Goal: Task Accomplishment & Management: Use online tool/utility

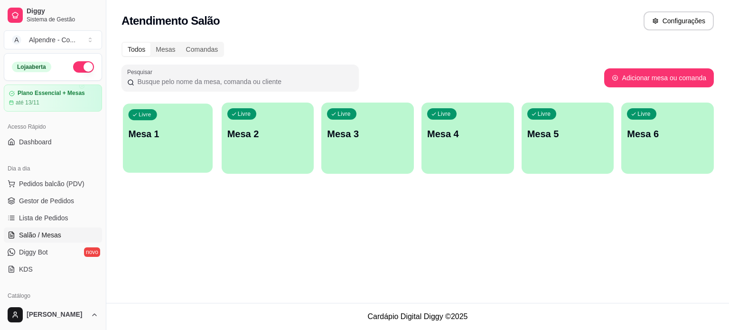
click at [191, 135] on p "Mesa 1" at bounding box center [168, 134] width 79 height 13
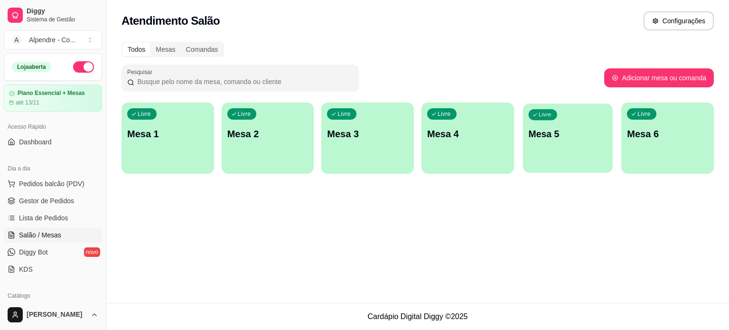
click at [563, 136] on p "Mesa 5" at bounding box center [567, 134] width 79 height 13
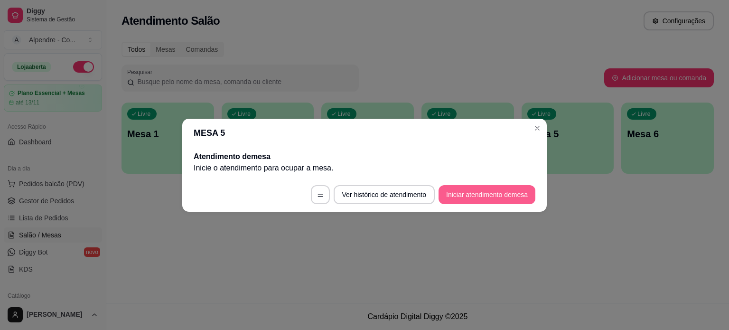
click at [467, 195] on button "Iniciar atendimento de mesa" at bounding box center [486, 194] width 97 height 19
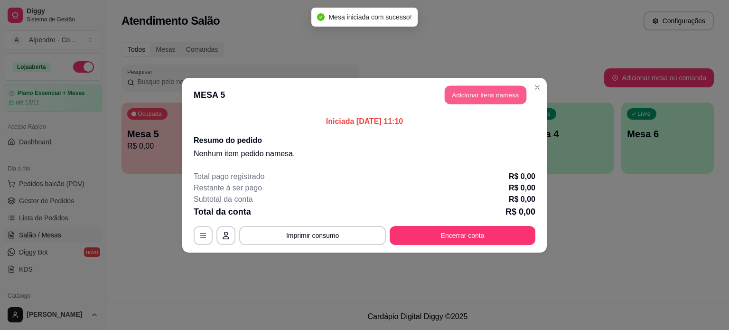
click at [505, 100] on button "Adicionar itens na mesa" at bounding box center [486, 94] width 82 height 19
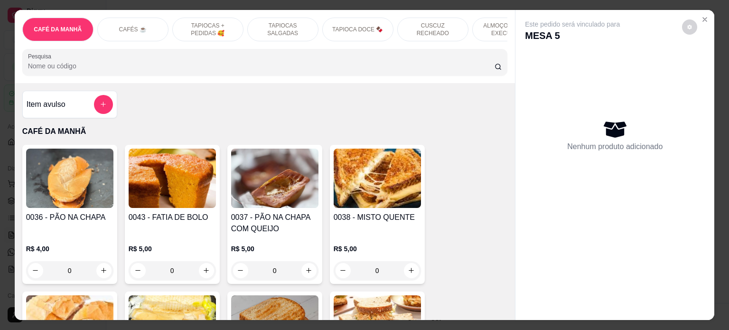
click at [481, 24] on p "ALMOÇO - PRATO EXECUTIVO" at bounding box center [507, 29] width 55 height 15
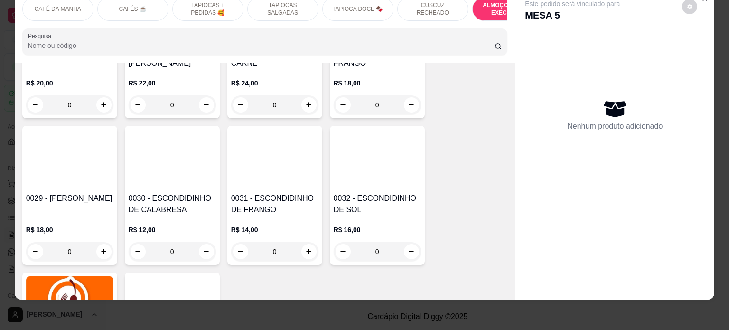
scroll to position [2028, 0]
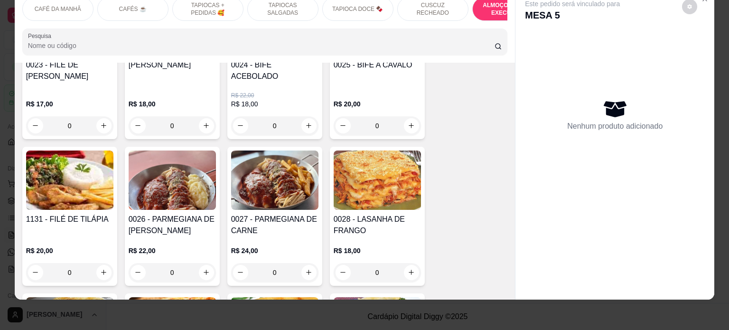
click at [306, 266] on div "0" at bounding box center [274, 272] width 87 height 19
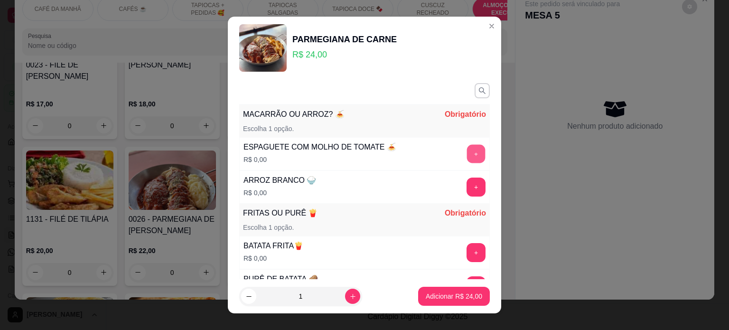
click at [467, 153] on button "+" at bounding box center [476, 153] width 19 height 19
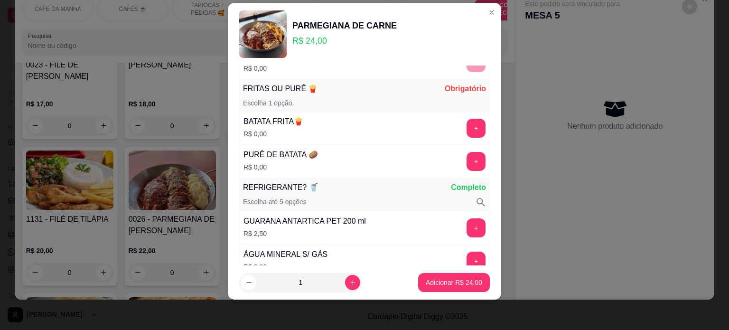
scroll to position [123, 0]
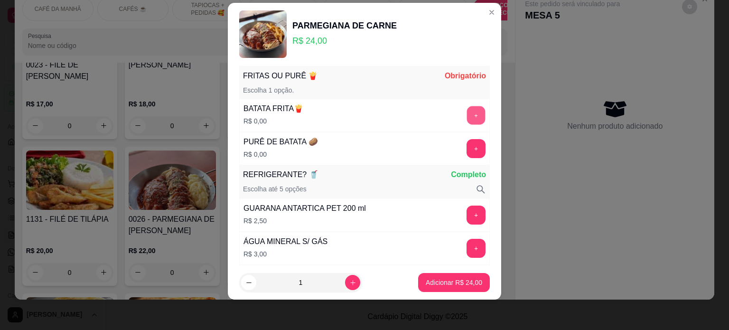
click at [467, 117] on button "+" at bounding box center [476, 115] width 19 height 19
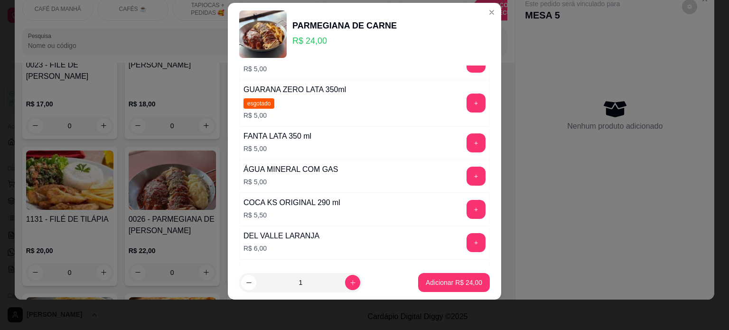
scroll to position [508, 0]
click at [466, 205] on button "+" at bounding box center [475, 208] width 19 height 19
click at [457, 280] on p "Adicionar R$ 29,50" at bounding box center [454, 282] width 55 height 9
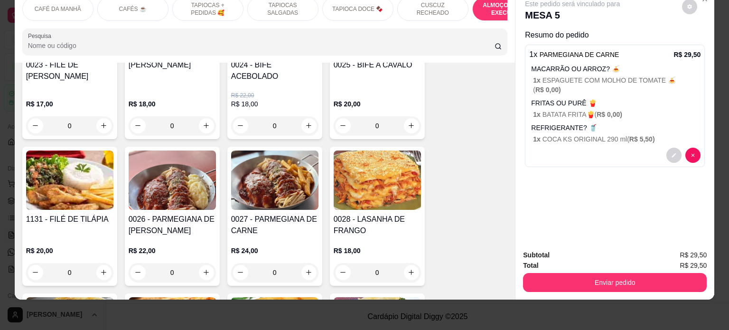
scroll to position [0, 0]
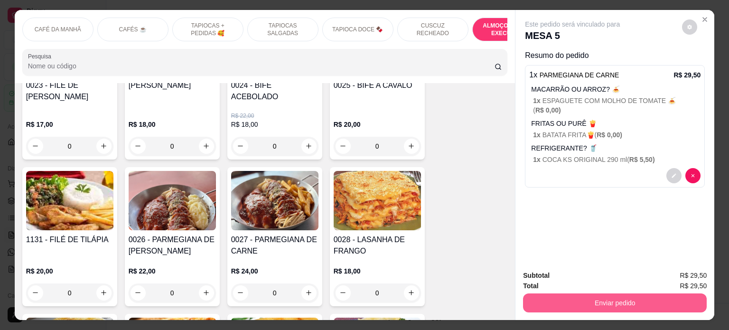
click at [625, 298] on button "Enviar pedido" at bounding box center [615, 302] width 184 height 19
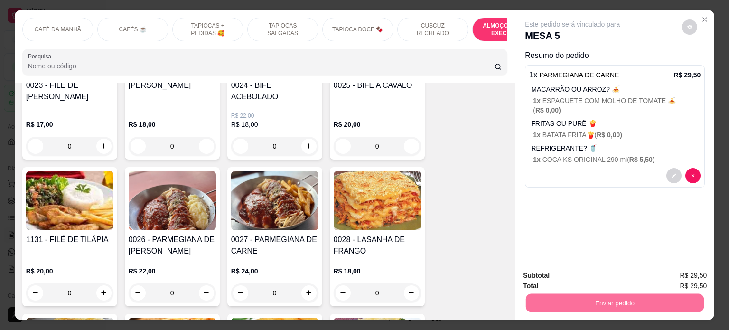
click at [670, 274] on button "Enviar pedido" at bounding box center [681, 276] width 52 height 18
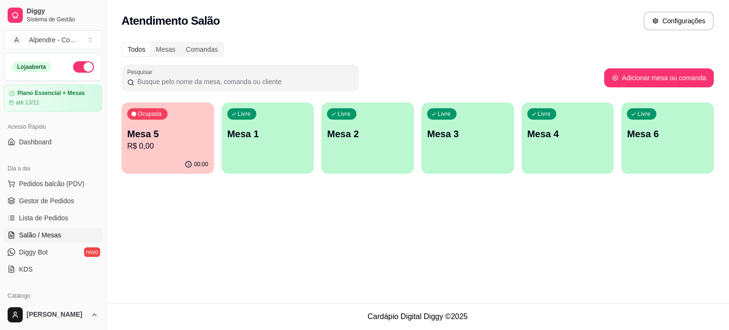
click at [168, 142] on p "R$ 0,00" at bounding box center [167, 145] width 81 height 11
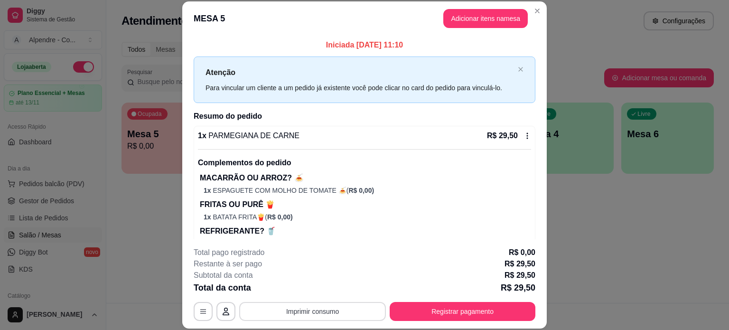
click at [311, 312] on button "Imprimir consumo" at bounding box center [312, 311] width 147 height 19
click at [317, 291] on button "Impressora container" at bounding box center [310, 289] width 66 height 15
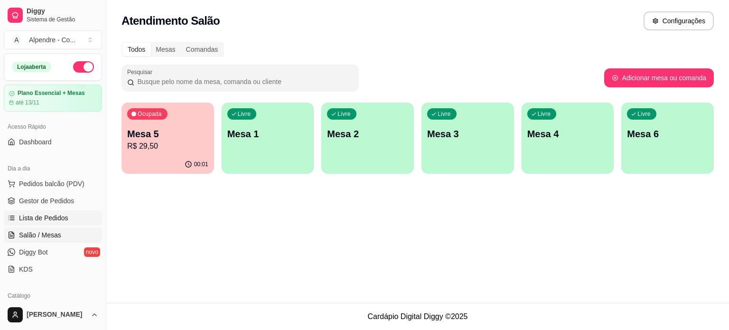
click at [46, 215] on span "Lista de Pedidos" at bounding box center [43, 217] width 49 height 9
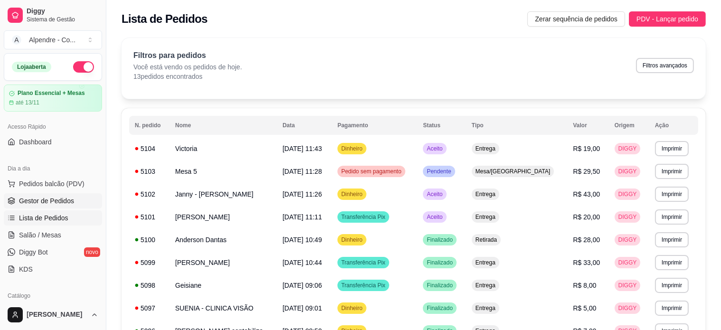
click at [64, 196] on span "Gestor de Pedidos" at bounding box center [46, 200] width 55 height 9
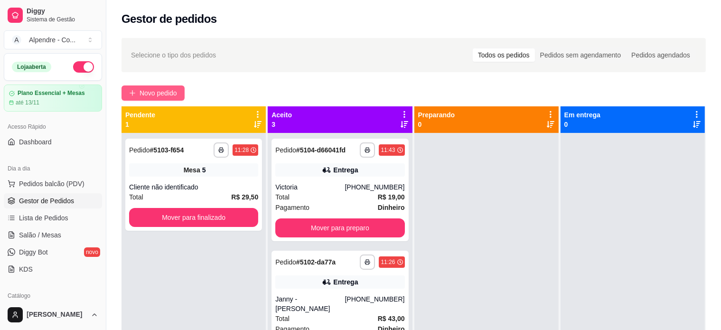
click at [167, 93] on span "Novo pedido" at bounding box center [158, 93] width 37 height 10
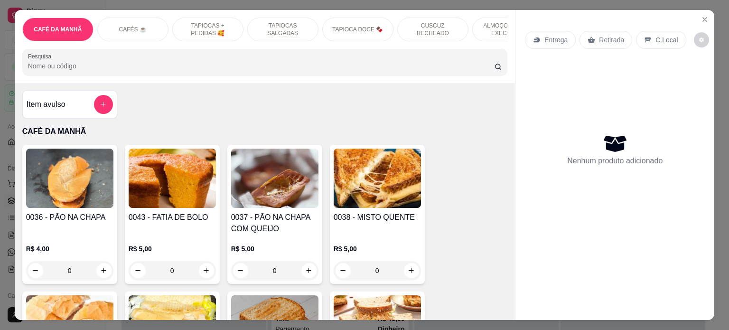
scroll to position [0, 19]
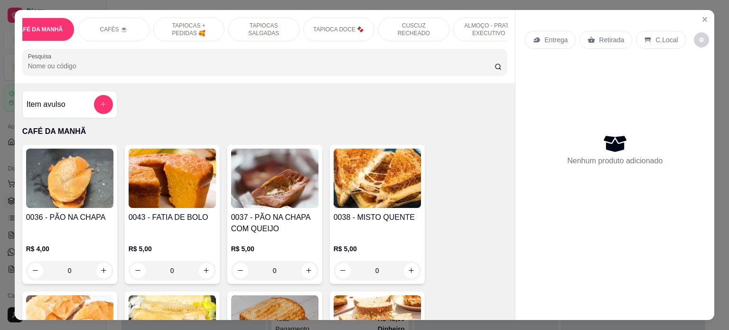
click at [495, 31] on p "ALMOÇO - PRATO EXECUTIVO" at bounding box center [488, 29] width 55 height 15
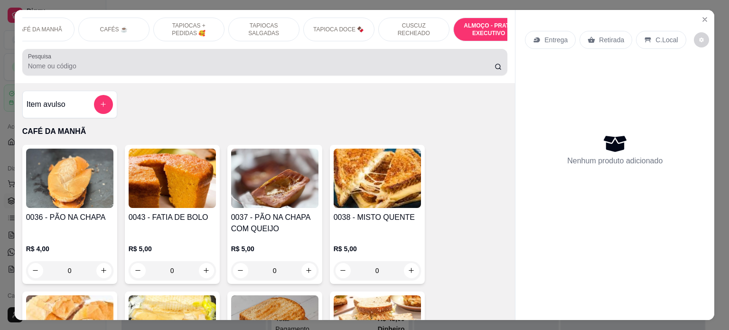
scroll to position [1938, 0]
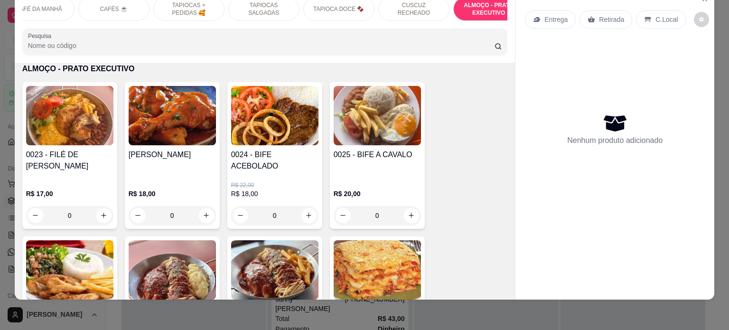
click at [306, 206] on div "0" at bounding box center [274, 215] width 87 height 19
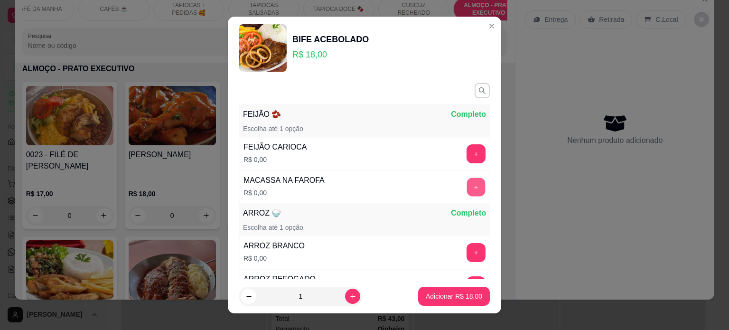
click at [467, 184] on button "+" at bounding box center [476, 186] width 19 height 19
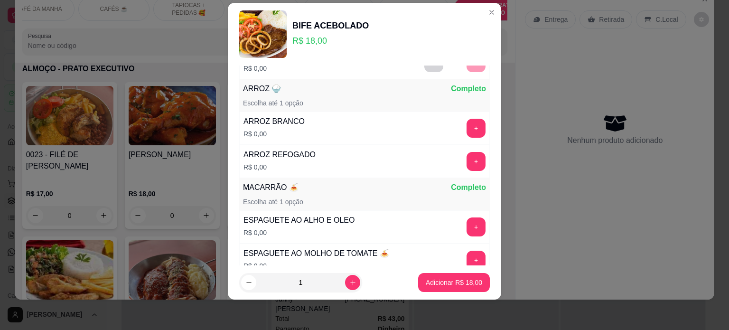
scroll to position [123, 0]
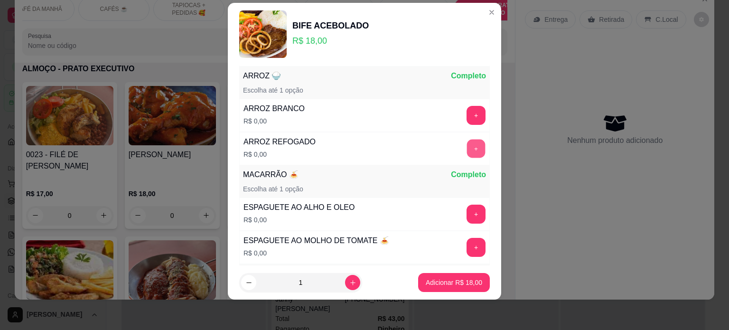
click at [467, 150] on button "+" at bounding box center [476, 148] width 19 height 19
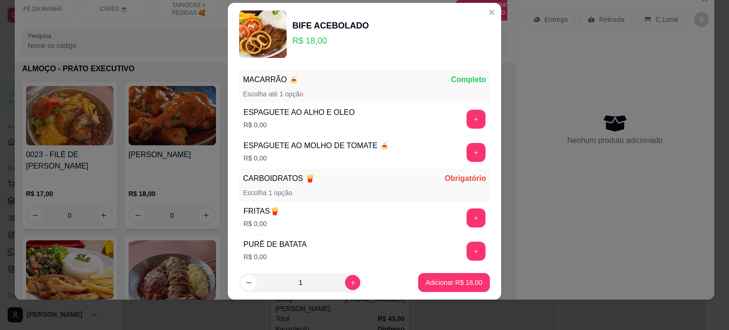
scroll to position [222, 0]
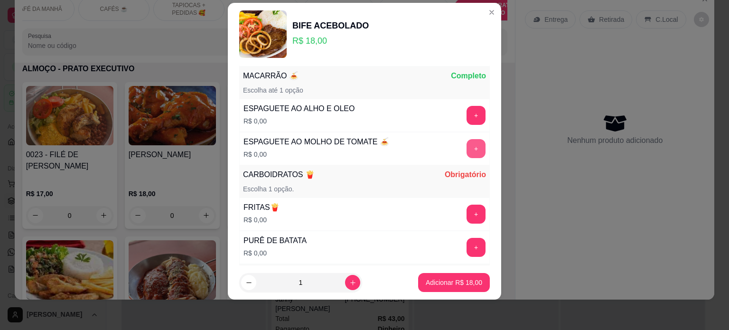
click at [466, 143] on button "+" at bounding box center [475, 148] width 19 height 19
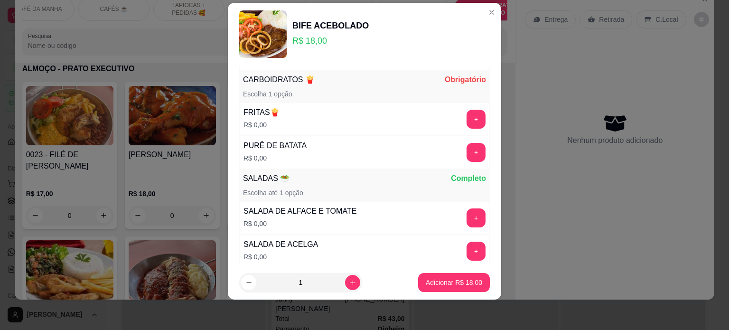
scroll to position [320, 0]
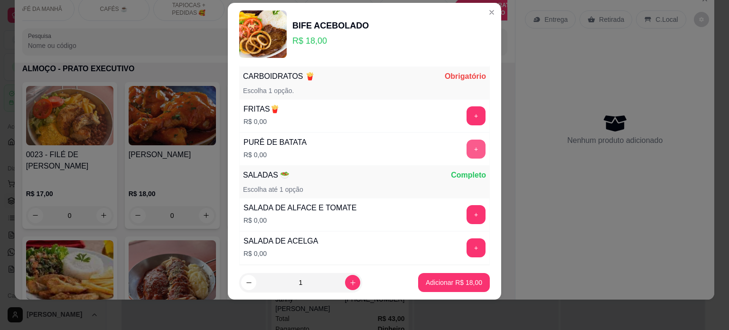
click at [466, 150] on button "+" at bounding box center [475, 149] width 19 height 19
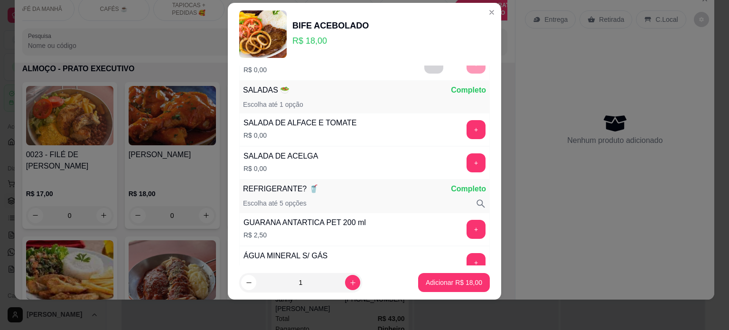
scroll to position [419, 0]
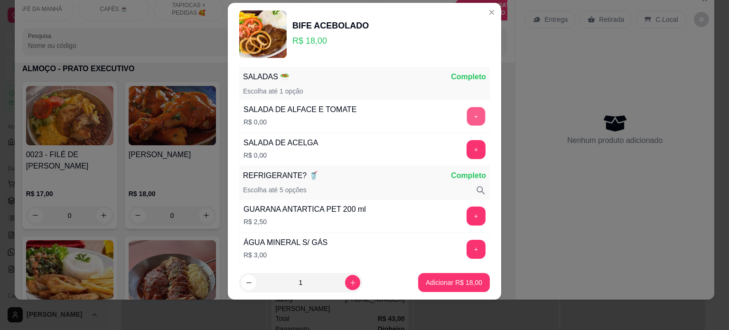
click at [467, 113] on button "+" at bounding box center [476, 116] width 19 height 19
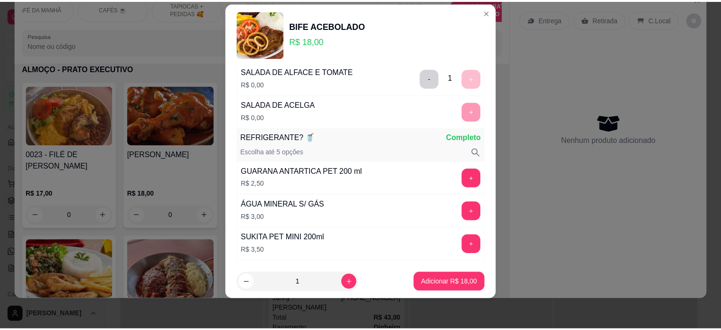
scroll to position [517, 0]
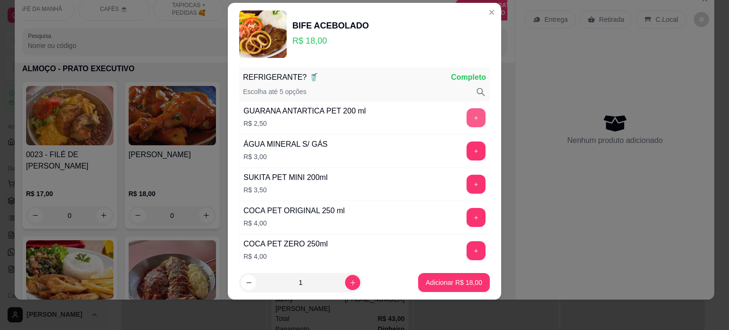
click at [466, 112] on button "+" at bounding box center [475, 117] width 19 height 19
click at [447, 284] on p "Adicionar R$ 20,50" at bounding box center [454, 282] width 55 height 9
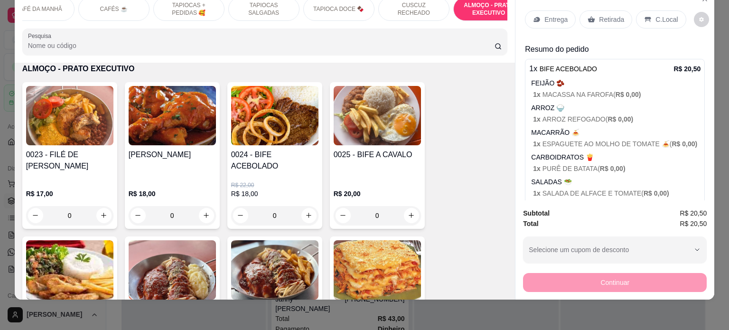
click at [645, 17] on icon at bounding box center [648, 19] width 6 height 5
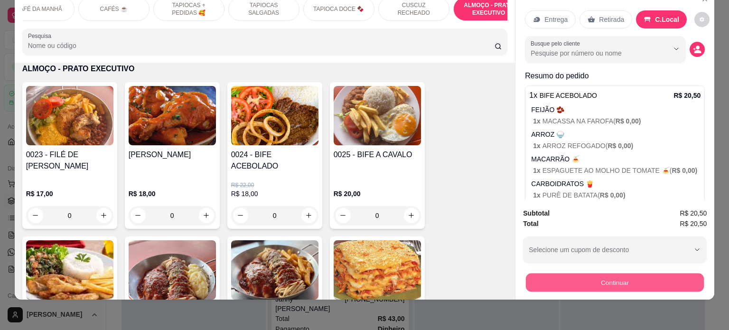
click at [610, 273] on button "Continuar" at bounding box center [615, 282] width 178 height 19
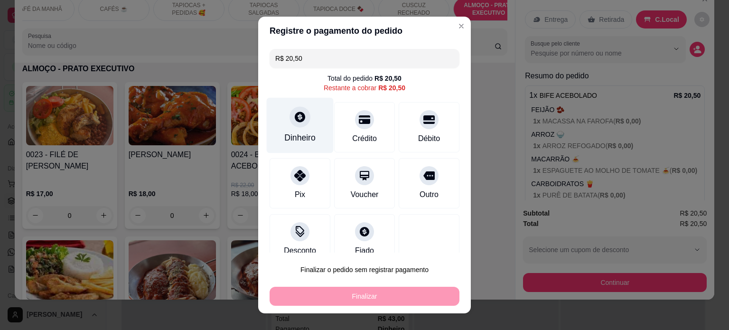
click at [303, 129] on div "Dinheiro" at bounding box center [300, 125] width 67 height 56
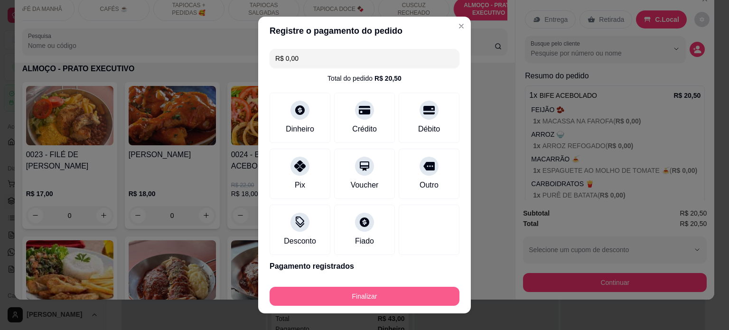
click at [367, 298] on button "Finalizar" at bounding box center [365, 296] width 190 height 19
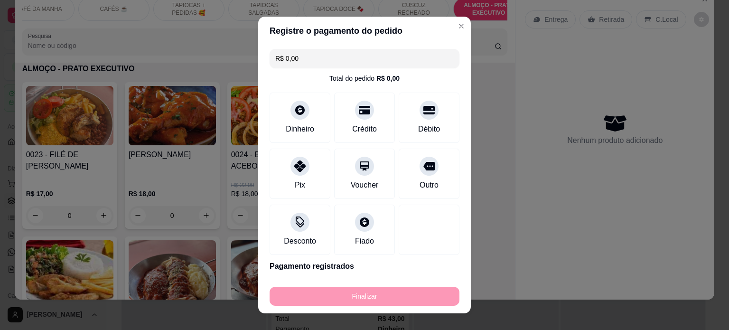
type input "-R$ 20,50"
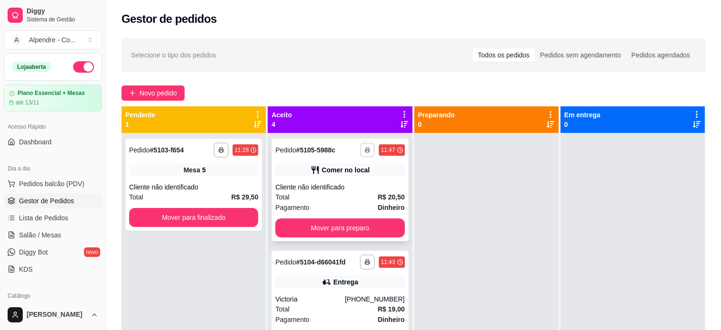
click at [365, 152] on icon "button" at bounding box center [368, 150] width 6 height 6
click at [336, 185] on button "Impressora container" at bounding box center [327, 183] width 69 height 15
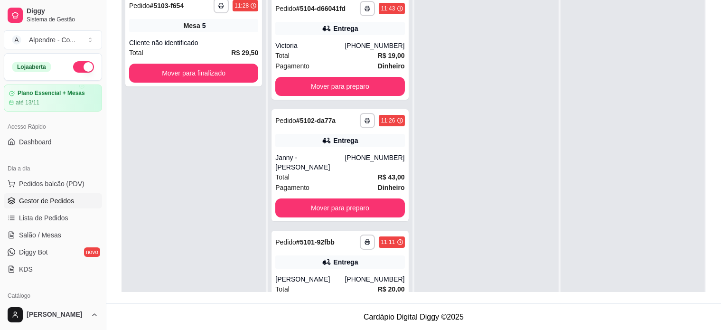
scroll to position [127, 0]
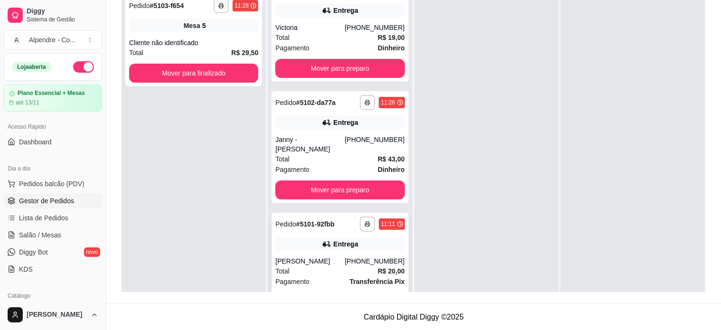
click at [322, 293] on button "Mover para preparo" at bounding box center [339, 302] width 125 height 19
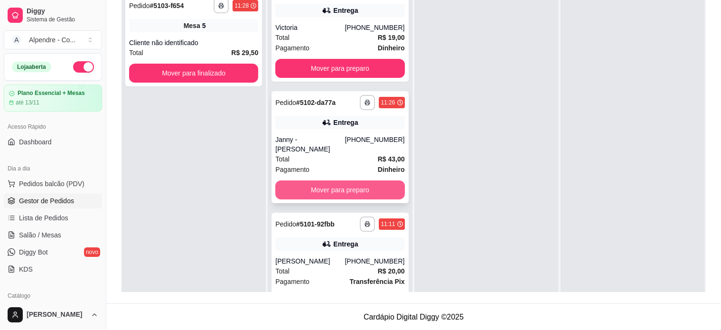
click at [328, 183] on button "Mover para preparo" at bounding box center [339, 189] width 129 height 19
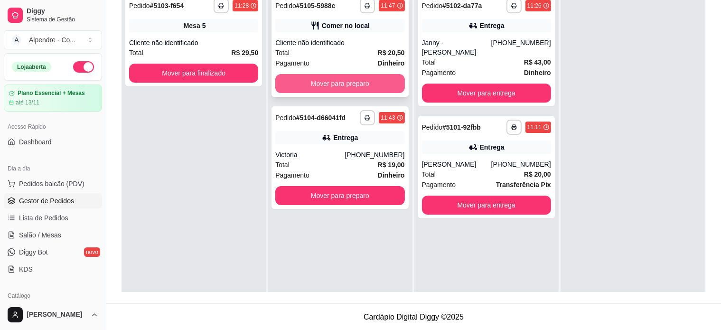
scroll to position [0, 0]
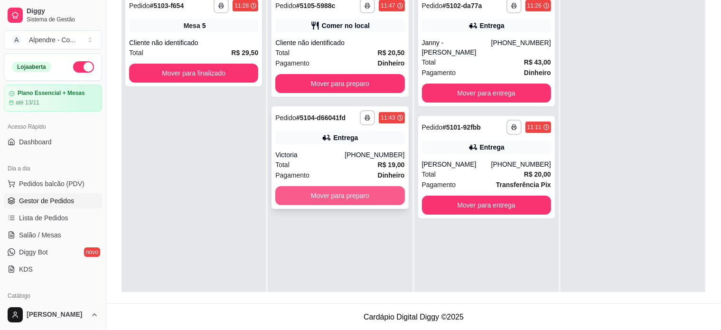
click at [330, 192] on button "Mover para preparo" at bounding box center [339, 195] width 129 height 19
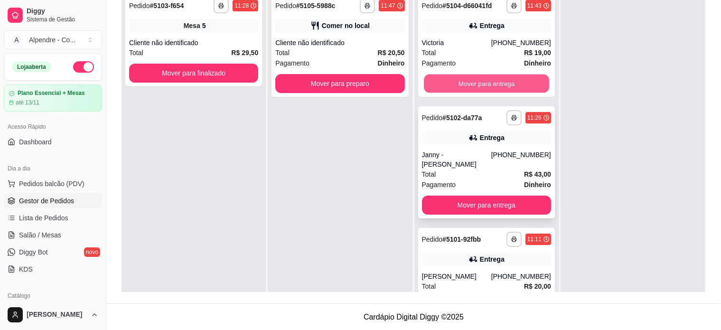
click at [492, 83] on button "Mover para entrega" at bounding box center [486, 83] width 125 height 19
click at [493, 84] on button "Mover para entrega" at bounding box center [486, 83] width 129 height 19
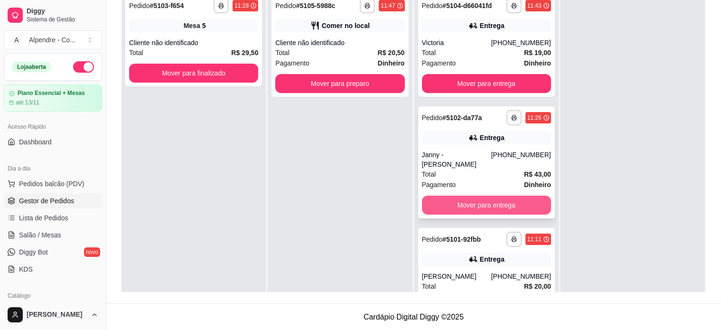
click at [489, 195] on button "Mover para entrega" at bounding box center [486, 204] width 129 height 19
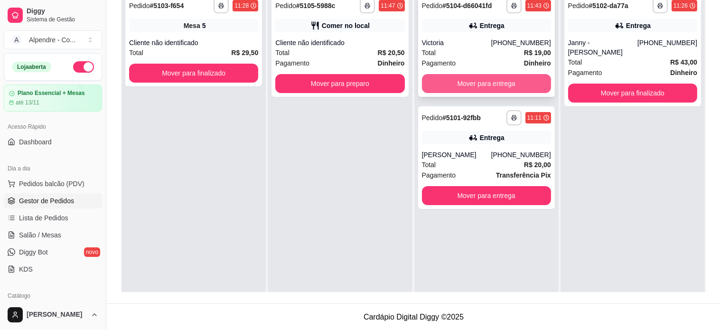
click at [490, 83] on button "Mover para entrega" at bounding box center [486, 83] width 129 height 19
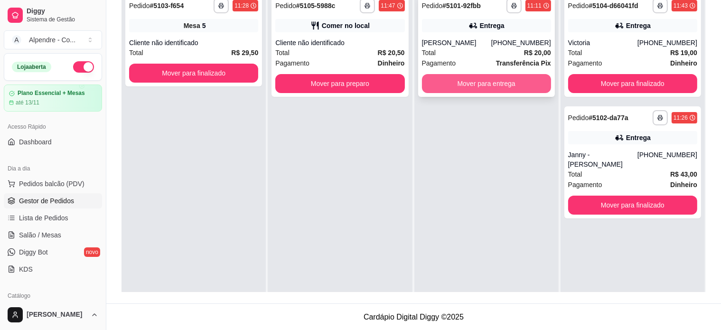
click at [491, 83] on button "Mover para entrega" at bounding box center [486, 83] width 129 height 19
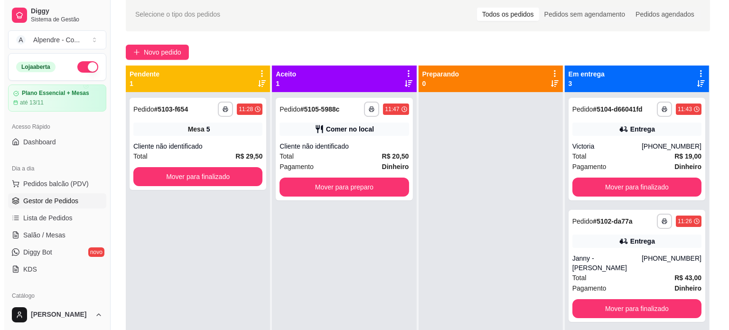
scroll to position [32, 0]
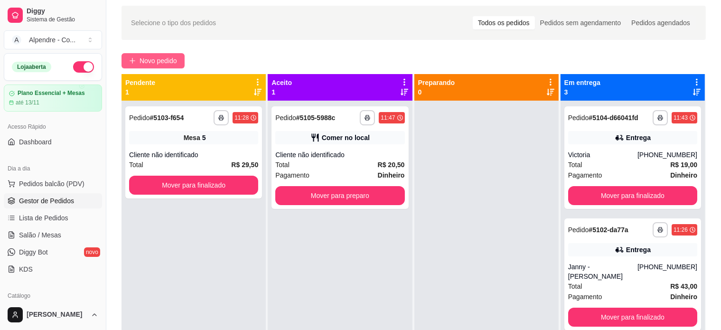
click at [150, 60] on span "Novo pedido" at bounding box center [158, 61] width 37 height 10
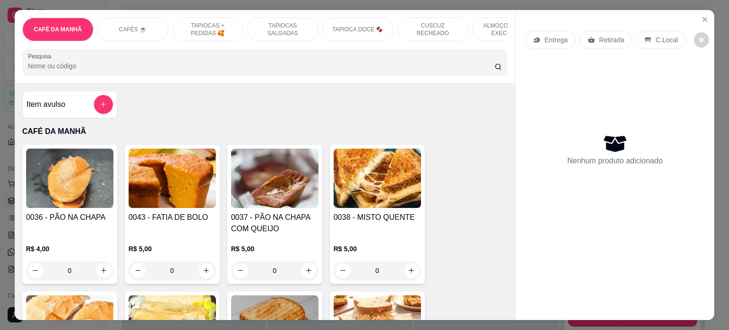
scroll to position [0, 335]
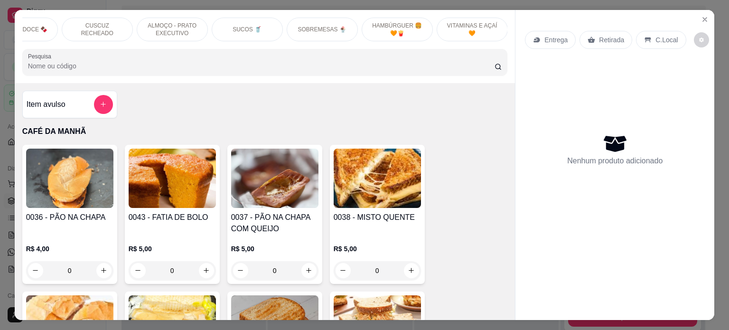
click at [234, 20] on div "SUCOS 🥤" at bounding box center [247, 30] width 71 height 24
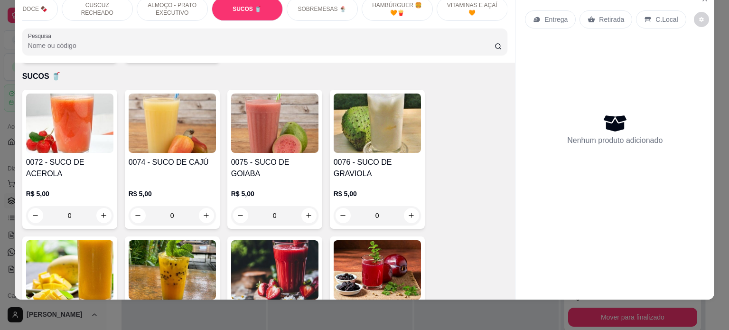
click at [97, 206] on div "0" at bounding box center [69, 215] width 87 height 19
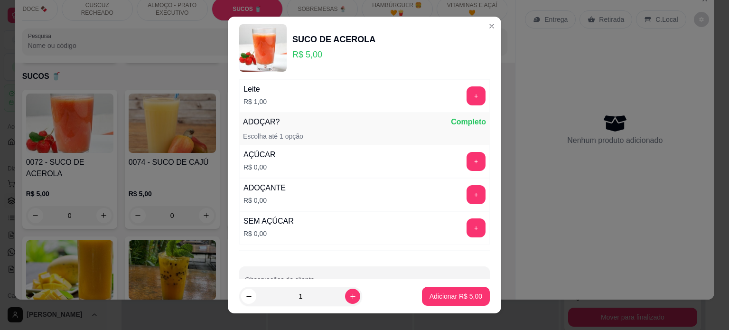
scroll to position [66, 0]
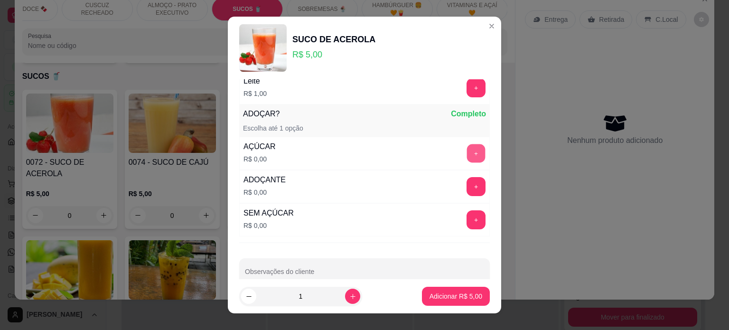
click at [467, 150] on button "+" at bounding box center [476, 153] width 19 height 19
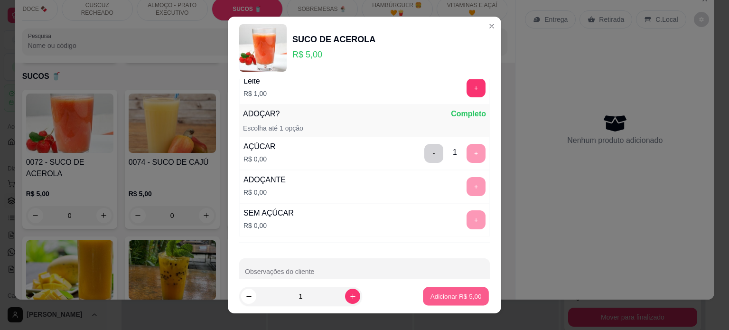
click at [456, 294] on p "Adicionar R$ 5,00" at bounding box center [455, 296] width 51 height 9
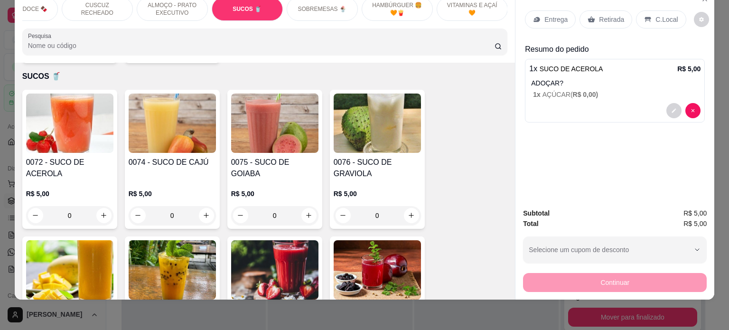
click at [590, 16] on icon at bounding box center [591, 20] width 8 height 8
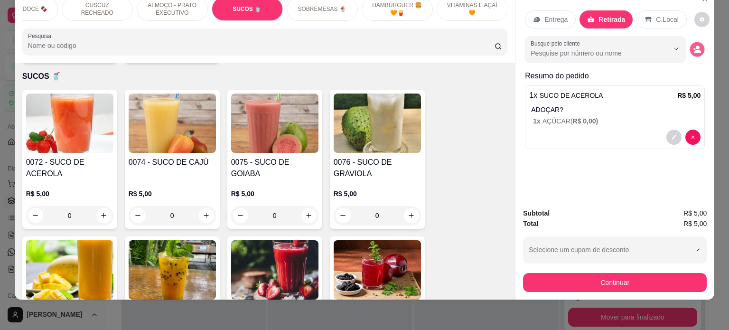
click at [693, 45] on icon "decrease-product-quantity" at bounding box center [697, 49] width 8 height 8
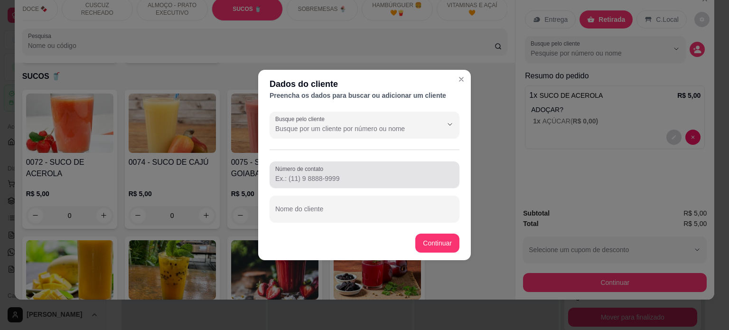
click at [338, 181] on input "Número de contato" at bounding box center [364, 178] width 178 height 9
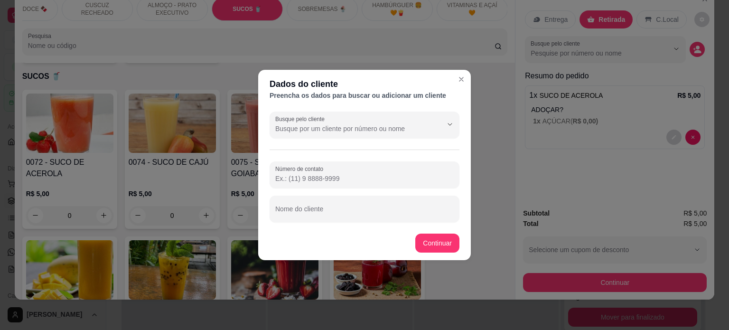
paste input "[PHONE_NUMBER]"
click at [288, 179] on input "[PHONE_NUMBER]" at bounding box center [364, 178] width 178 height 9
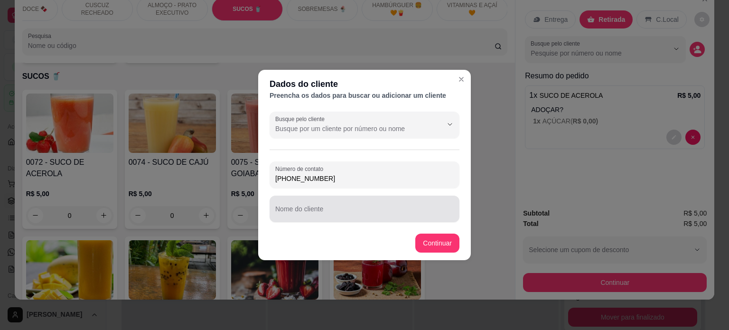
type input "[PHONE_NUMBER]"
click at [317, 215] on input "Nome do cliente" at bounding box center [364, 212] width 178 height 9
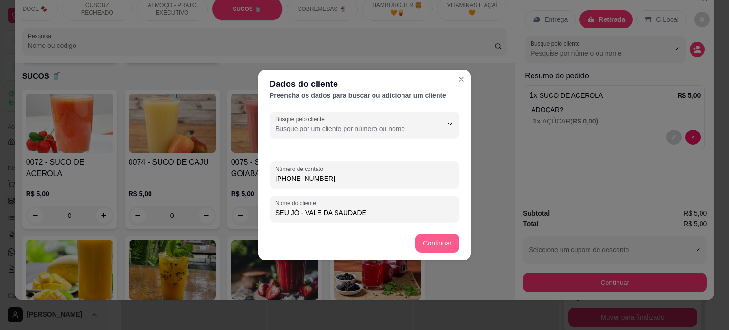
type input "SEU JÓ - VALE DA SAUDADE"
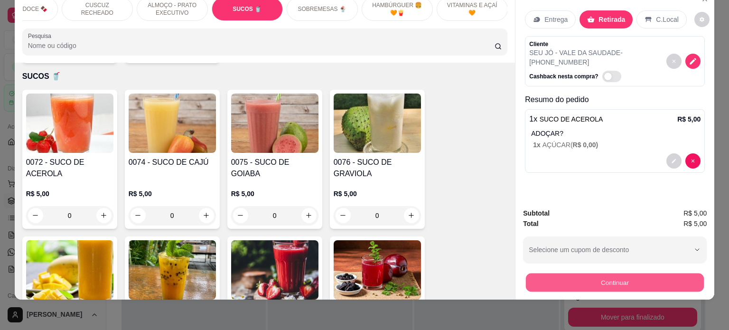
click at [608, 279] on button "Continuar" at bounding box center [615, 282] width 178 height 19
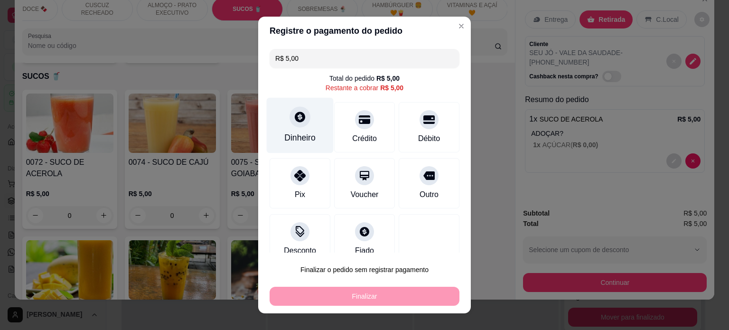
click at [295, 117] on icon at bounding box center [300, 117] width 10 height 10
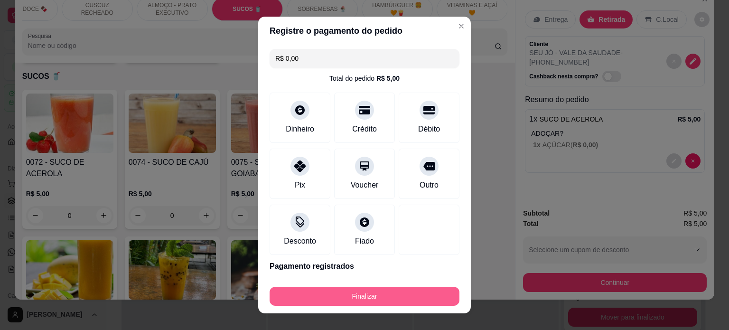
click at [372, 296] on button "Finalizar" at bounding box center [365, 296] width 190 height 19
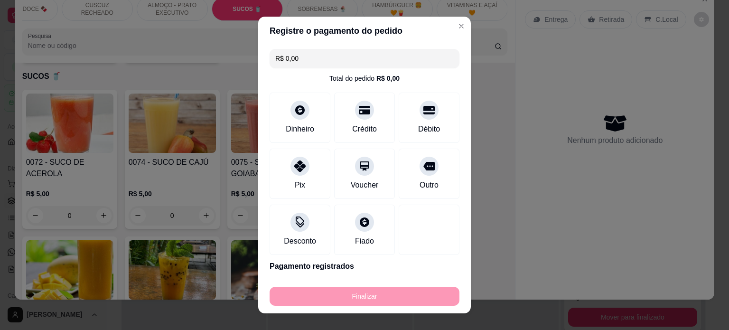
type input "-R$ 5,00"
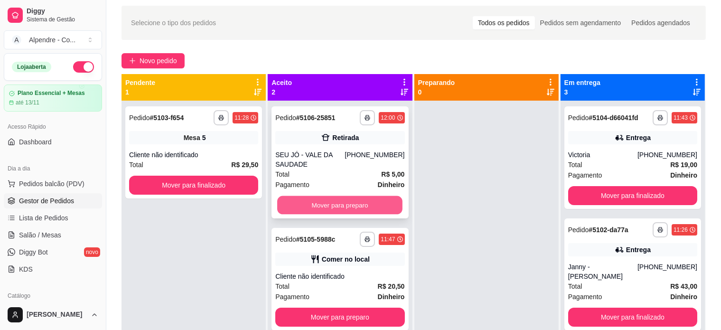
click at [341, 204] on button "Mover para preparo" at bounding box center [339, 205] width 125 height 19
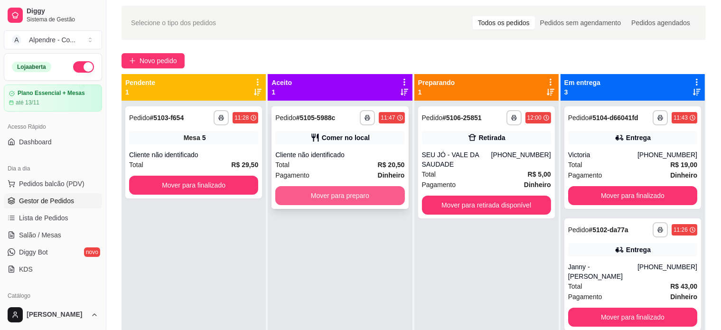
click at [316, 193] on button "Mover para preparo" at bounding box center [339, 195] width 129 height 19
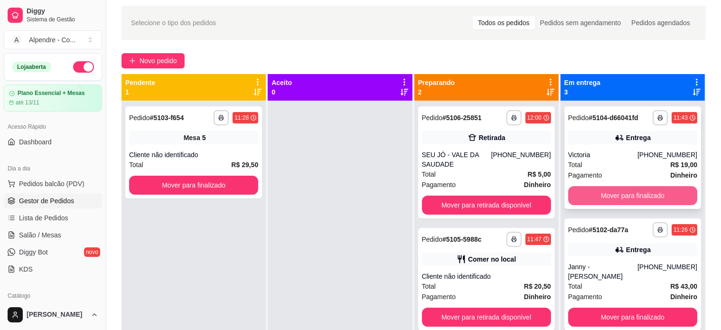
click at [621, 195] on button "Mover para finalizado" at bounding box center [632, 195] width 129 height 19
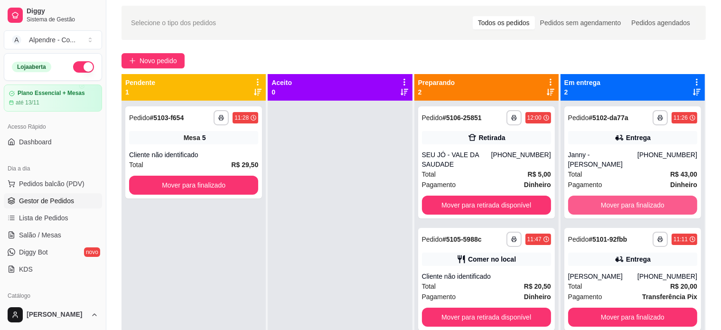
click at [621, 195] on button "Mover para finalizado" at bounding box center [632, 204] width 129 height 19
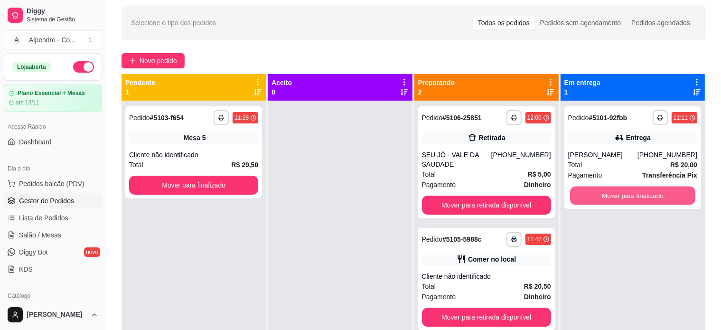
click at [621, 195] on button "Mover para finalizado" at bounding box center [632, 195] width 125 height 19
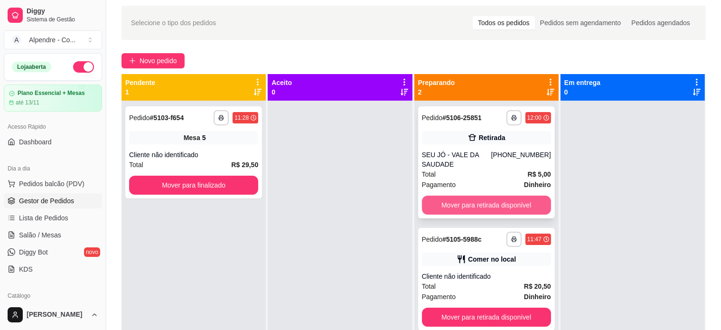
click at [502, 204] on button "Mover para retirada disponível" at bounding box center [486, 204] width 129 height 19
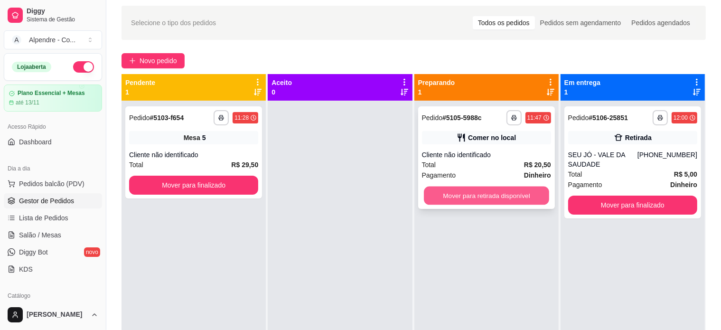
click at [503, 195] on button "Mover para retirada disponível" at bounding box center [486, 195] width 125 height 19
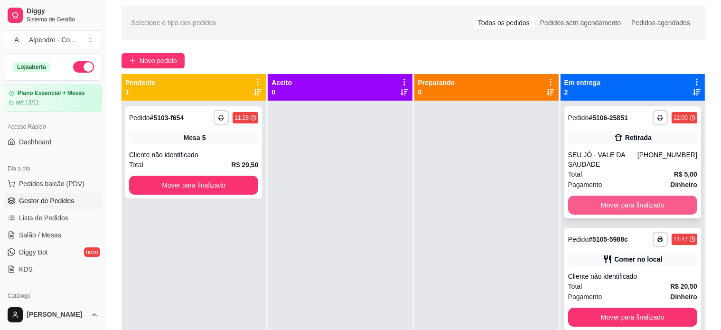
click at [648, 203] on button "Mover para finalizado" at bounding box center [632, 204] width 129 height 19
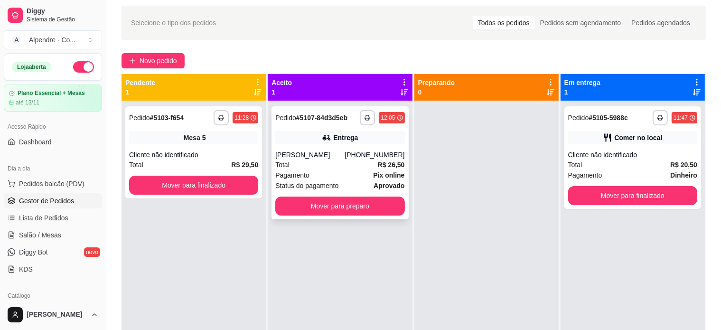
click at [344, 168] on div "Total R$ 26,50" at bounding box center [339, 164] width 129 height 10
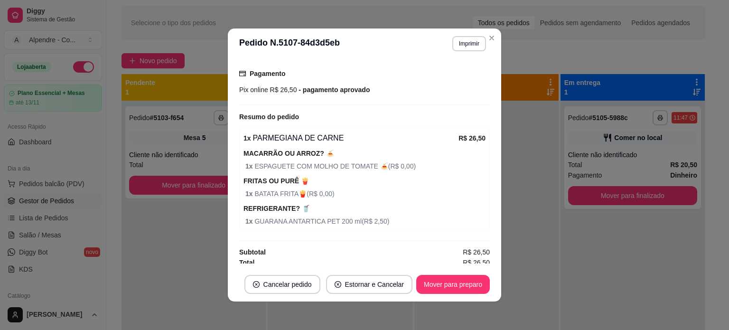
scroll to position [249, 0]
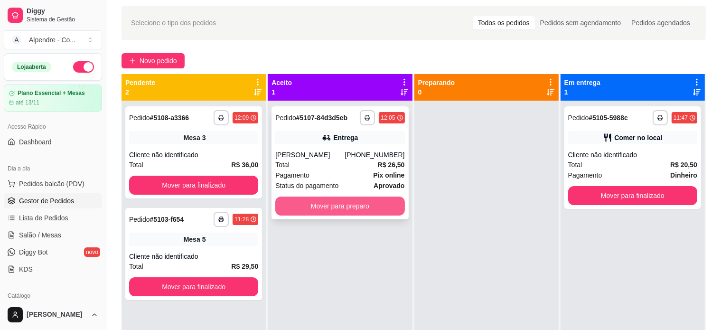
click at [340, 208] on button "Mover para preparo" at bounding box center [339, 205] width 129 height 19
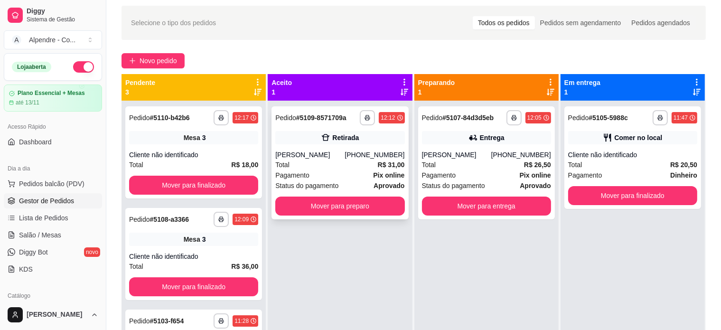
click at [351, 175] on div "Pagamento Pix online" at bounding box center [339, 175] width 129 height 10
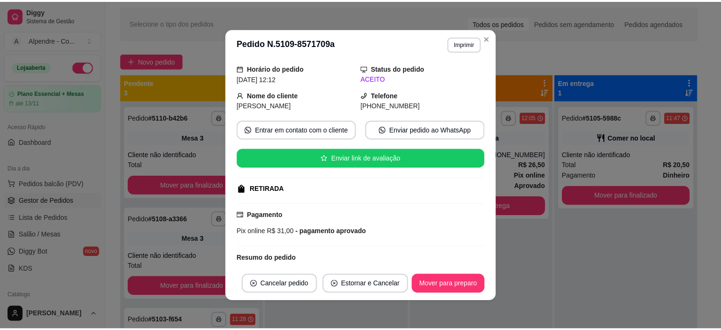
scroll to position [0, 0]
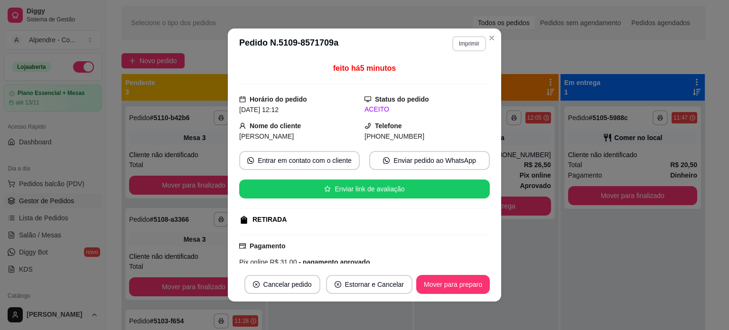
click at [462, 41] on button "Imprimir" at bounding box center [469, 43] width 34 height 15
click at [440, 79] on button "Impressora container" at bounding box center [445, 76] width 66 height 15
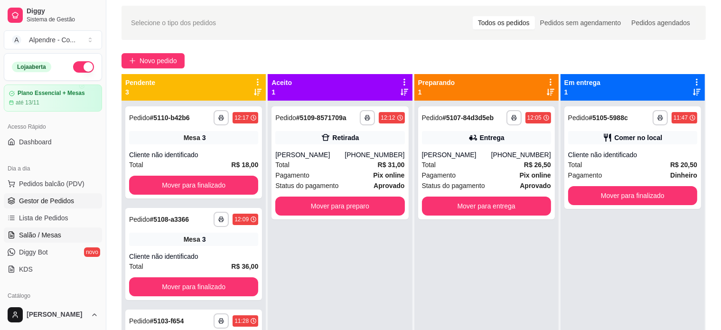
click at [40, 236] on span "Salão / Mesas" at bounding box center [40, 234] width 42 height 9
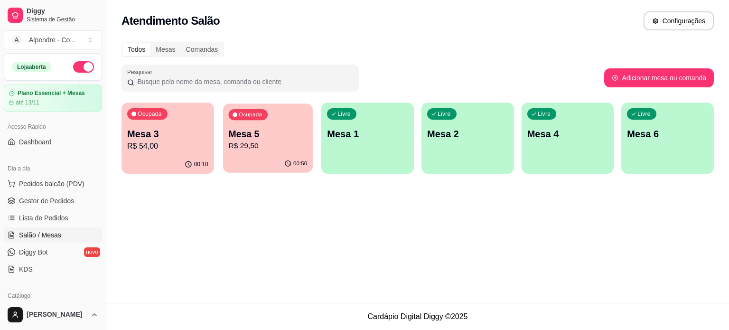
click at [253, 129] on p "Mesa 5" at bounding box center [267, 134] width 79 height 13
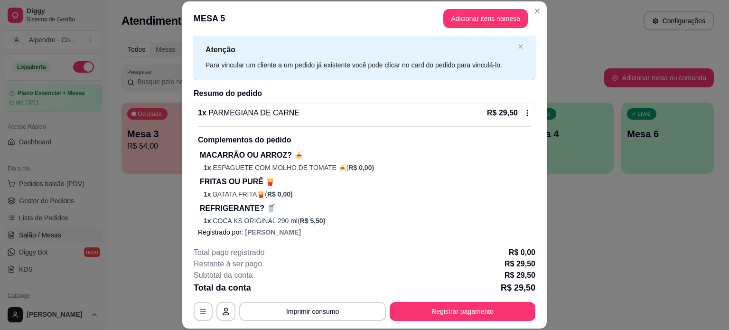
scroll to position [30, 0]
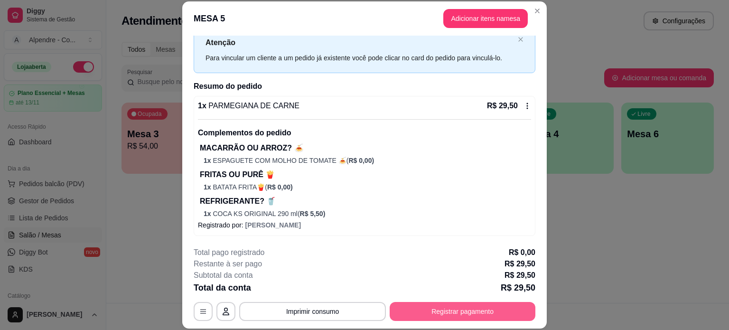
click at [455, 307] on button "Registrar pagamento" at bounding box center [463, 311] width 146 height 19
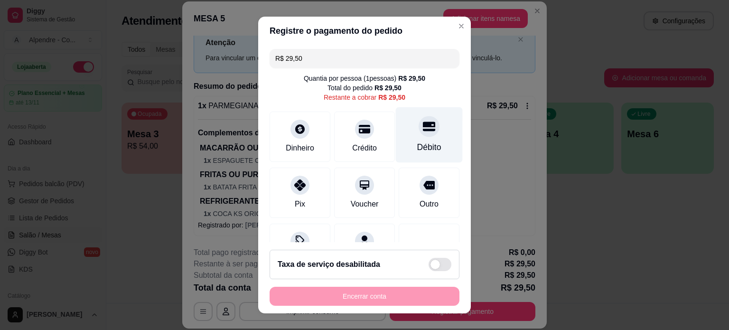
click at [418, 136] on div "Débito" at bounding box center [429, 135] width 67 height 56
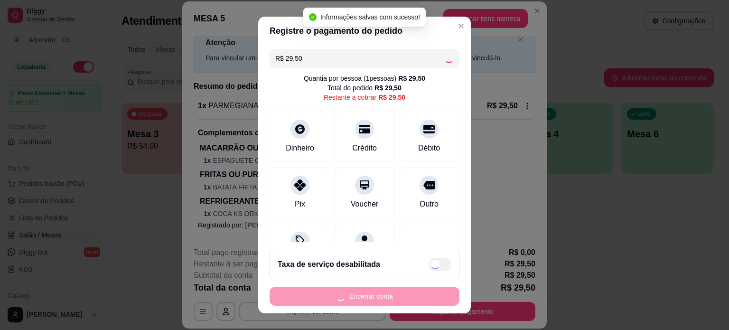
type input "R$ 0,00"
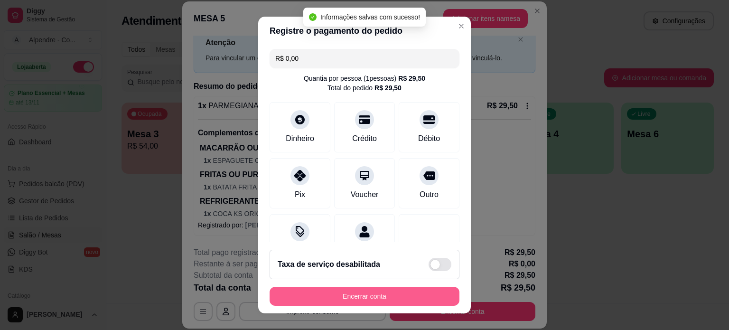
click at [370, 298] on button "Encerrar conta" at bounding box center [365, 296] width 190 height 19
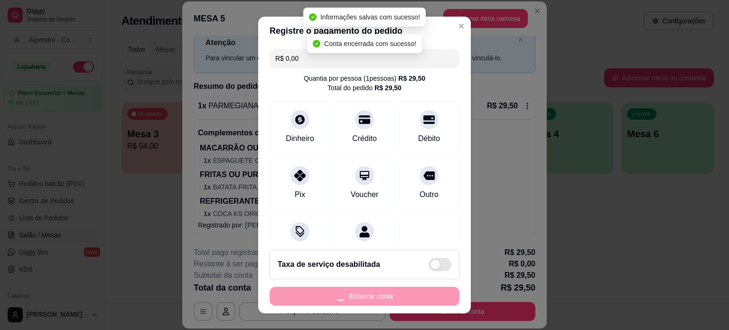
scroll to position [0, 0]
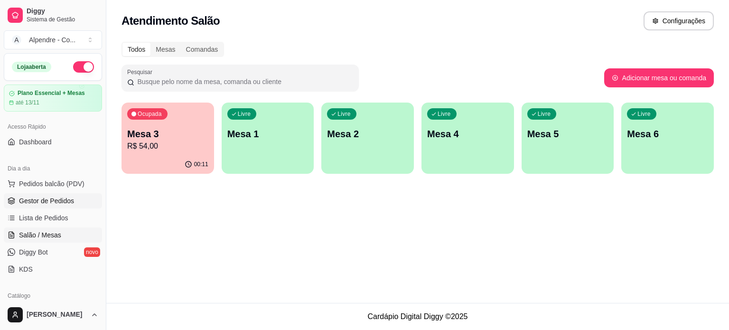
click at [49, 199] on span "Gestor de Pedidos" at bounding box center [46, 200] width 55 height 9
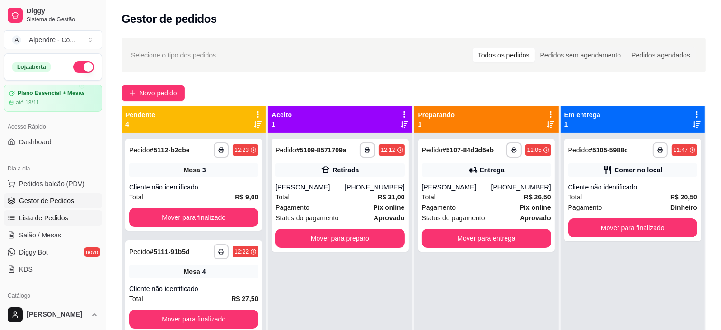
click at [30, 223] on link "Lista de Pedidos" at bounding box center [53, 217] width 98 height 15
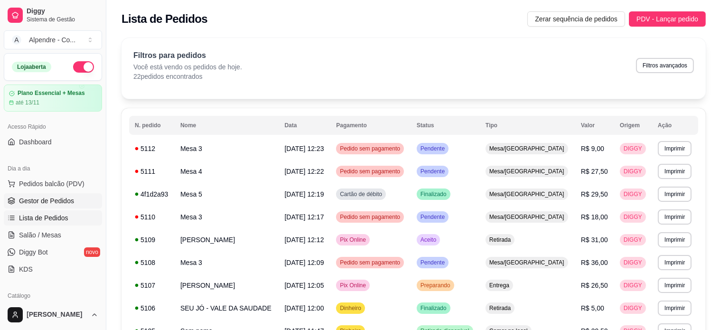
click at [25, 199] on span "Gestor de Pedidos" at bounding box center [46, 200] width 55 height 9
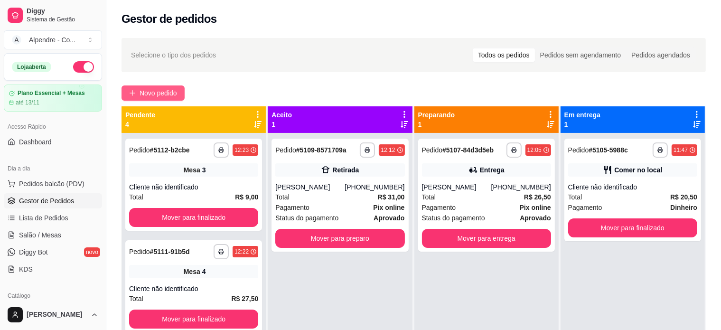
click at [146, 91] on span "Novo pedido" at bounding box center [158, 93] width 37 height 10
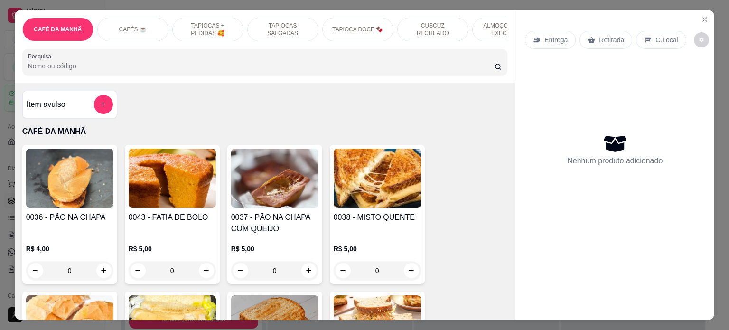
click at [490, 28] on p "ALMOÇO - PRATO EXECUTIVO" at bounding box center [507, 29] width 55 height 15
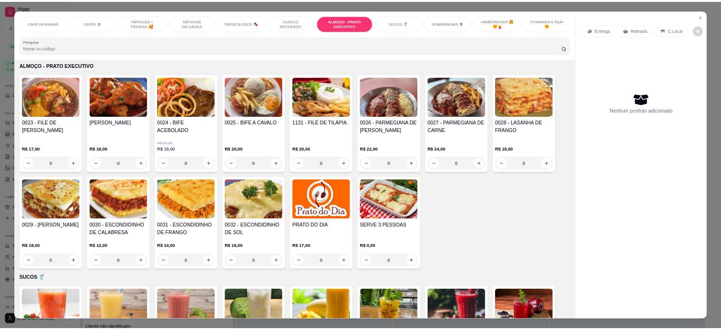
scroll to position [1186, 0]
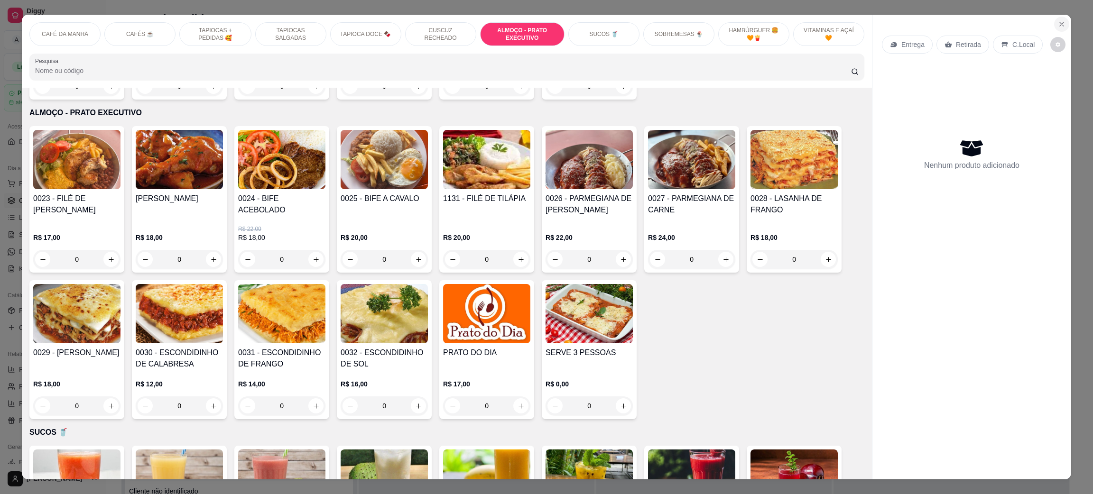
click at [720, 24] on icon "Close" at bounding box center [1062, 24] width 8 height 8
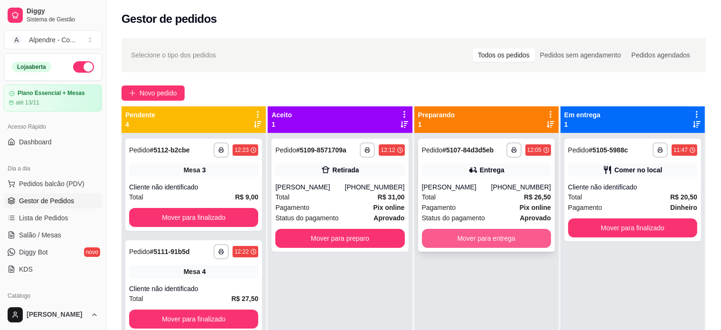
click at [465, 231] on button "Mover para entrega" at bounding box center [486, 238] width 129 height 19
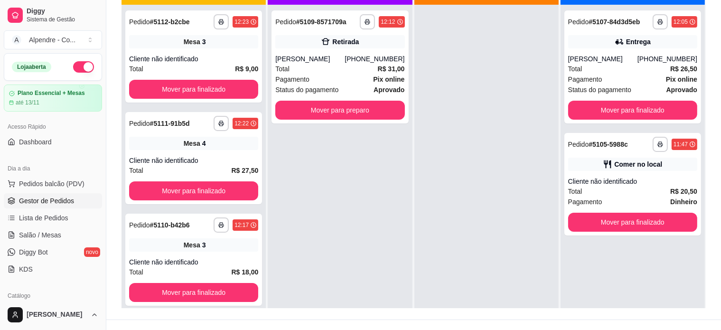
scroll to position [130, 0]
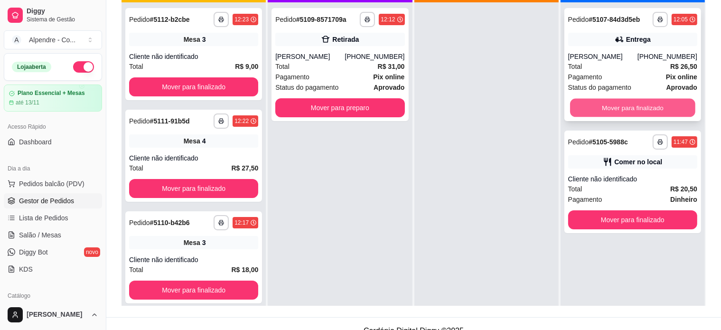
click at [634, 112] on button "Mover para finalizado" at bounding box center [632, 108] width 125 height 19
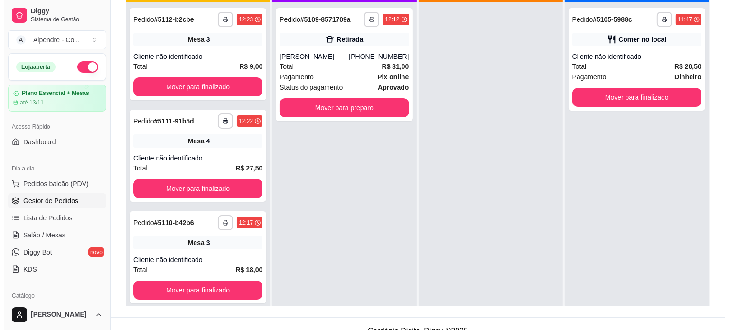
scroll to position [18, 0]
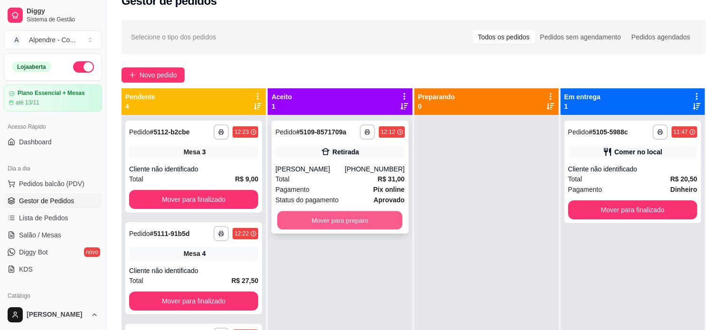
click at [361, 216] on button "Mover para preparo" at bounding box center [339, 220] width 125 height 19
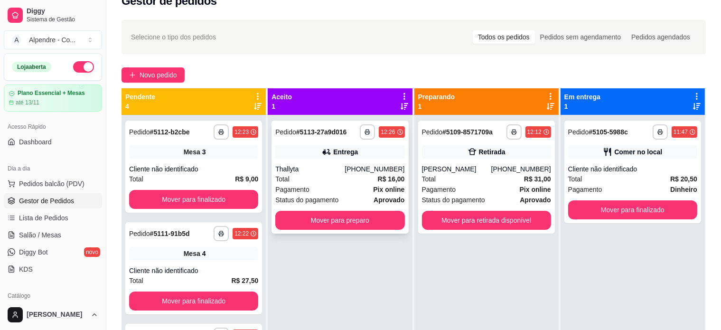
click at [318, 187] on div "Pagamento Pix online" at bounding box center [339, 189] width 129 height 10
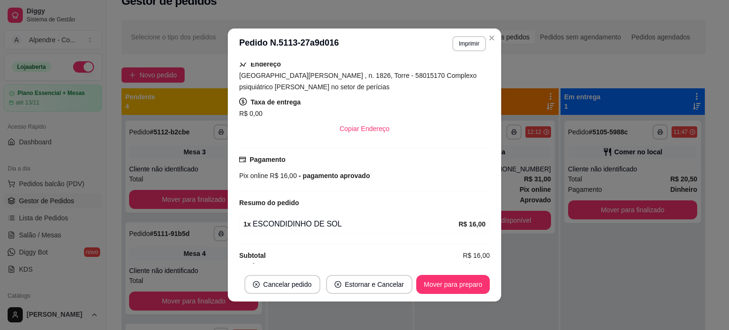
scroll to position [178, 0]
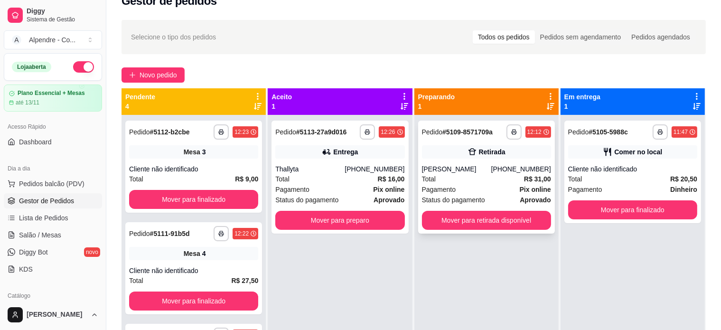
click at [496, 180] on div "Total R$ 31,00" at bounding box center [486, 179] width 129 height 10
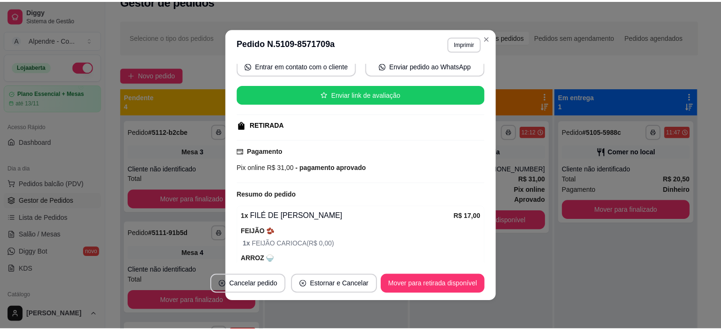
scroll to position [0, 0]
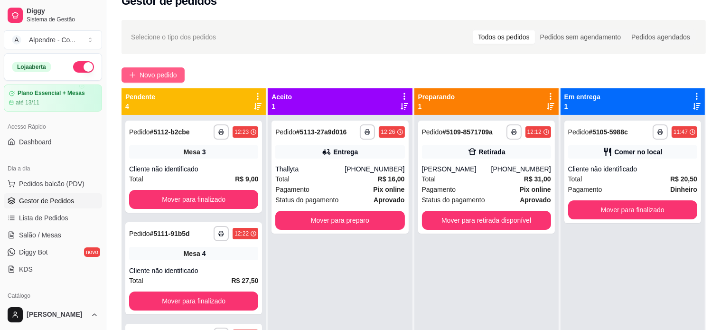
click at [160, 74] on span "Novo pedido" at bounding box center [158, 75] width 37 height 10
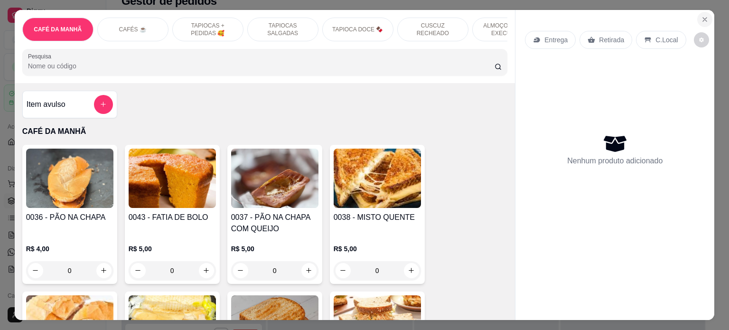
click at [705, 17] on button "Close" at bounding box center [704, 19] width 15 height 15
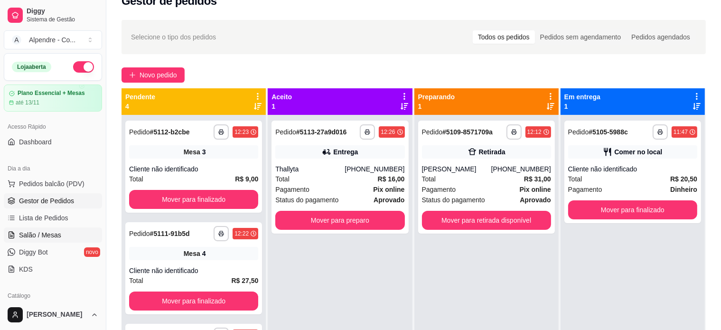
click at [34, 232] on span "Salão / Mesas" at bounding box center [40, 234] width 42 height 9
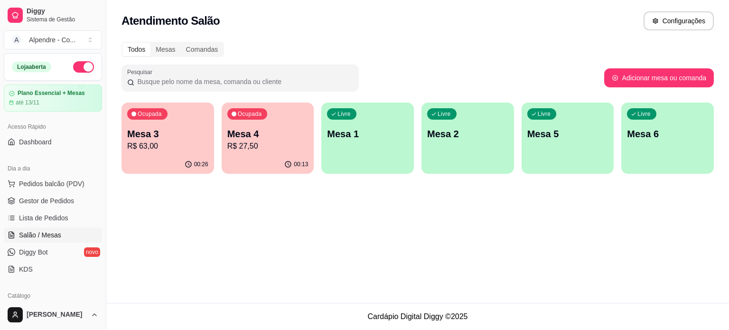
click at [564, 142] on div "Livre Mesa 5" at bounding box center [567, 132] width 93 height 60
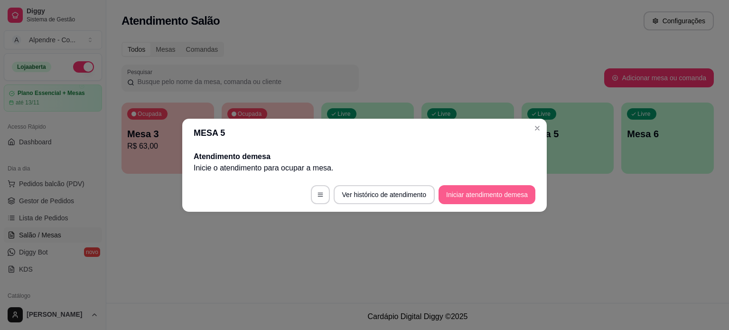
click at [475, 193] on button "Iniciar atendimento de mesa" at bounding box center [486, 194] width 97 height 19
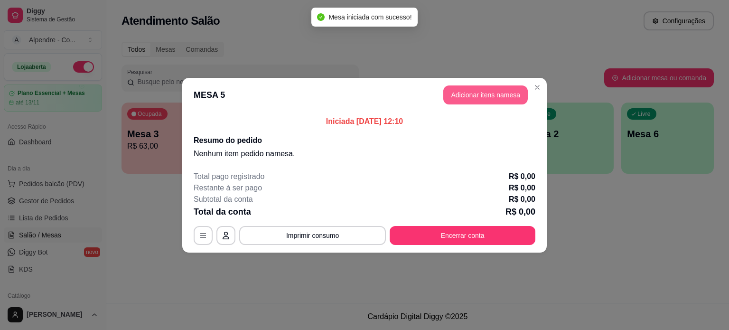
click at [477, 101] on button "Adicionar itens na mesa" at bounding box center [485, 94] width 84 height 19
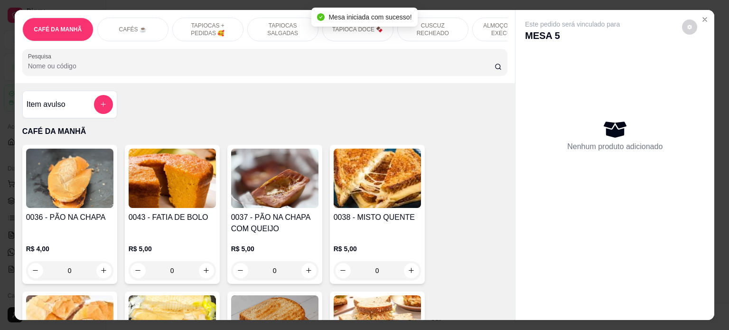
scroll to position [0, 335]
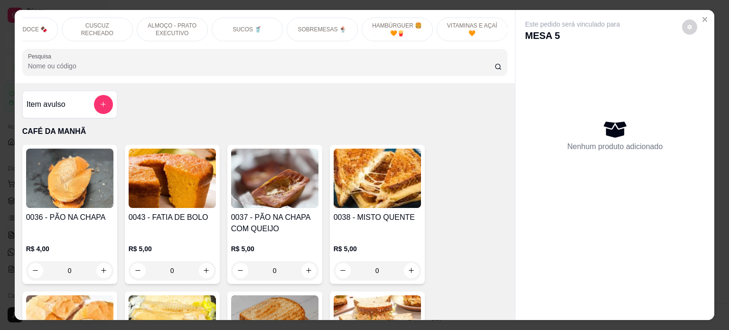
click at [254, 27] on p "SUCOS 🥤" at bounding box center [247, 30] width 29 height 8
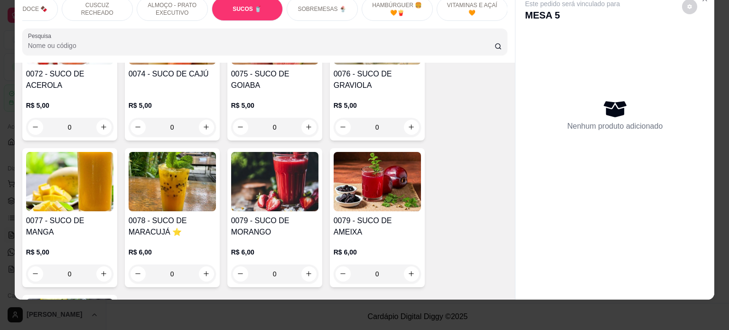
scroll to position [2676, 0]
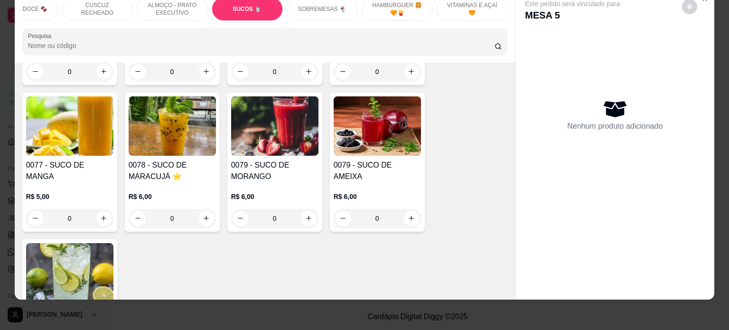
click at [204, 209] on div "0" at bounding box center [172, 218] width 87 height 19
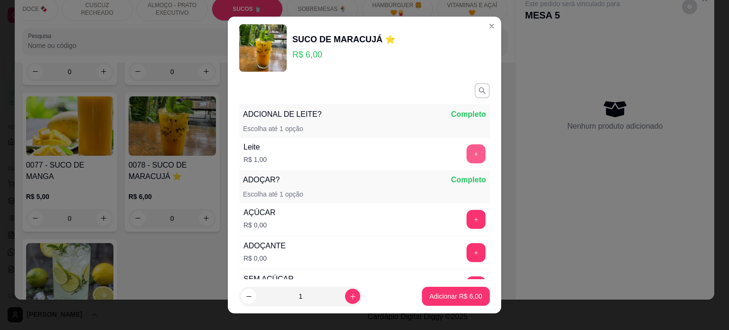
click at [466, 151] on button "+" at bounding box center [475, 153] width 19 height 19
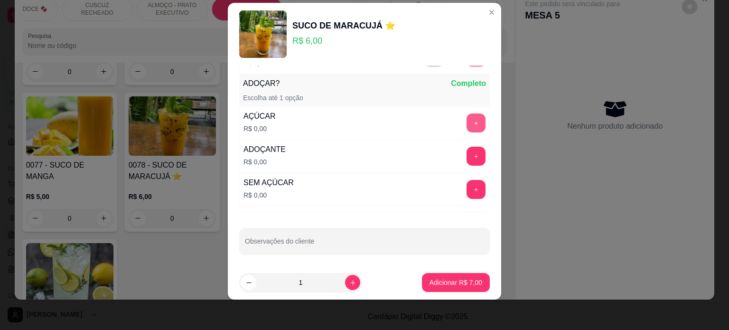
scroll to position [84, 0]
click at [467, 119] on button "+" at bounding box center [476, 121] width 19 height 19
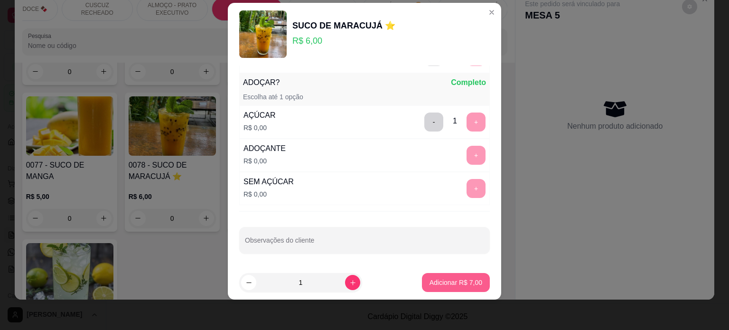
click at [444, 283] on p "Adicionar R$ 7,00" at bounding box center [455, 282] width 53 height 9
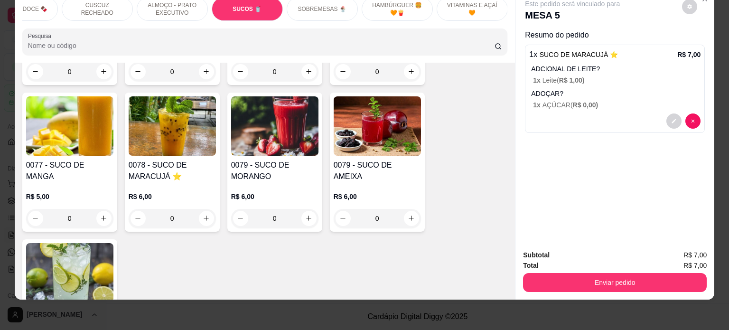
scroll to position [0, 0]
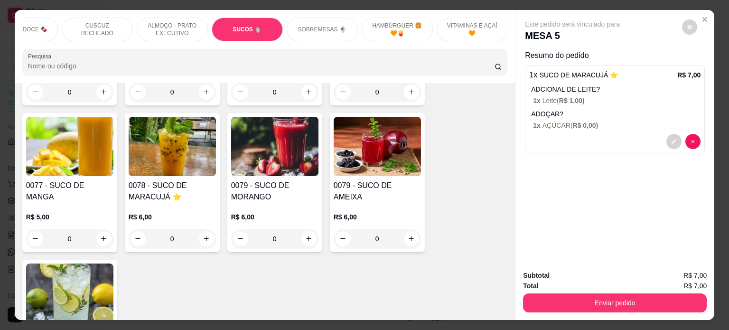
click at [600, 129] on div "1 x SUCO DE MARACUJÁ ⭐️ R$ 7,00 ADCIONAL DE LEITE? 1 x Leite ( R$ 1,00 ) ADOÇAR…" at bounding box center [615, 109] width 180 height 88
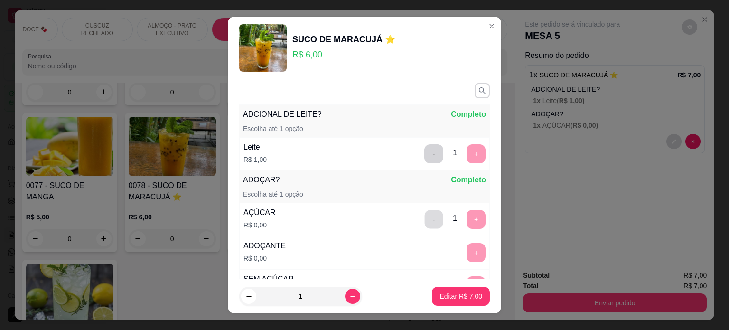
click at [425, 225] on button "-" at bounding box center [434, 219] width 19 height 19
click at [455, 292] on p "Editar R$ 7,00" at bounding box center [460, 296] width 41 height 9
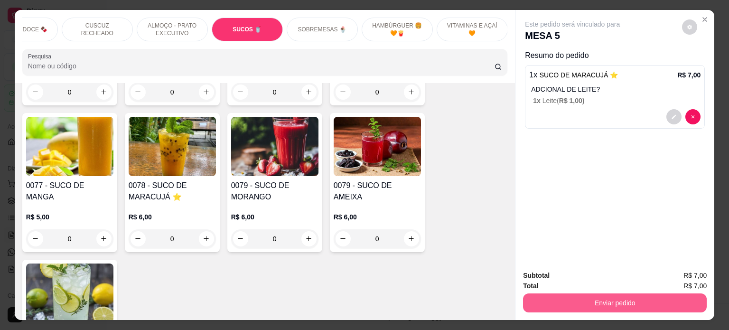
click at [642, 304] on button "Enviar pedido" at bounding box center [615, 302] width 184 height 19
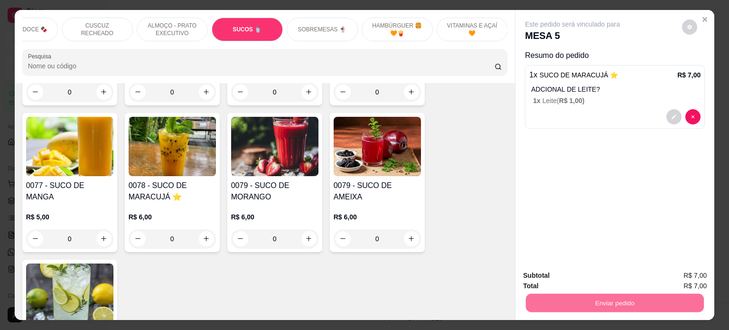
click at [678, 271] on button "Enviar pedido" at bounding box center [682, 276] width 54 height 18
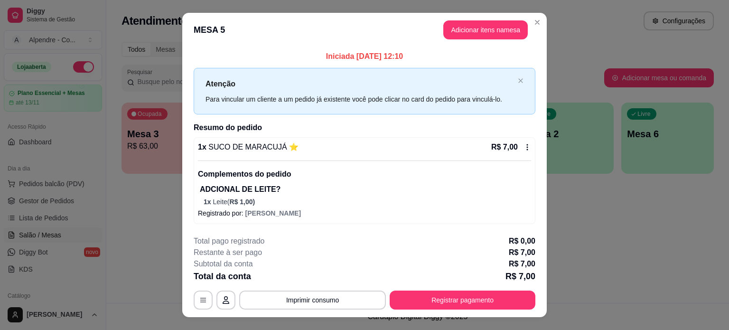
click at [306, 204] on p "1 x Leite ( R$ 1,00 )" at bounding box center [367, 201] width 327 height 9
click at [313, 184] on p "ADCIONAL DE LEITE?" at bounding box center [365, 189] width 331 height 11
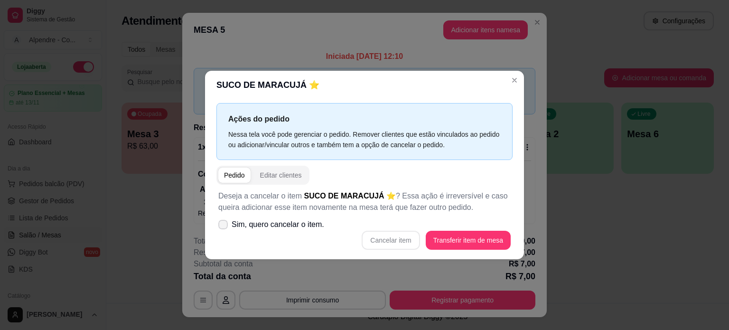
click at [256, 224] on span "Sim, quero cancelar o item." at bounding box center [278, 224] width 93 height 11
click at [224, 226] on input "Sim, quero cancelar o item." at bounding box center [221, 229] width 6 height 6
checkbox input "true"
click at [392, 241] on button "Cancelar item" at bounding box center [391, 240] width 58 height 19
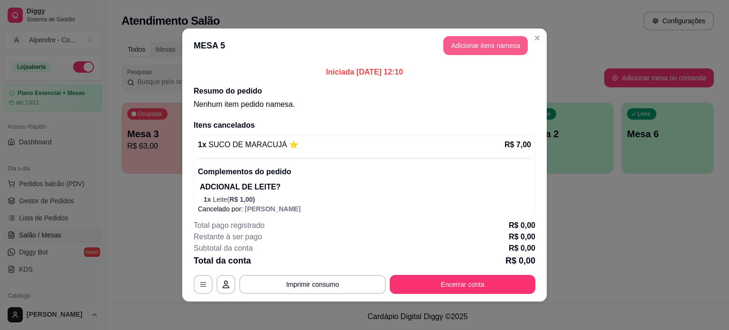
click at [465, 45] on button "Adicionar itens na mesa" at bounding box center [485, 45] width 84 height 19
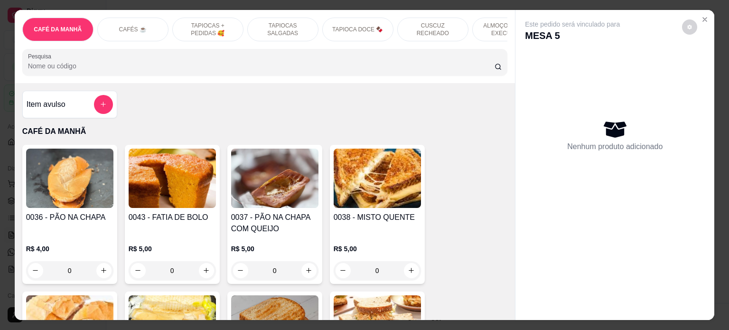
click at [423, 36] on div "CUSCUZ RECHEADO" at bounding box center [432, 30] width 71 height 24
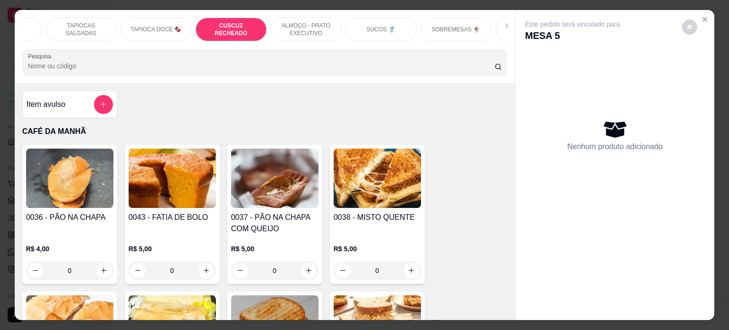
scroll to position [0, 213]
click at [361, 28] on p "SUCOS 🥤" at bounding box center [369, 30] width 29 height 8
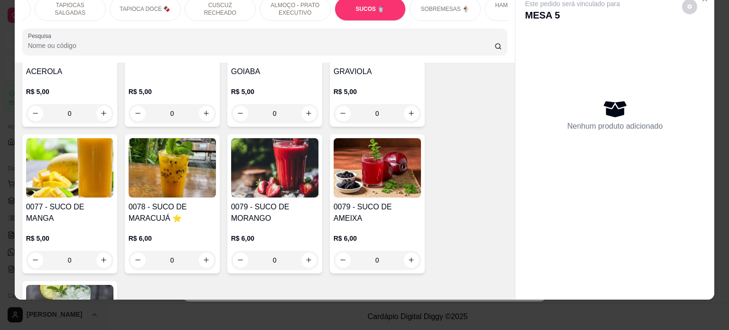
scroll to position [2648, 0]
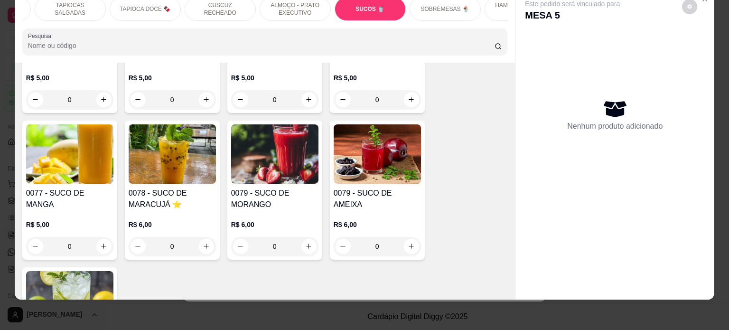
click at [199, 237] on div "0" at bounding box center [172, 246] width 87 height 19
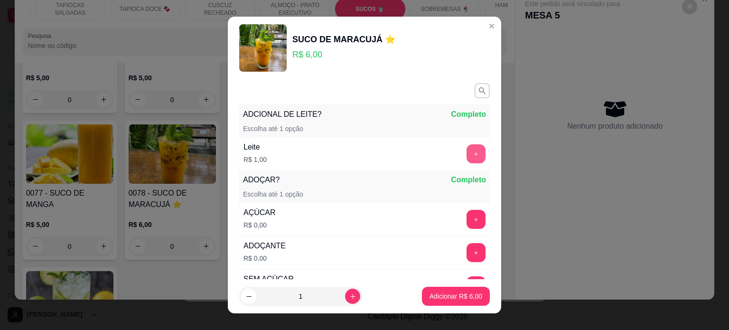
click at [466, 152] on button "+" at bounding box center [475, 153] width 19 height 19
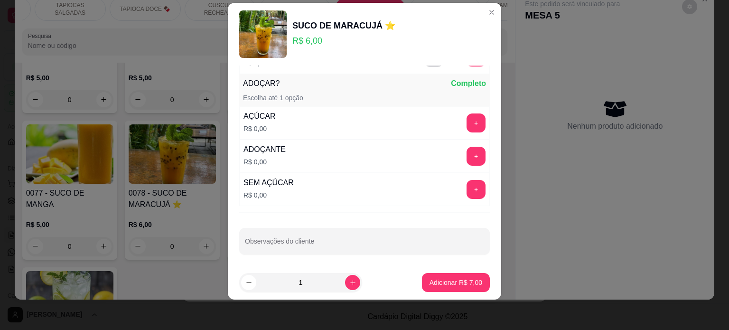
scroll to position [84, 0]
click at [466, 189] on button "+" at bounding box center [475, 188] width 19 height 19
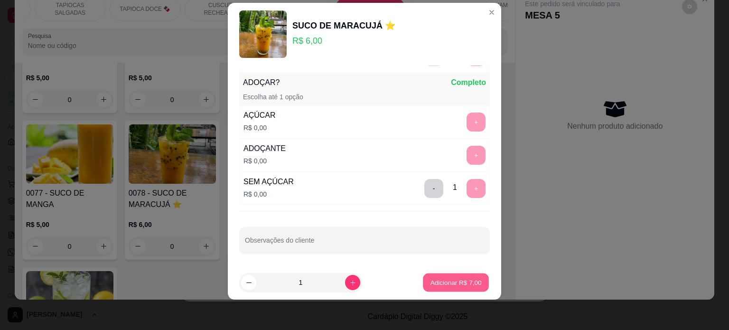
click at [440, 282] on p "Adicionar R$ 7,00" at bounding box center [455, 282] width 51 height 9
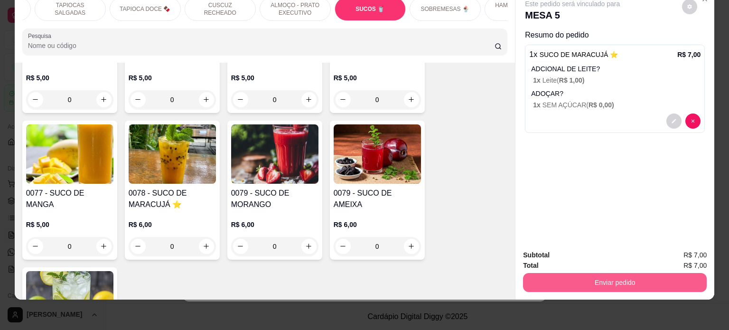
click at [615, 281] on button "Enviar pedido" at bounding box center [615, 282] width 184 height 19
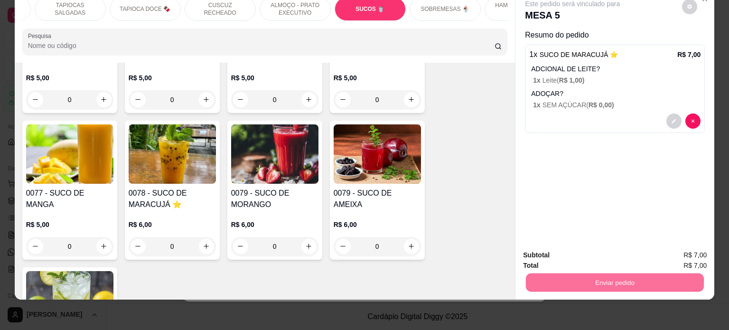
click at [686, 245] on button "Enviar pedido" at bounding box center [682, 251] width 54 height 18
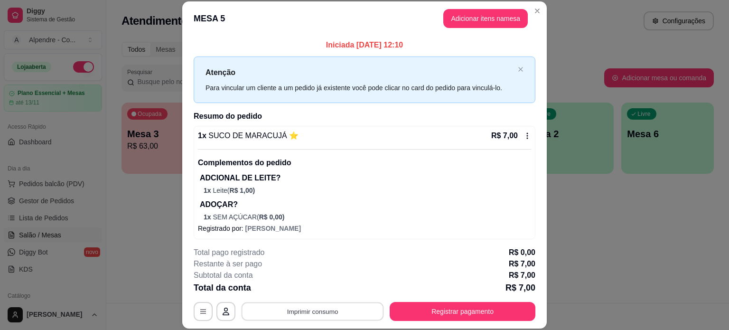
click at [292, 311] on button "Imprimir consumo" at bounding box center [313, 311] width 142 height 19
click at [307, 290] on button "Impressora container" at bounding box center [310, 289] width 66 height 15
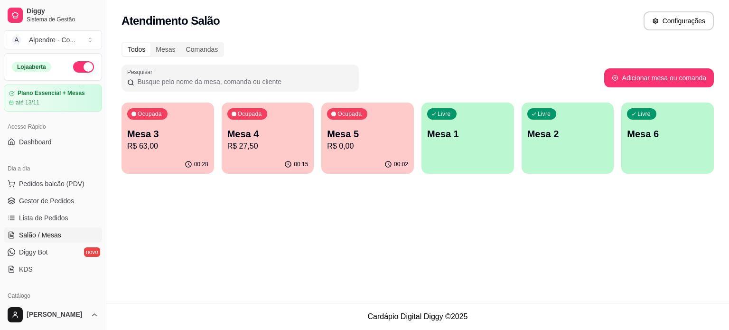
click at [391, 147] on p "R$ 0,00" at bounding box center [367, 145] width 81 height 11
click at [176, 140] on p "Mesa 3" at bounding box center [168, 134] width 79 height 13
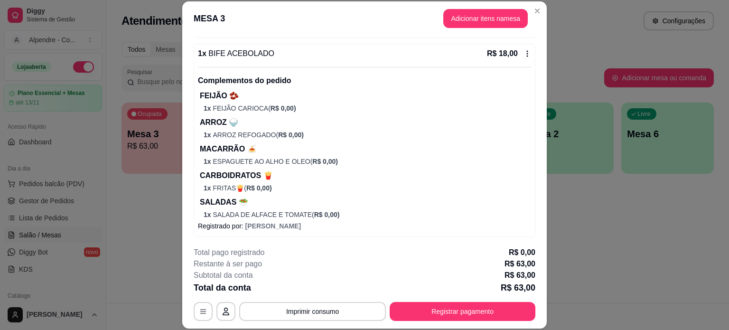
scroll to position [492, 0]
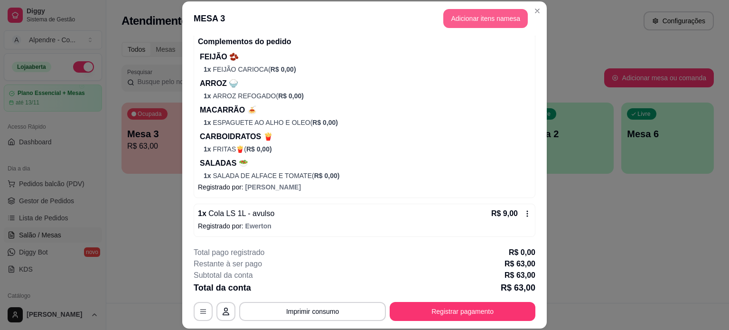
click at [466, 17] on button "Adicionar itens na mesa" at bounding box center [485, 18] width 84 height 19
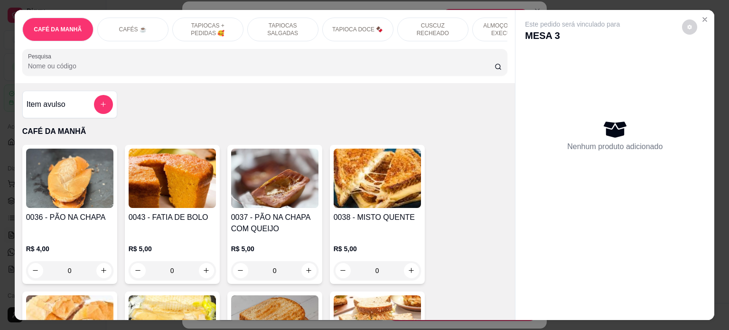
scroll to position [0, 335]
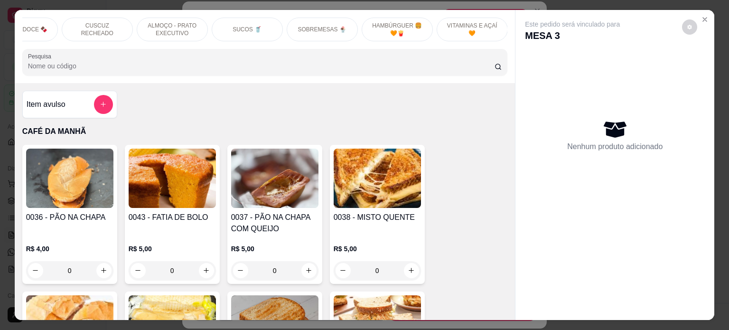
click at [307, 26] on p "SOBREMESAS 🍨" at bounding box center [322, 30] width 48 height 8
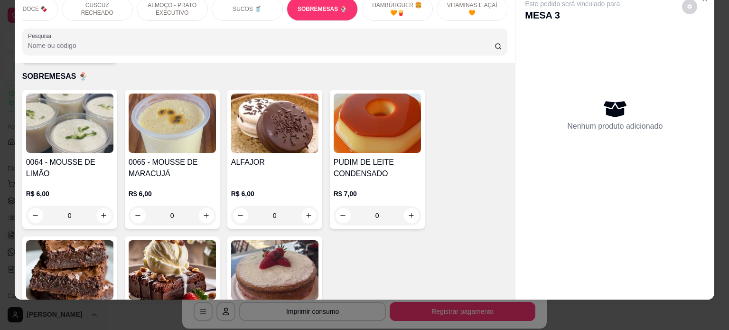
click at [410, 212] on icon "increase-product-quantity" at bounding box center [411, 215] width 7 height 7
type input "2"
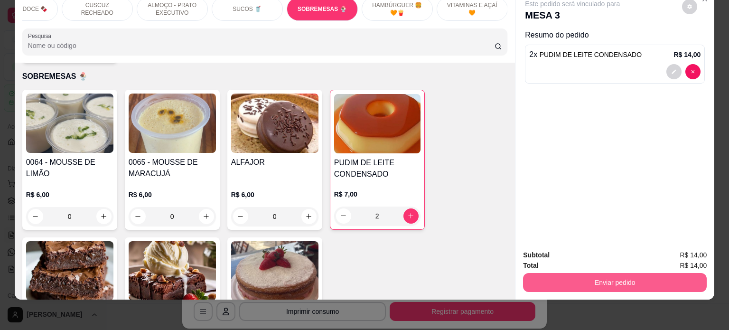
click at [618, 279] on button "Enviar pedido" at bounding box center [615, 282] width 184 height 19
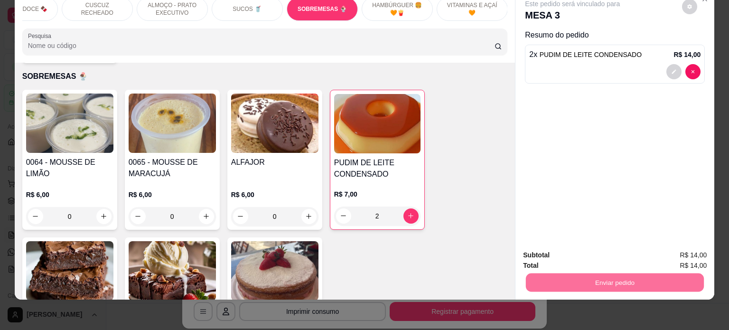
click at [692, 253] on button "Enviar pedido" at bounding box center [682, 251] width 54 height 18
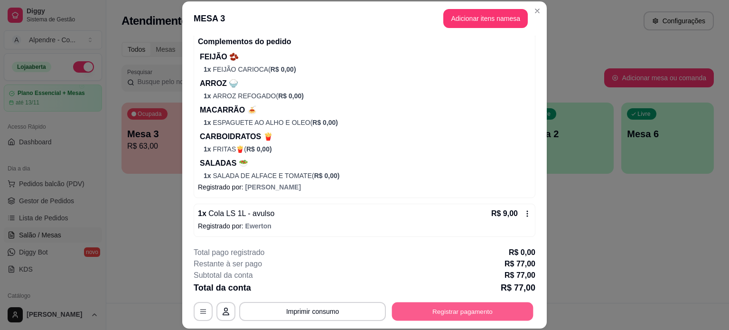
click at [464, 315] on button "Registrar pagamento" at bounding box center [462, 311] width 141 height 19
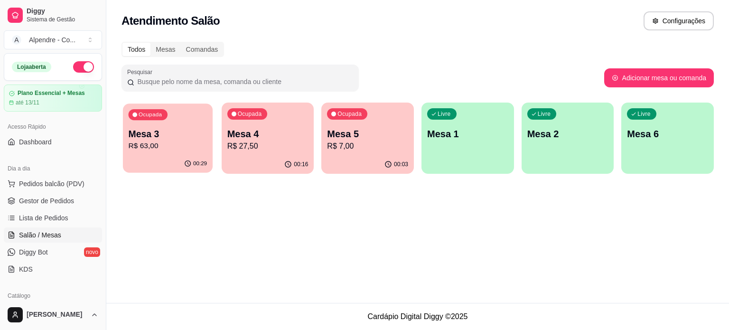
click at [158, 144] on p "R$ 63,00" at bounding box center [168, 145] width 79 height 11
click at [150, 140] on p "Mesa 3" at bounding box center [168, 134] width 79 height 13
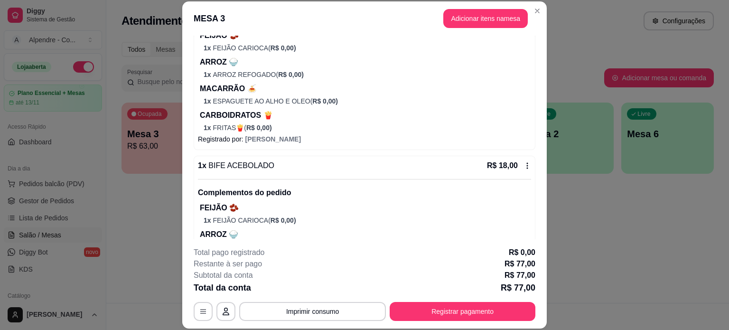
scroll to position [0, 0]
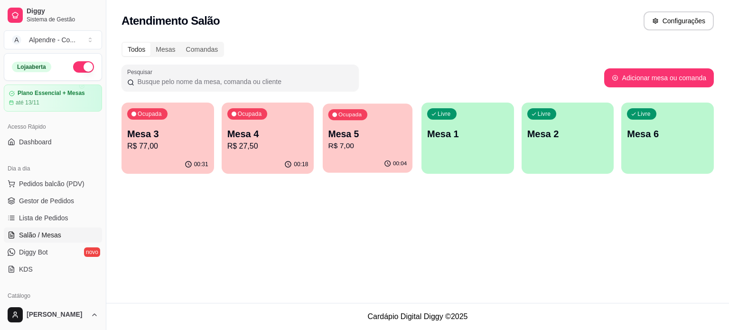
click at [361, 135] on p "Mesa 5" at bounding box center [367, 134] width 79 height 13
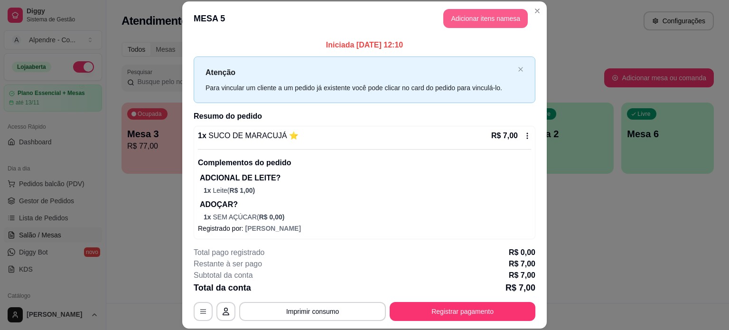
click at [468, 15] on button "Adicionar itens na mesa" at bounding box center [485, 18] width 84 height 19
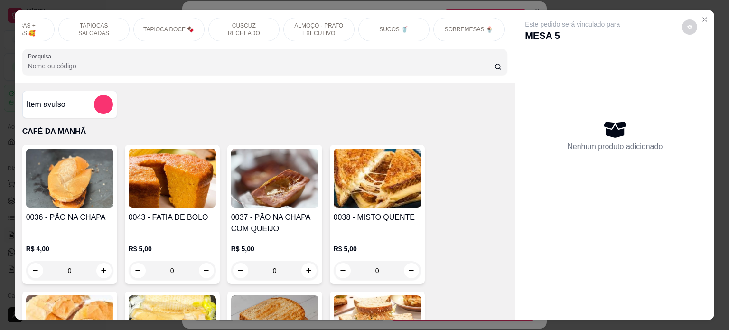
scroll to position [0, 209]
click at [369, 19] on div "SUCOS 🥤" at bounding box center [373, 30] width 71 height 24
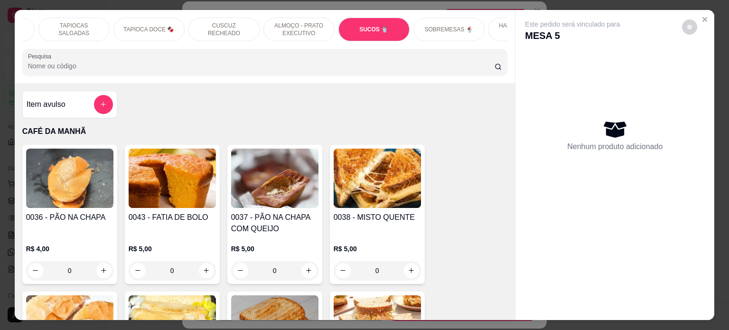
scroll to position [2532, 0]
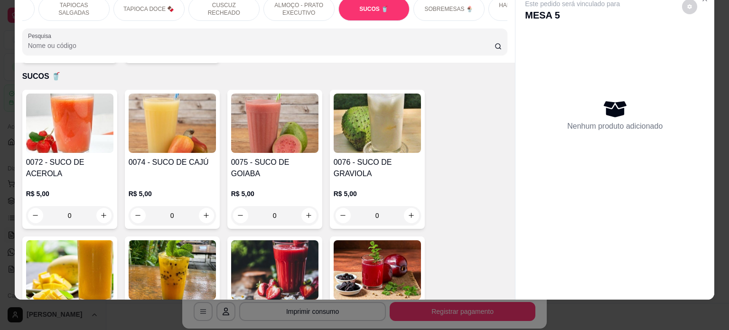
click at [178, 249] on img at bounding box center [172, 269] width 87 height 59
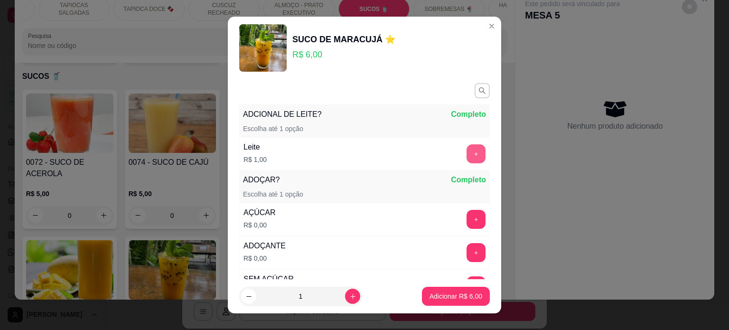
click at [466, 148] on button "+" at bounding box center [475, 153] width 19 height 19
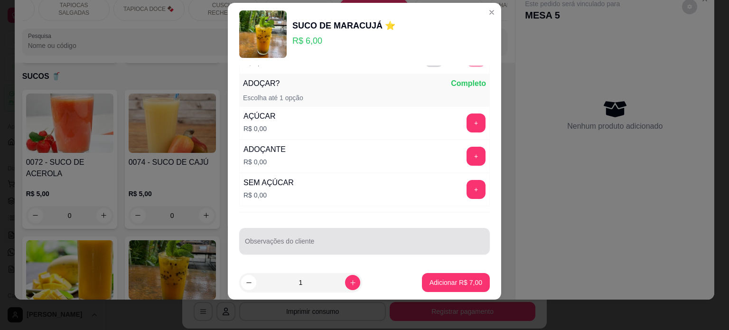
scroll to position [84, 0]
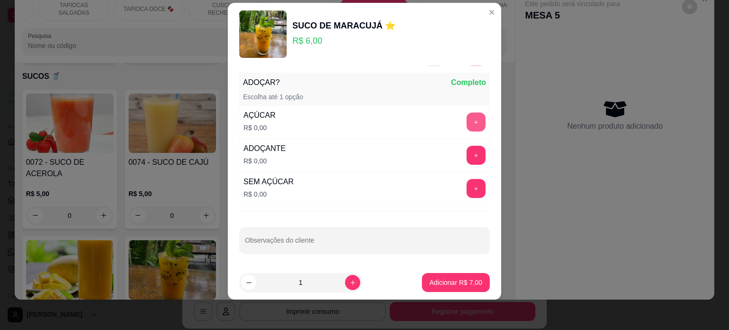
click at [466, 124] on button "+" at bounding box center [475, 121] width 19 height 19
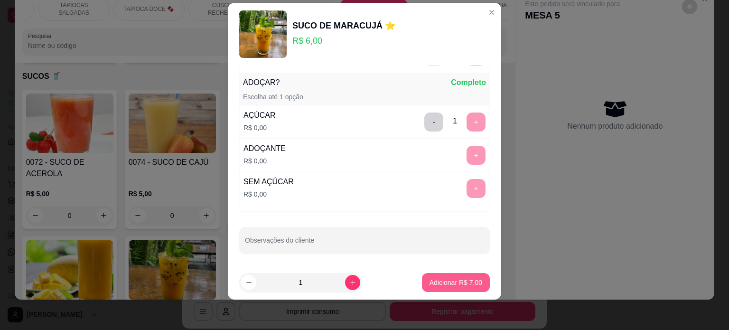
click at [442, 276] on button "Adicionar R$ 7,00" at bounding box center [456, 282] width 68 height 19
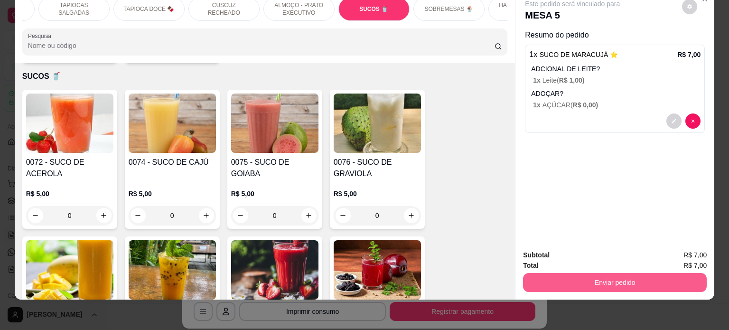
click at [609, 273] on button "Enviar pedido" at bounding box center [615, 282] width 184 height 19
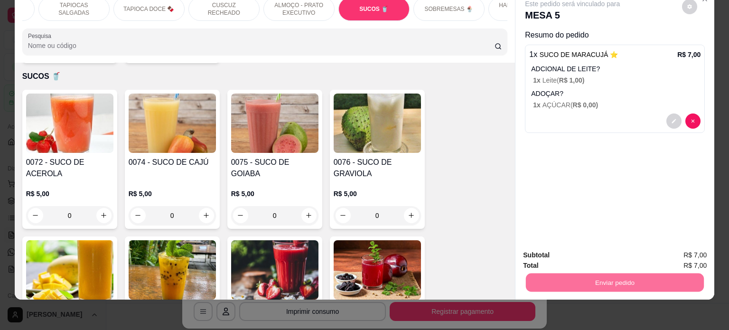
click at [680, 245] on button "Enviar pedido" at bounding box center [681, 251] width 52 height 18
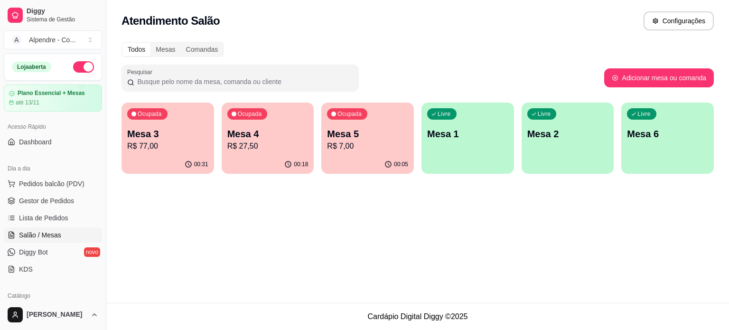
click at [263, 146] on p "R$ 27,50" at bounding box center [267, 145] width 81 height 11
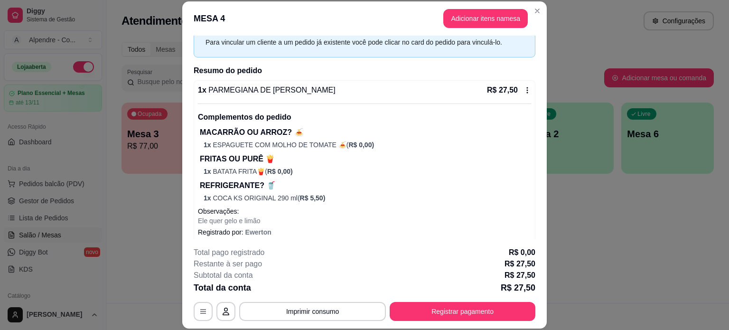
scroll to position [53, 0]
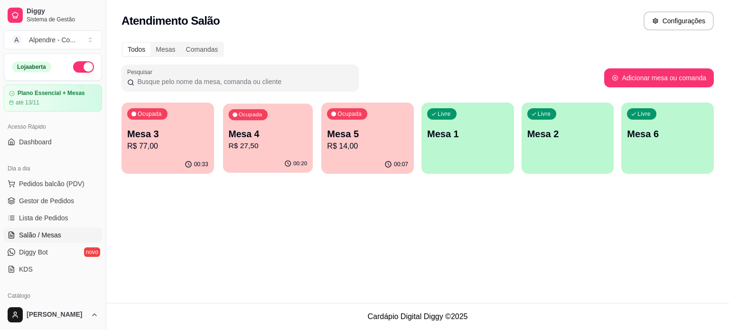
click at [279, 148] on p "R$ 27,50" at bounding box center [267, 145] width 79 height 11
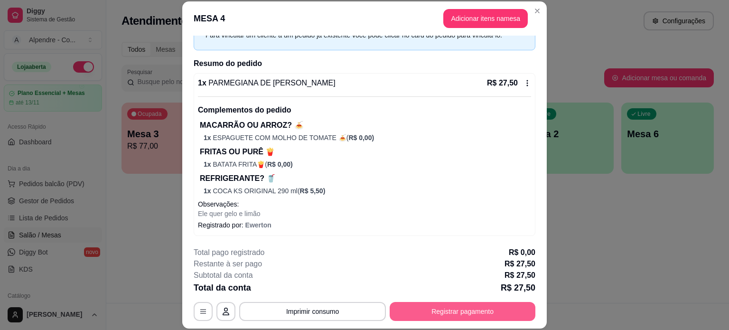
click at [474, 311] on button "Registrar pagamento" at bounding box center [463, 311] width 146 height 19
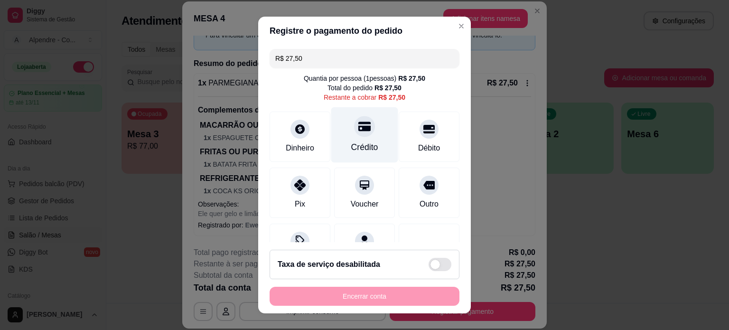
click at [366, 140] on div "Crédito" at bounding box center [364, 135] width 67 height 56
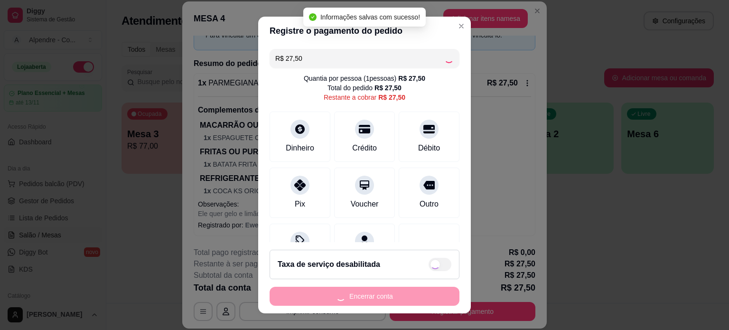
type input "R$ 0,00"
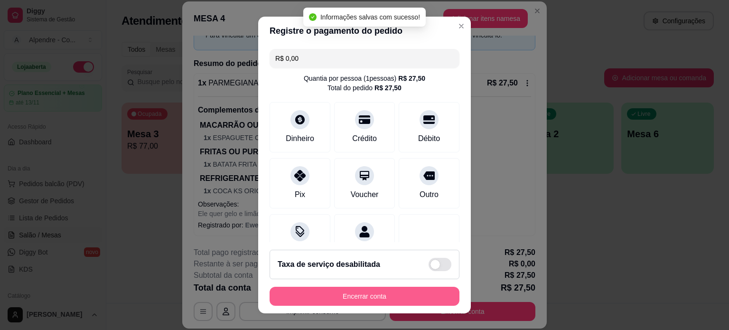
click at [365, 301] on button "Encerrar conta" at bounding box center [365, 296] width 190 height 19
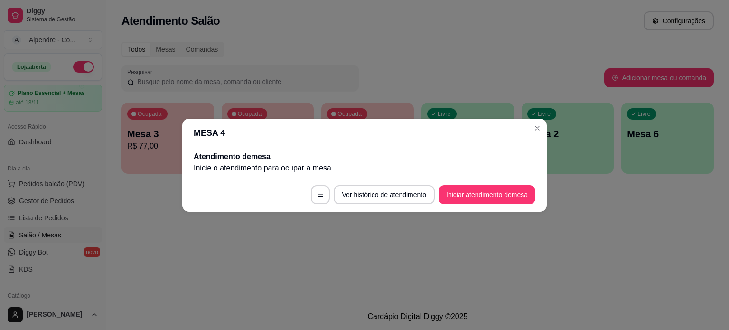
scroll to position [0, 0]
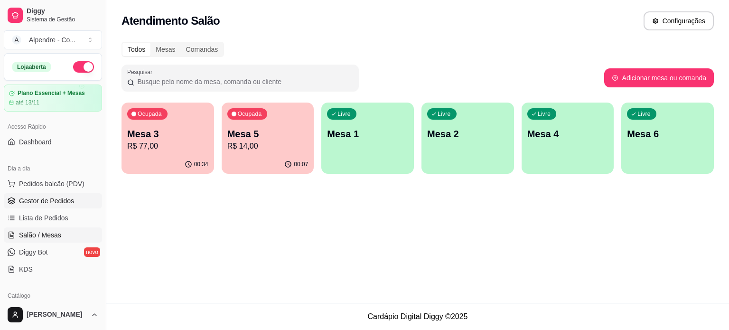
click at [47, 203] on span "Gestor de Pedidos" at bounding box center [46, 200] width 55 height 9
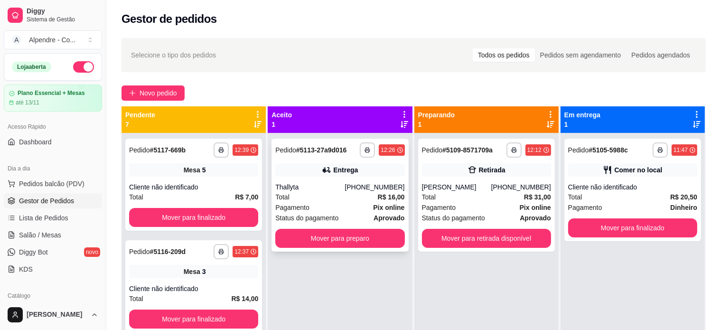
click at [338, 209] on div "Pagamento Pix online" at bounding box center [339, 207] width 129 height 10
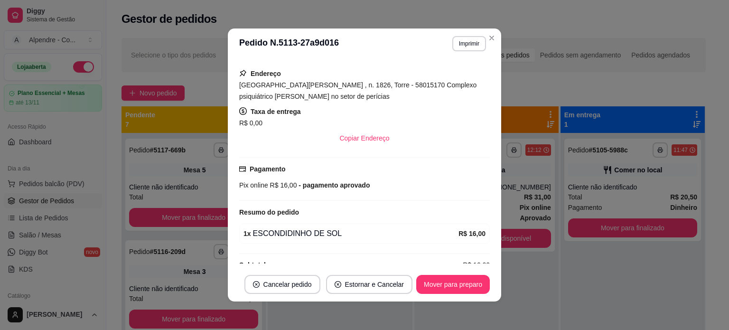
scroll to position [178, 0]
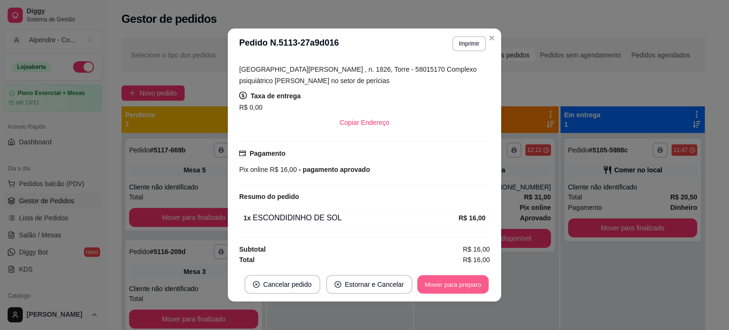
click at [461, 284] on button "Mover para preparo" at bounding box center [452, 284] width 71 height 19
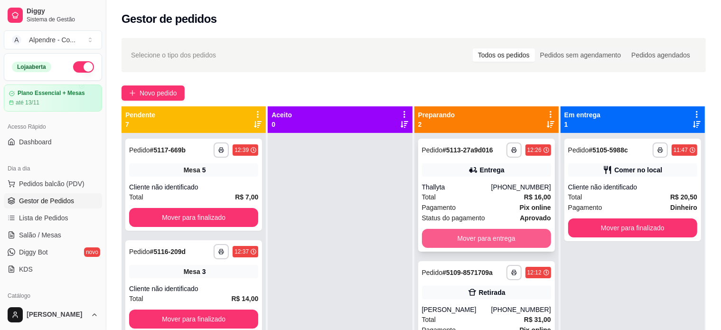
click at [465, 233] on button "Mover para entrega" at bounding box center [486, 238] width 129 height 19
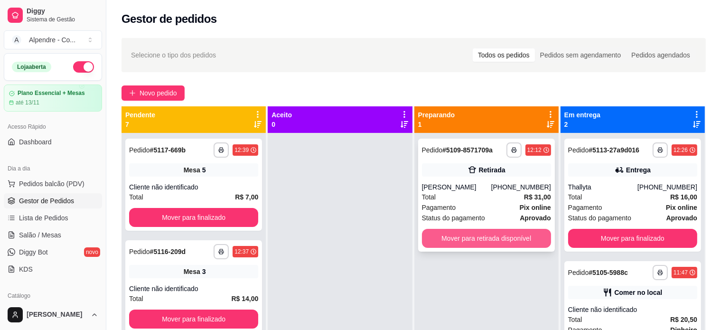
click at [486, 241] on button "Mover para retirada disponível" at bounding box center [486, 238] width 129 height 19
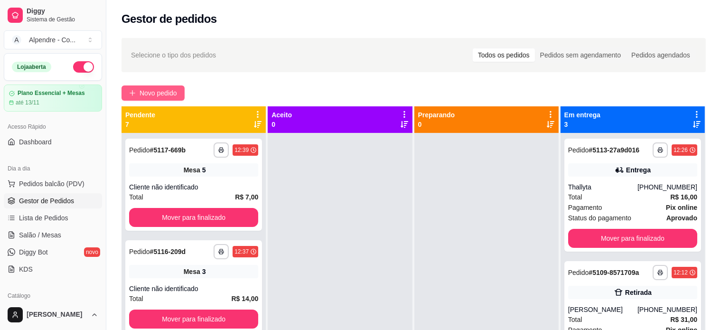
click at [130, 89] on button "Novo pedido" at bounding box center [152, 92] width 63 height 15
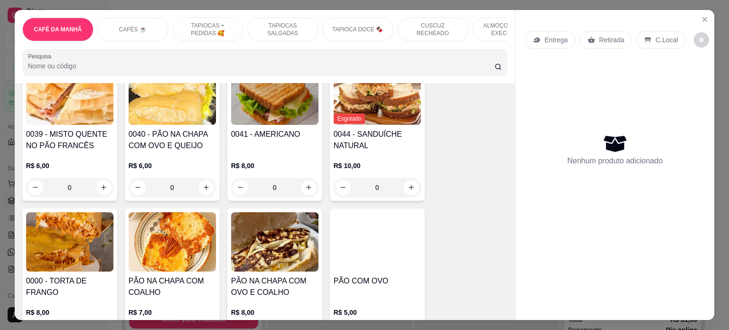
scroll to position [230, 0]
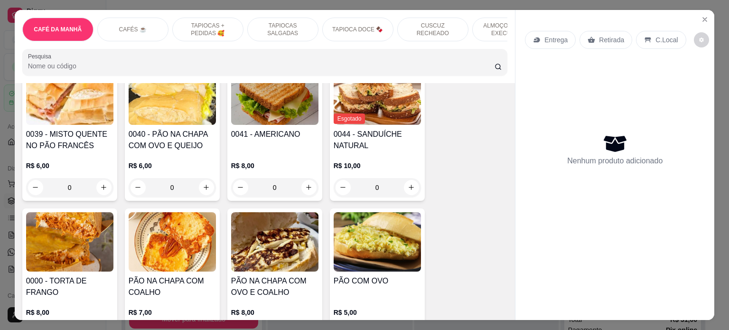
click at [493, 22] on p "ALMOÇO - PRATO EXECUTIVO" at bounding box center [507, 29] width 55 height 15
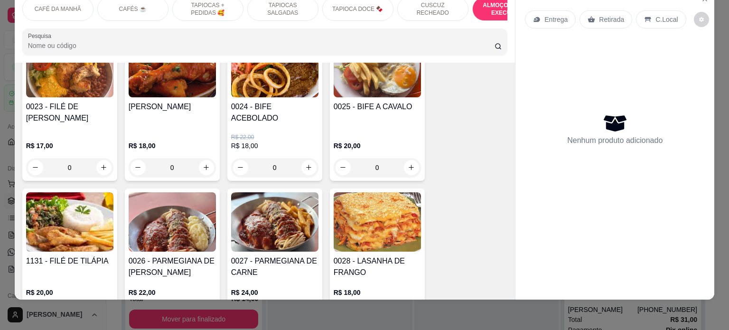
scroll to position [2028, 0]
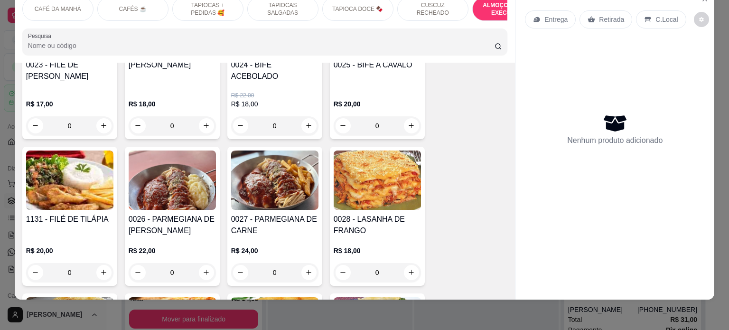
click at [99, 263] on div "0" at bounding box center [69, 272] width 87 height 19
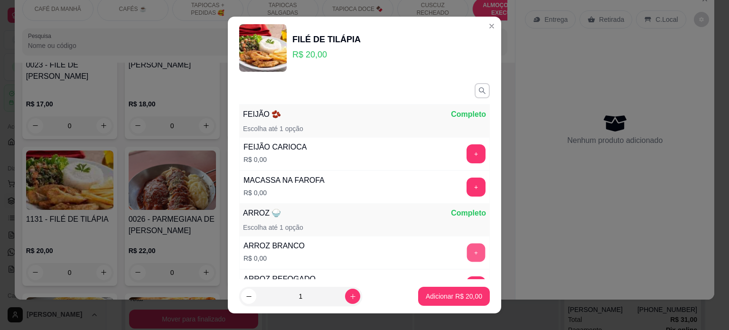
click at [467, 258] on button "+" at bounding box center [476, 252] width 19 height 19
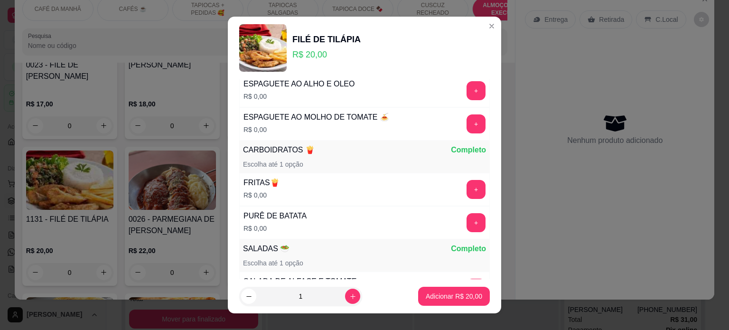
scroll to position [265, 0]
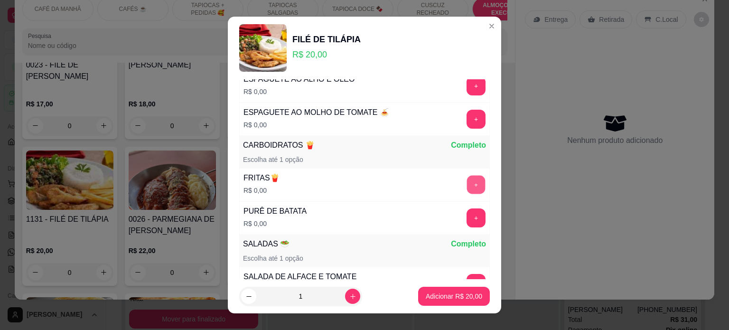
click at [467, 187] on button "+" at bounding box center [476, 184] width 19 height 19
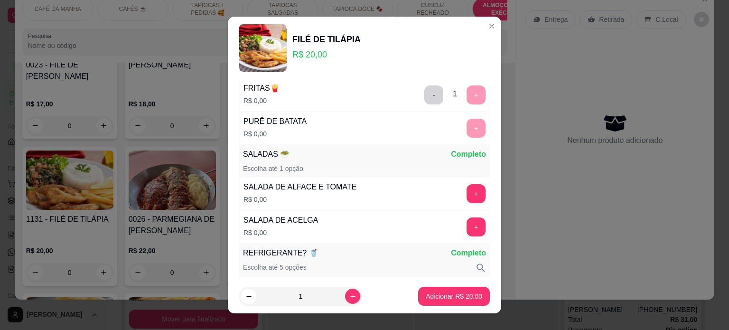
scroll to position [372, 0]
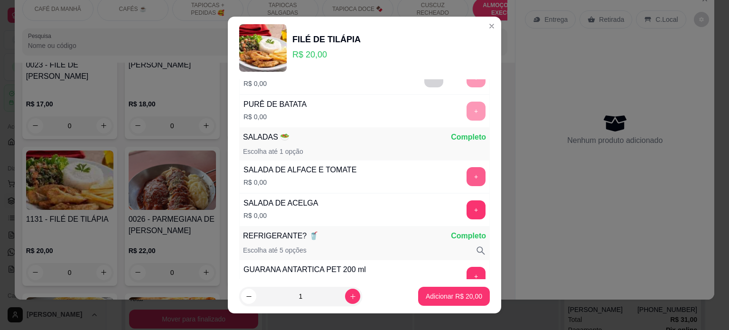
click at [466, 171] on button "+" at bounding box center [475, 176] width 19 height 19
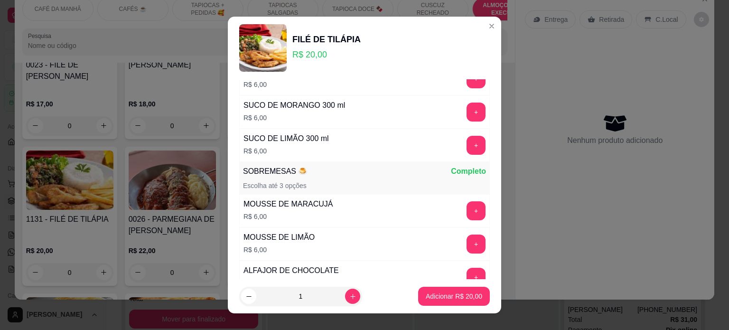
scroll to position [1877, 0]
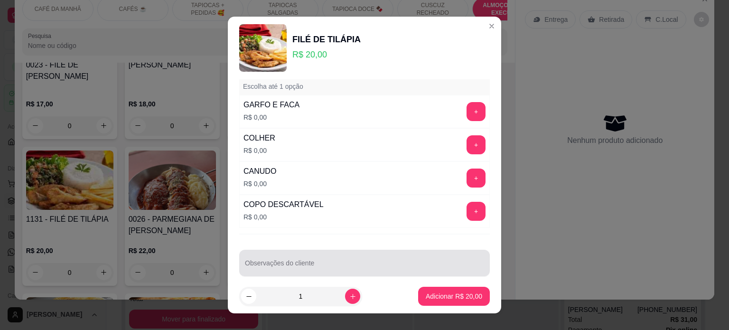
click at [250, 253] on div at bounding box center [364, 262] width 239 height 19
type input "SEM ALFACE E COM UM POUCO DE PURÊ"
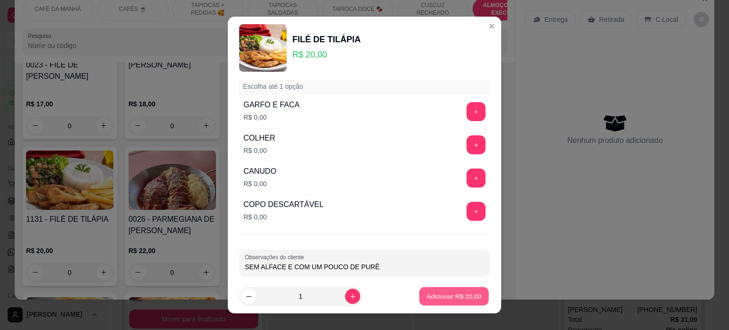
click at [438, 299] on p "Adicionar R$ 20,00" at bounding box center [454, 296] width 55 height 9
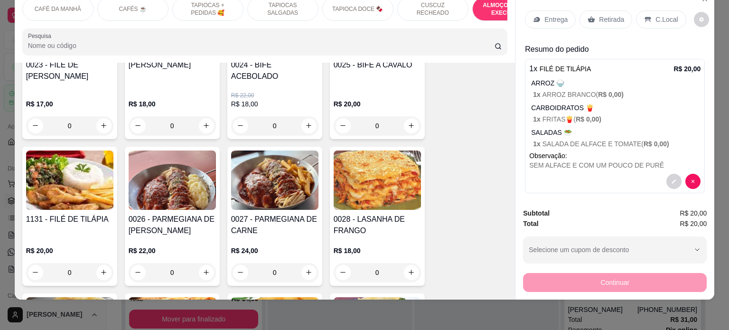
click at [559, 15] on p "Entrega" at bounding box center [555, 19] width 23 height 9
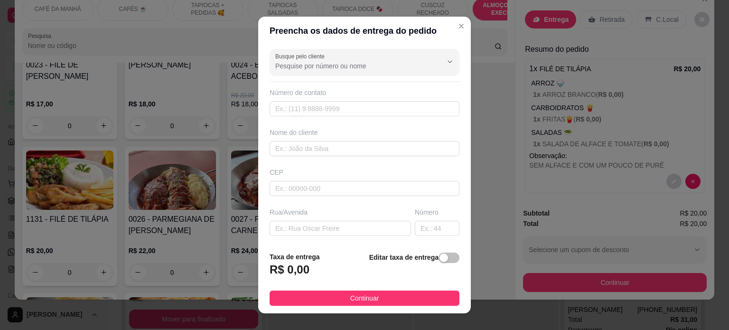
click at [346, 69] on input "Busque pelo cliente" at bounding box center [351, 65] width 152 height 9
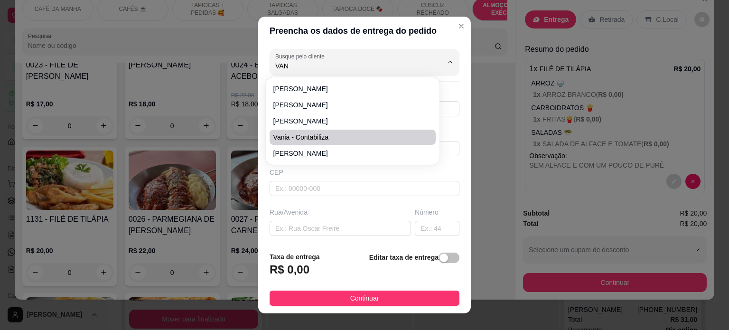
click at [313, 133] on span "Vania - contabiliza" at bounding box center [347, 136] width 149 height 9
type input "Vania - contabiliza"
type input "83986187762"
type input "Vania - contabiliza"
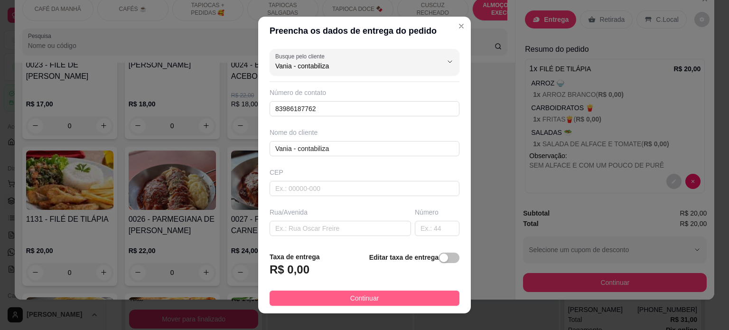
type input "Vania - contabiliza"
click at [351, 298] on span "Continuar" at bounding box center [364, 298] width 29 height 10
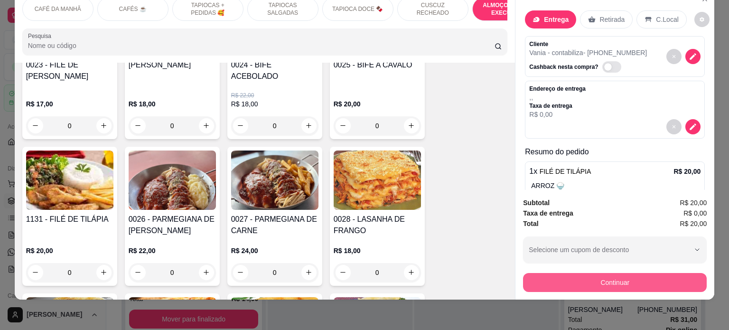
click at [623, 274] on button "Continuar" at bounding box center [615, 282] width 184 height 19
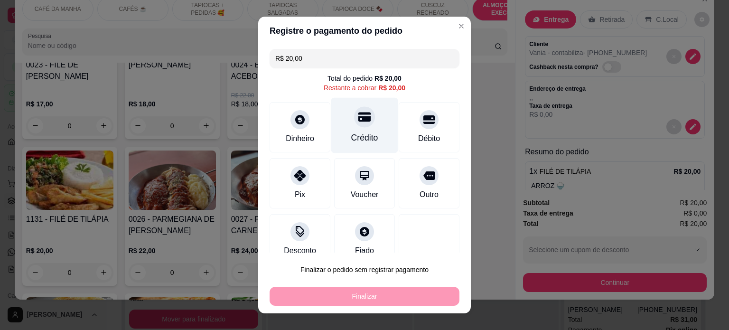
click at [354, 133] on div "Crédito" at bounding box center [364, 137] width 27 height 12
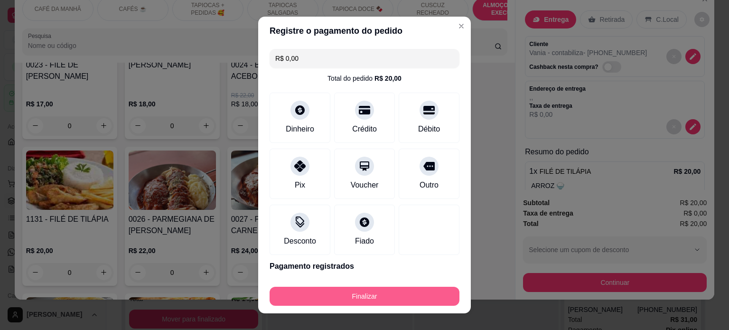
click at [363, 298] on button "Finalizar" at bounding box center [365, 296] width 190 height 19
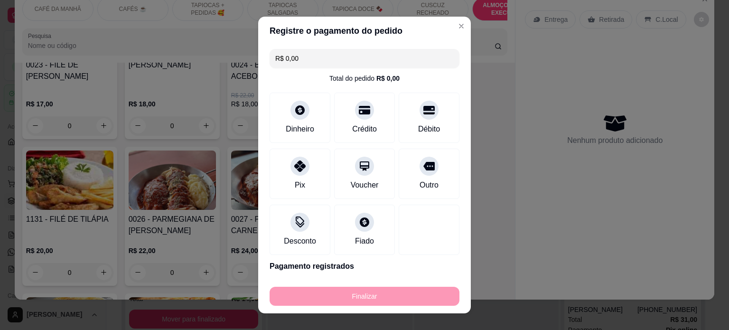
type input "-R$ 20,00"
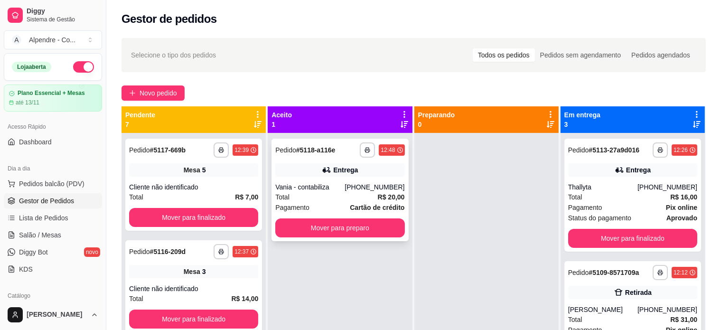
click at [353, 147] on div "**********" at bounding box center [339, 149] width 129 height 15
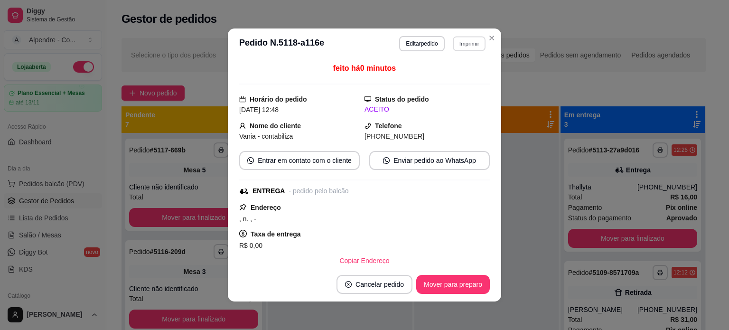
click at [467, 47] on button "Imprimir" at bounding box center [469, 43] width 33 height 15
click at [461, 75] on button "Impressora container" at bounding box center [445, 76] width 69 height 15
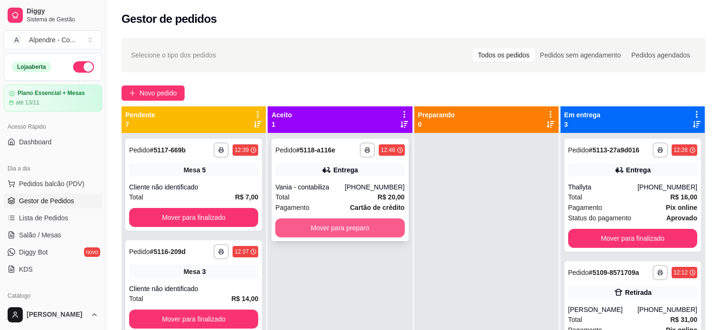
click at [334, 229] on button "Mover para preparo" at bounding box center [339, 227] width 129 height 19
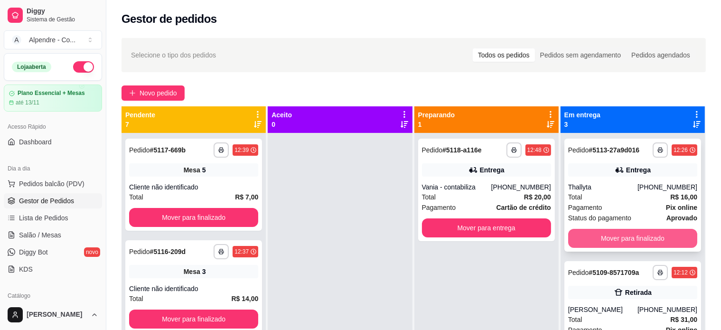
click at [636, 231] on button "Mover para finalizado" at bounding box center [632, 238] width 129 height 19
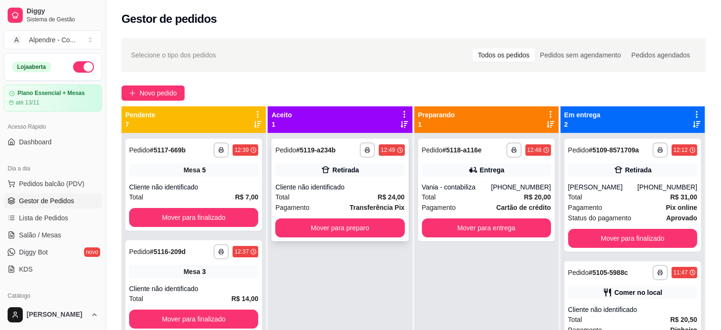
click at [332, 196] on div "Total R$ 24,00" at bounding box center [339, 197] width 129 height 10
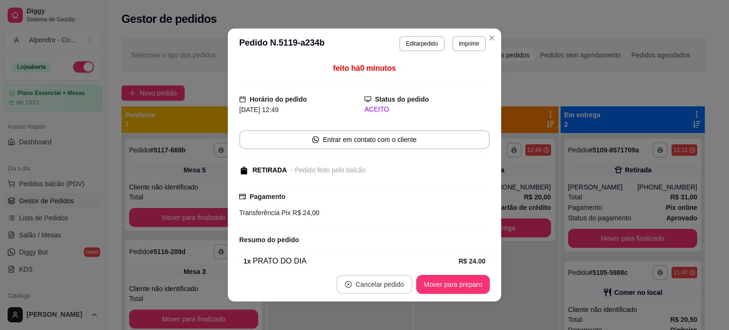
click at [383, 286] on button "Cancelar pedido" at bounding box center [374, 284] width 76 height 19
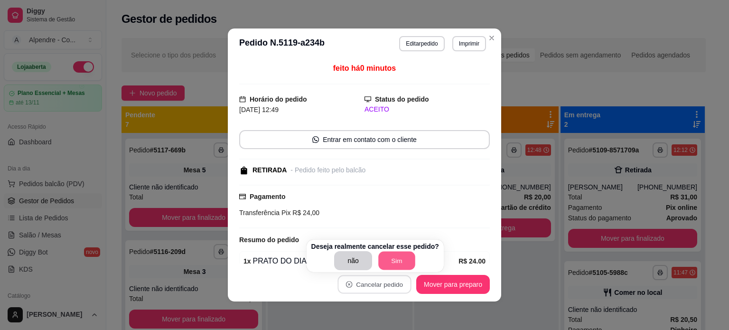
click at [403, 262] on button "Sim" at bounding box center [396, 260] width 37 height 19
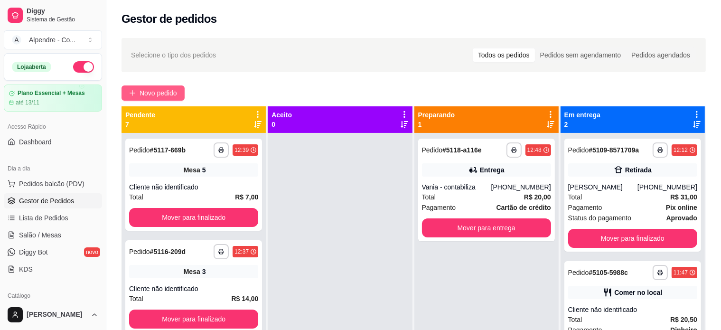
click at [164, 92] on span "Novo pedido" at bounding box center [158, 93] width 37 height 10
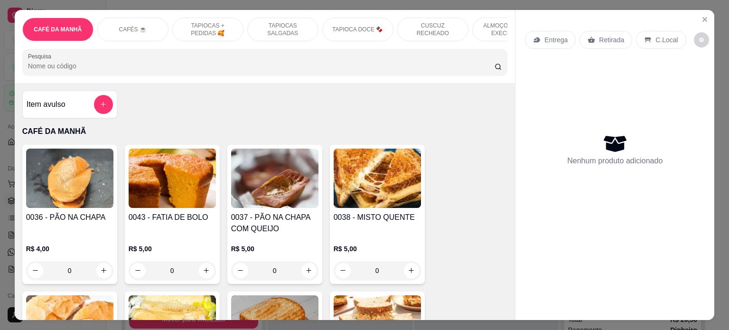
click at [490, 30] on p "ALMOÇO - PRATO EXECUTIVO" at bounding box center [507, 29] width 55 height 15
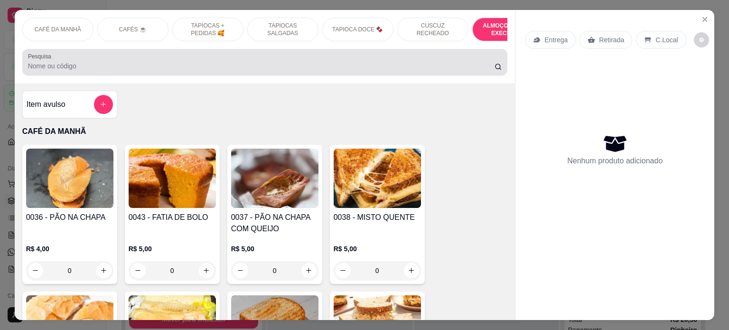
scroll to position [1938, 0]
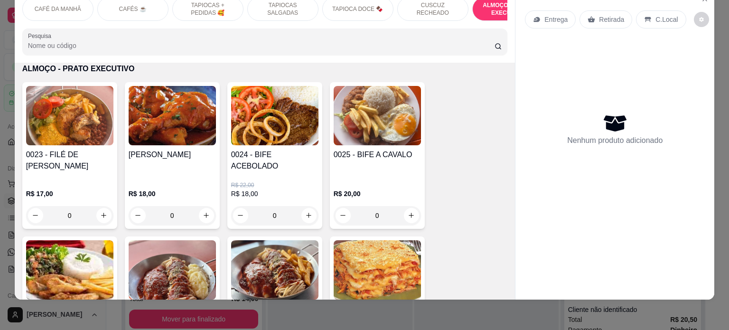
click at [200, 206] on div "0" at bounding box center [172, 215] width 87 height 19
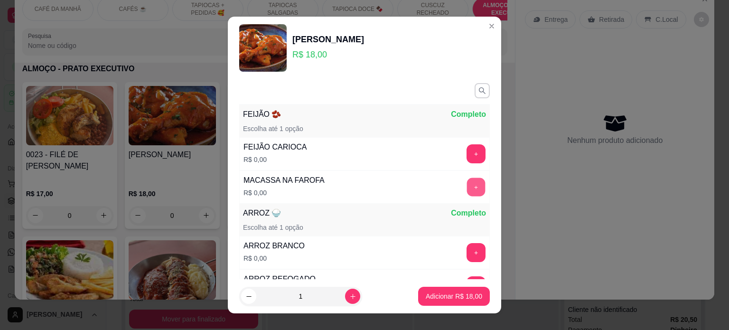
click at [467, 192] on button "+" at bounding box center [476, 186] width 19 height 19
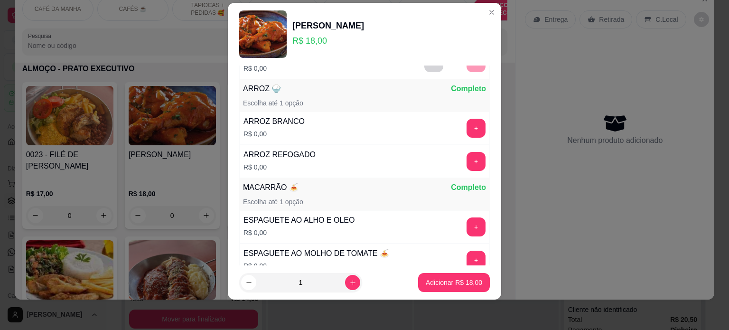
scroll to position [123, 0]
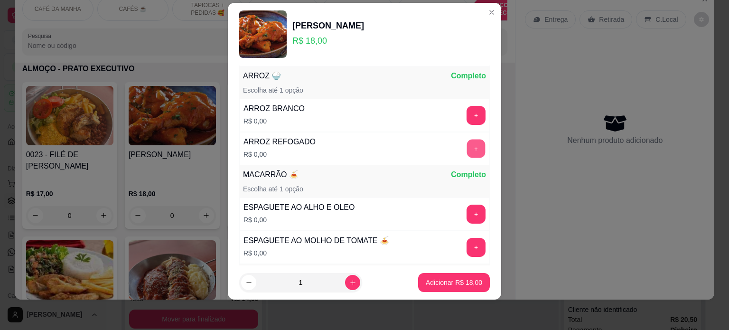
click at [467, 149] on button "+" at bounding box center [476, 148] width 19 height 19
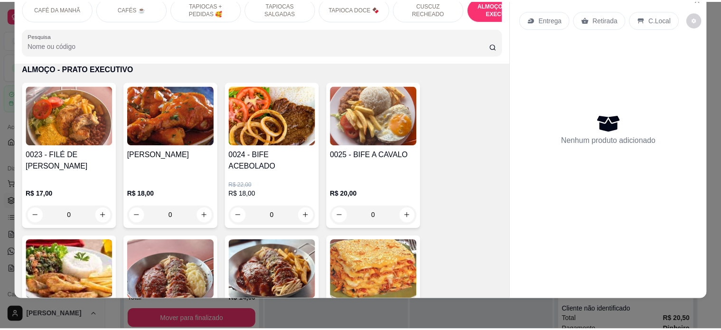
scroll to position [0, 0]
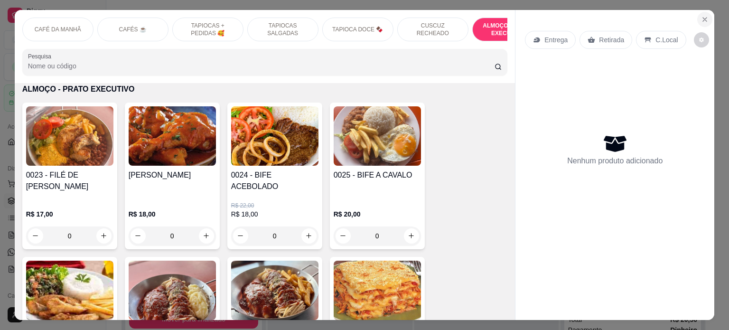
click at [703, 18] on icon "Close" at bounding box center [705, 20] width 4 height 4
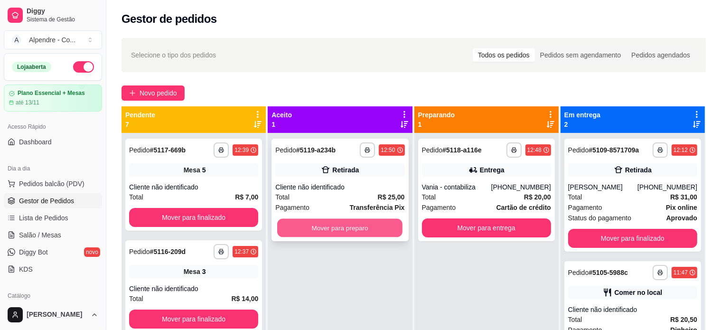
click at [306, 223] on button "Mover para preparo" at bounding box center [339, 228] width 125 height 19
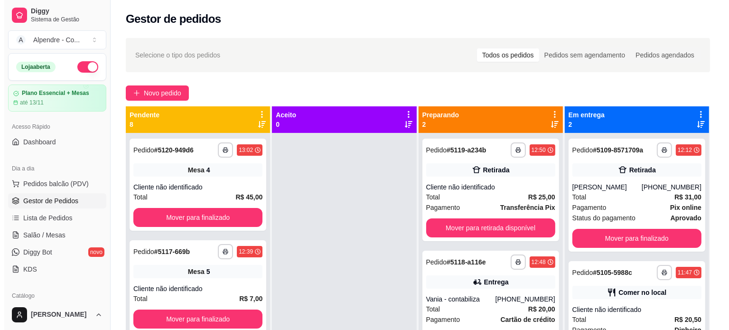
scroll to position [144, 0]
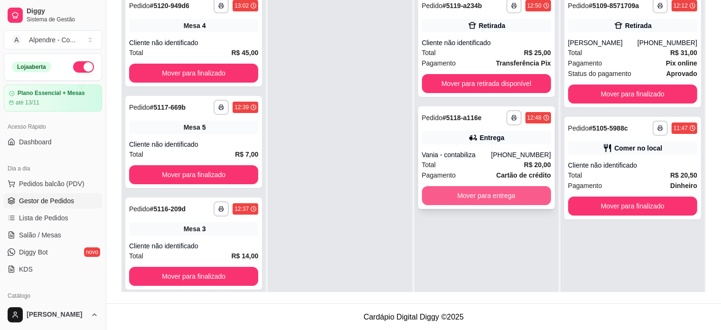
click at [475, 196] on button "Mover para entrega" at bounding box center [486, 195] width 129 height 19
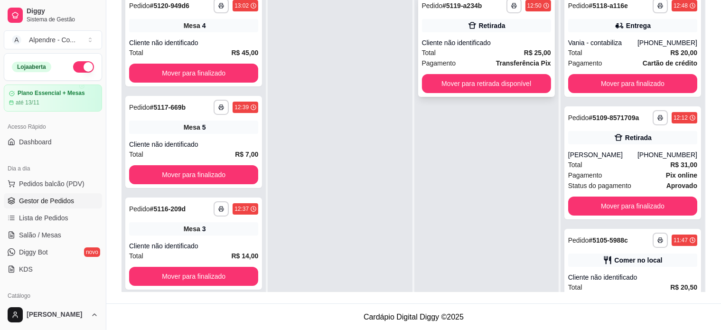
click at [462, 52] on div "Total R$ 25,00" at bounding box center [486, 52] width 129 height 10
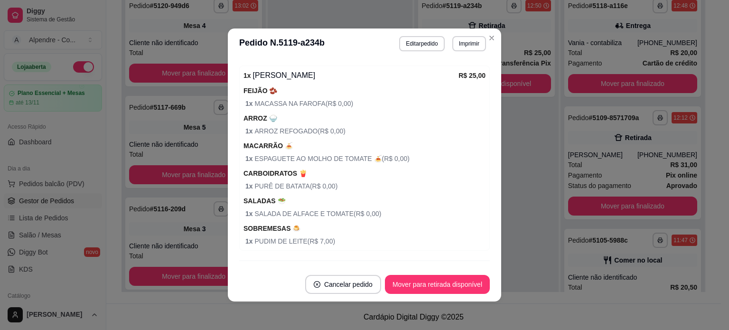
scroll to position [229, 0]
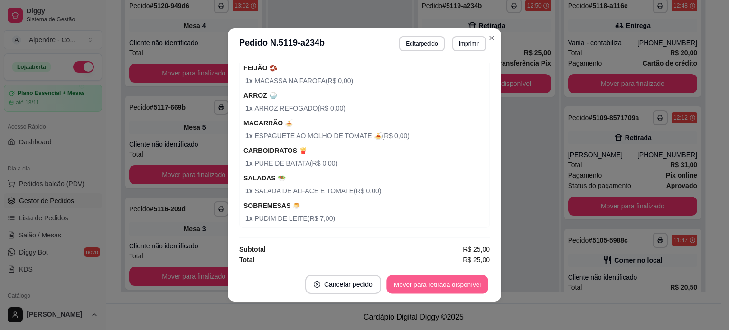
click at [449, 281] on button "Mover para retirada disponível" at bounding box center [437, 284] width 102 height 19
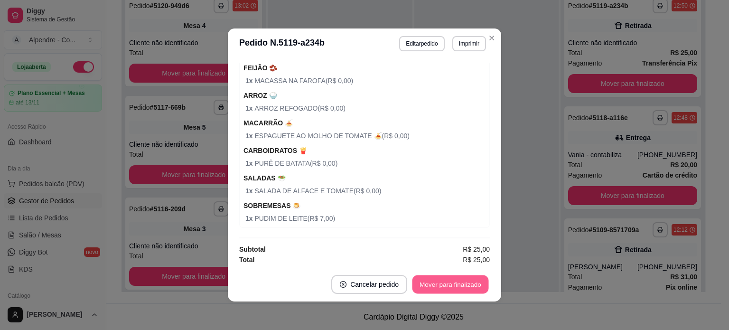
click at [449, 281] on button "Mover para finalizado" at bounding box center [450, 284] width 76 height 19
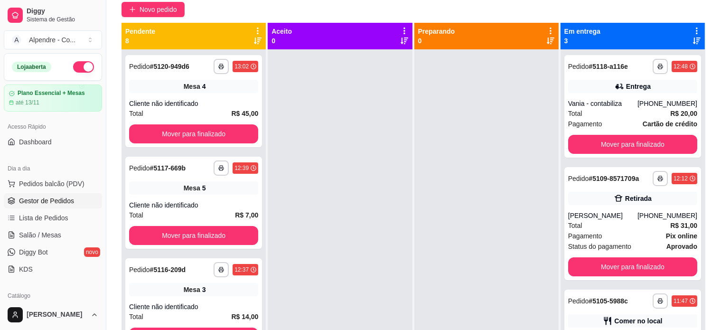
scroll to position [144, 0]
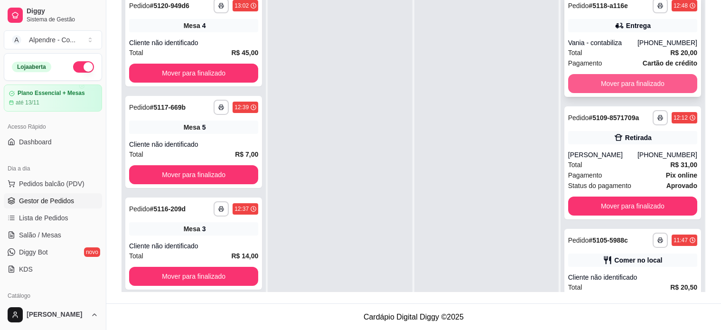
click at [630, 83] on button "Mover para finalizado" at bounding box center [632, 83] width 129 height 19
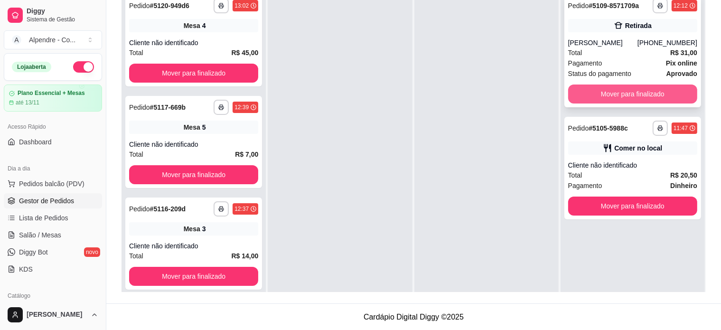
click at [629, 93] on button "Mover para finalizado" at bounding box center [632, 93] width 129 height 19
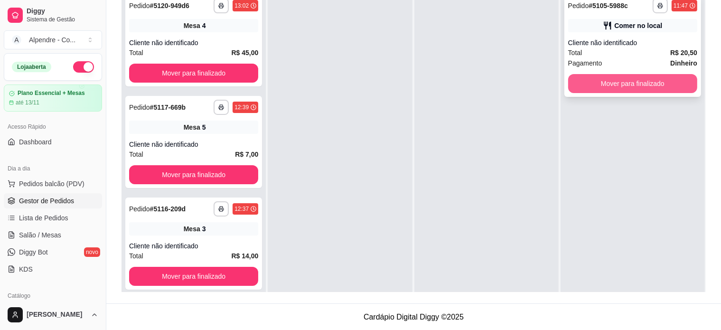
click at [629, 86] on button "Mover para finalizado" at bounding box center [632, 83] width 129 height 19
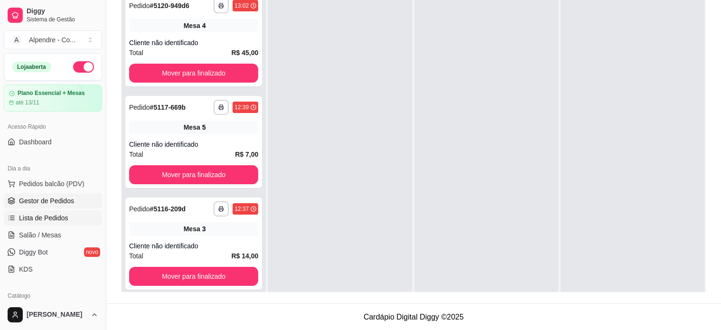
click at [27, 216] on span "Lista de Pedidos" at bounding box center [43, 217] width 49 height 9
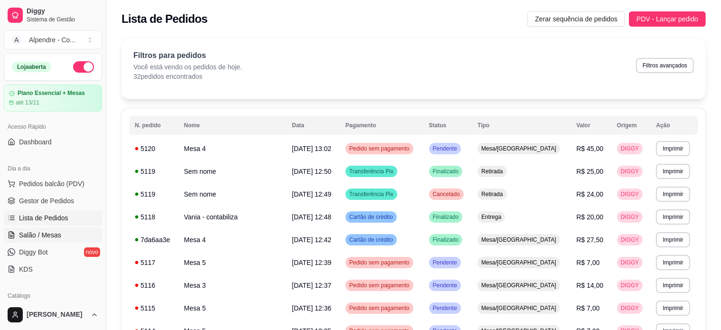
click at [30, 237] on span "Salão / Mesas" at bounding box center [40, 234] width 42 height 9
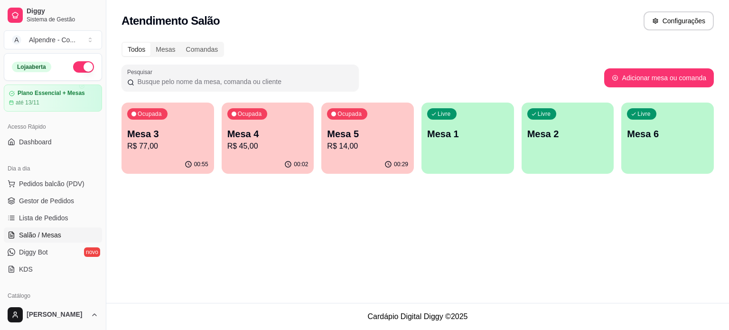
click at [190, 136] on p "Mesa 3" at bounding box center [167, 133] width 81 height 13
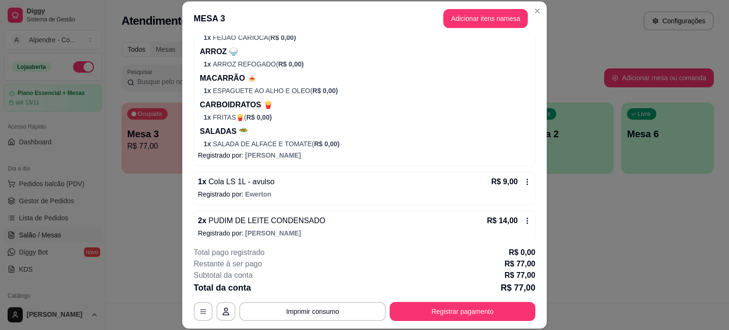
scroll to position [531, 0]
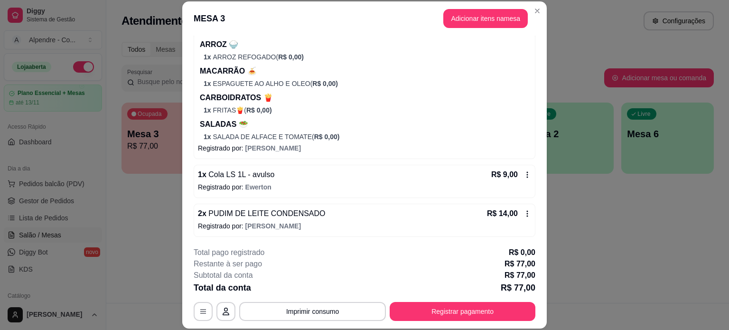
click at [379, 222] on p "Registrado por: [PERSON_NAME]" at bounding box center [364, 225] width 333 height 9
click at [468, 20] on button "Adicionar itens na mesa" at bounding box center [486, 18] width 82 height 19
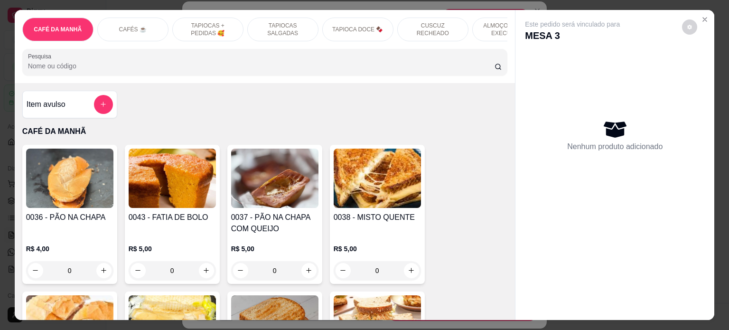
scroll to position [0, 335]
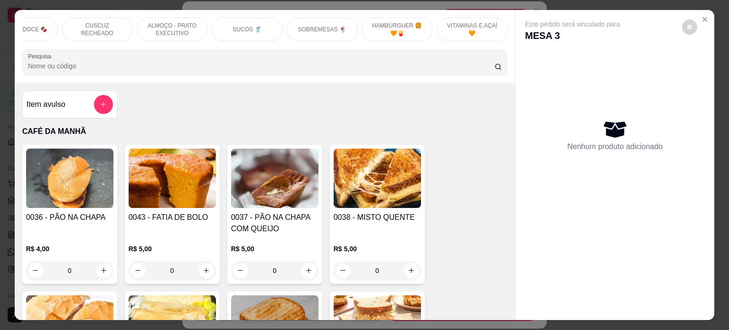
click at [317, 26] on p "SOBREMESAS 🍨" at bounding box center [322, 30] width 48 height 8
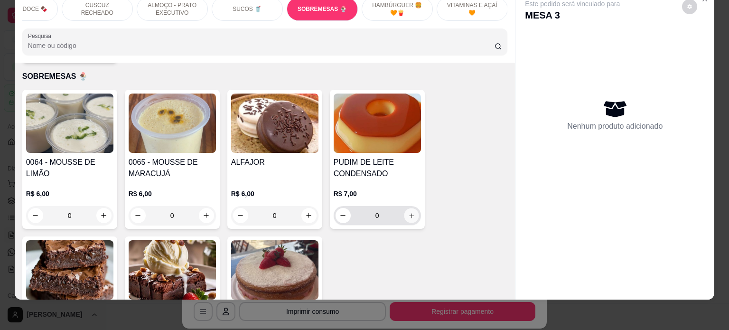
click at [404, 208] on button "increase-product-quantity" at bounding box center [411, 215] width 15 height 15
type input "1"
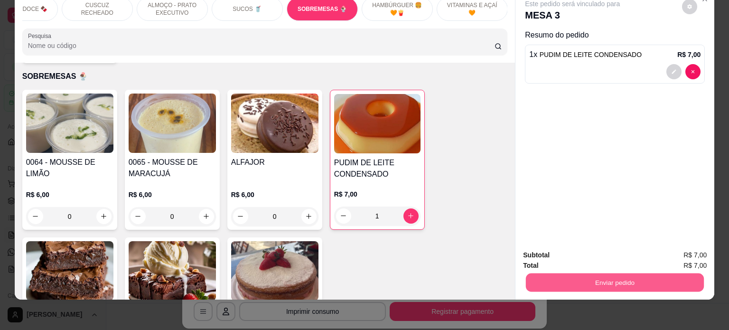
click at [634, 273] on button "Enviar pedido" at bounding box center [615, 282] width 178 height 19
click at [683, 251] on button "Enviar pedido" at bounding box center [682, 251] width 54 height 18
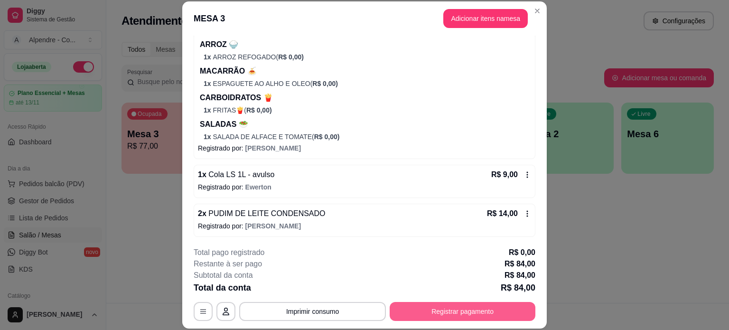
click at [459, 312] on button "Registrar pagamento" at bounding box center [463, 311] width 146 height 19
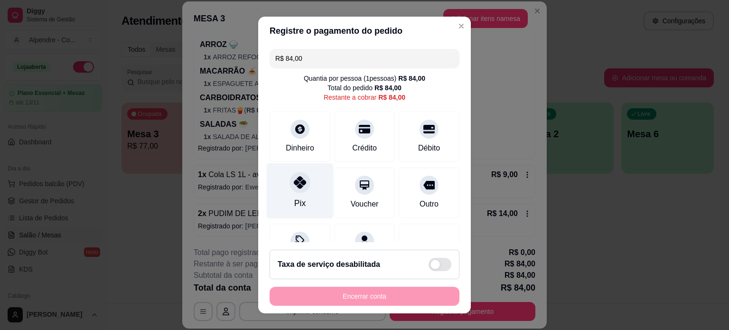
click at [300, 185] on div at bounding box center [299, 182] width 21 height 21
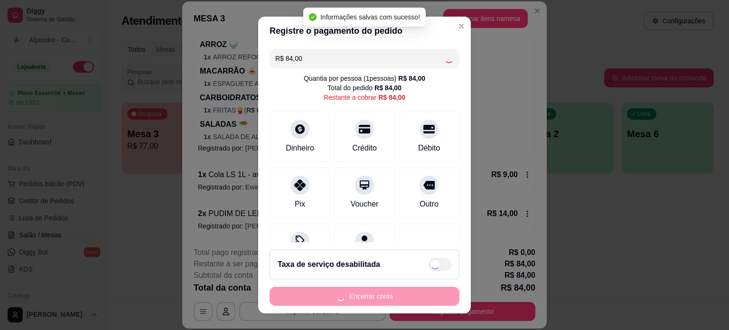
type input "R$ 0,00"
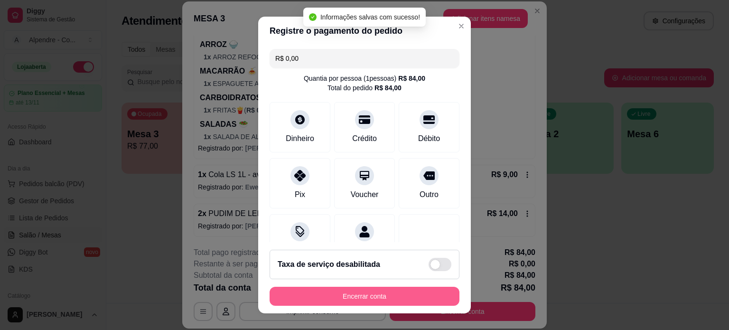
click at [359, 297] on button "Encerrar conta" at bounding box center [365, 296] width 190 height 19
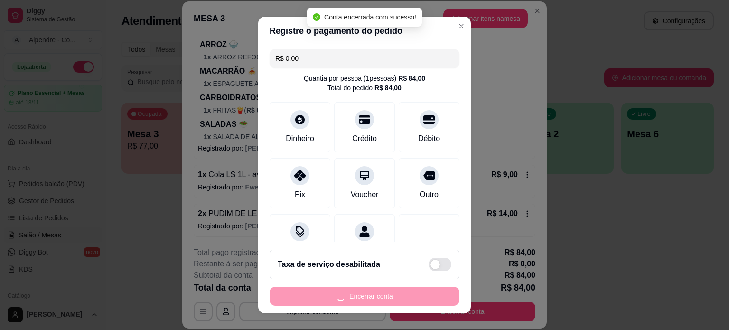
scroll to position [0, 0]
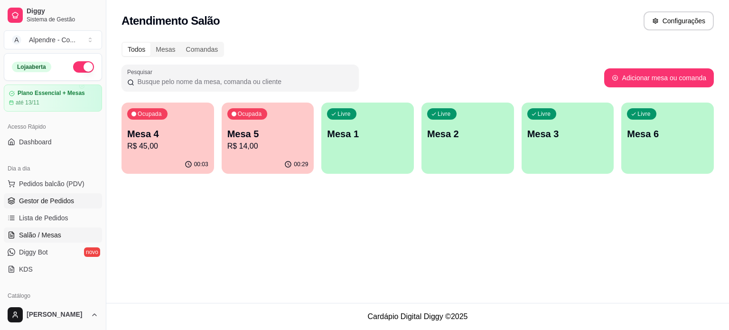
click at [52, 198] on span "Gestor de Pedidos" at bounding box center [46, 200] width 55 height 9
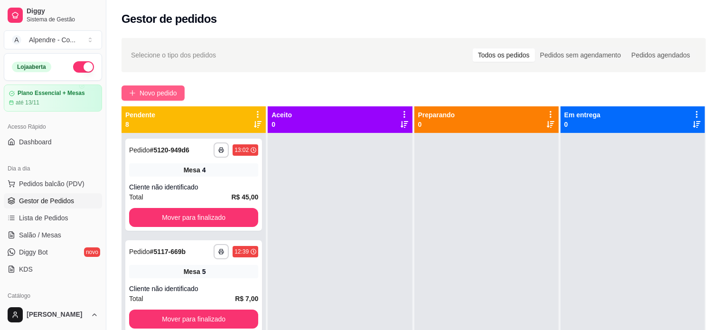
click at [159, 94] on span "Novo pedido" at bounding box center [158, 93] width 37 height 10
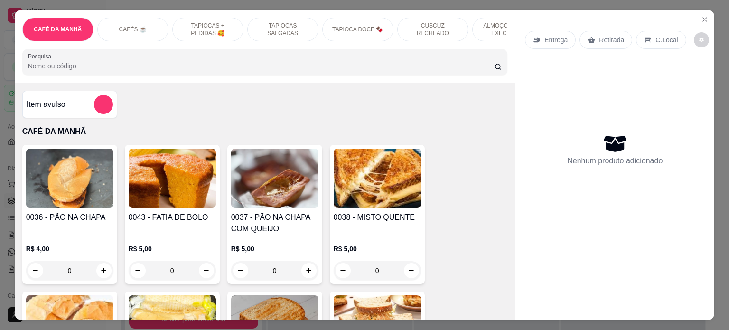
click at [483, 26] on p "ALMOÇO - PRATO EXECUTIVO" at bounding box center [507, 29] width 55 height 15
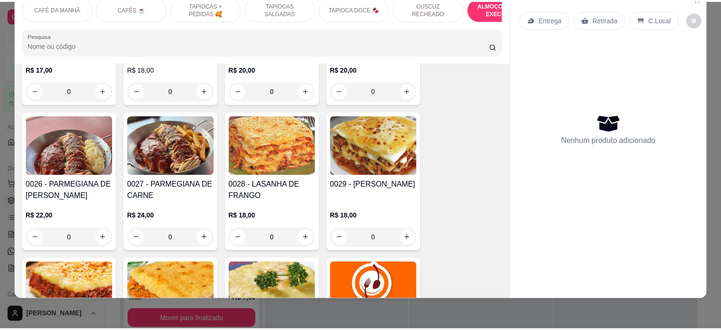
scroll to position [2223, 0]
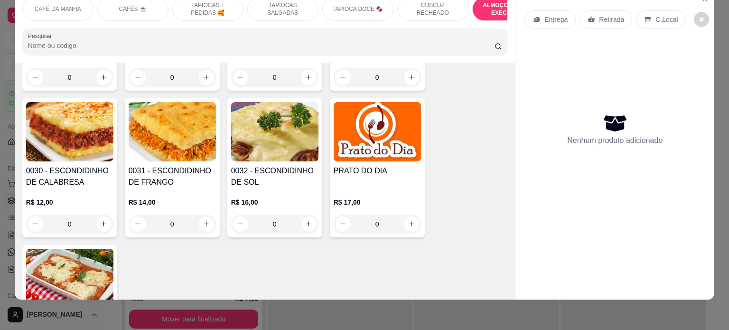
click at [308, 214] on div "0" at bounding box center [274, 223] width 87 height 19
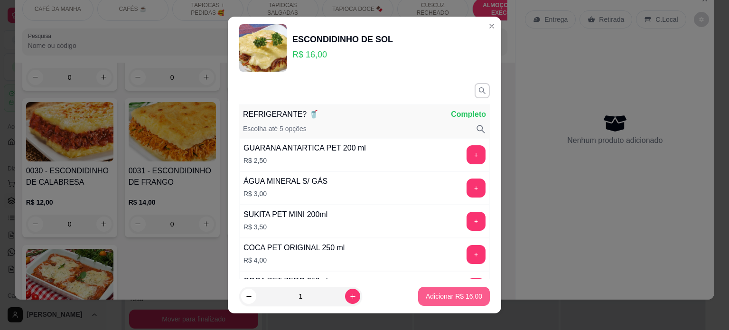
click at [443, 299] on p "Adicionar R$ 16,00" at bounding box center [454, 295] width 56 height 9
type input "1"
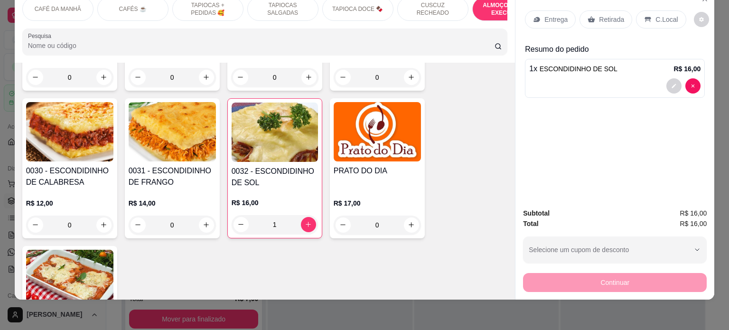
click at [549, 15] on p "Entrega" at bounding box center [555, 19] width 23 height 9
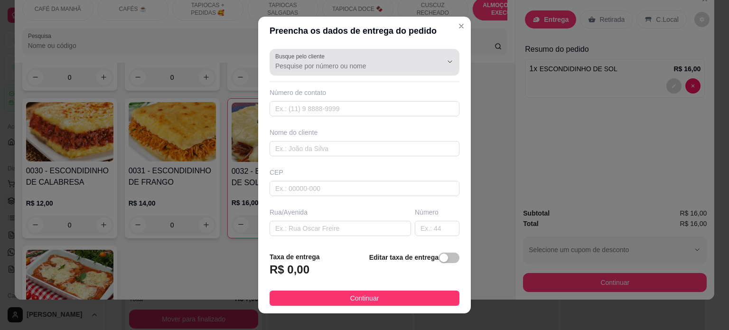
click at [315, 57] on label "Busque pelo cliente" at bounding box center [301, 56] width 53 height 8
click at [315, 61] on input "Busque pelo cliente" at bounding box center [351, 65] width 152 height 9
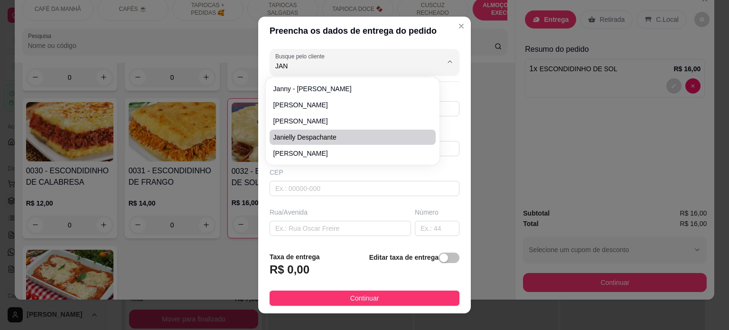
click at [313, 138] on span "Janielly despachante" at bounding box center [347, 136] width 149 height 9
type input "Janielly despachante"
type input "558386344537"
type input "Janielly despachante"
type input "[PERSON_NAME]"
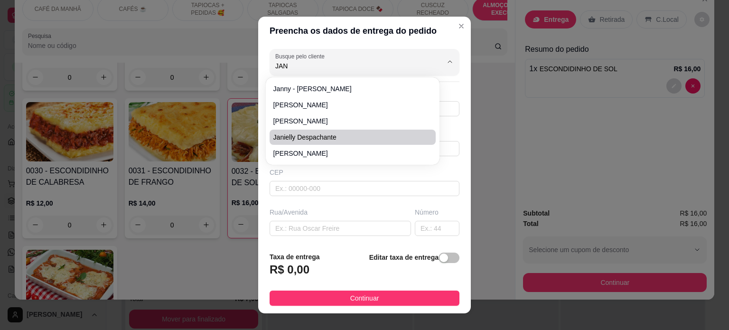
type input "DESPACHANTES"
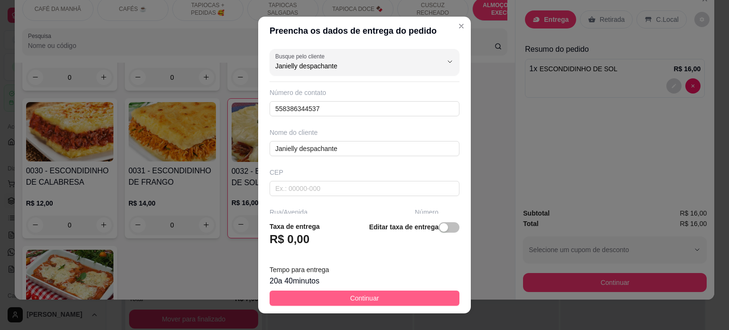
type input "Janielly despachante"
click at [323, 300] on button "Continuar" at bounding box center [365, 297] width 190 height 15
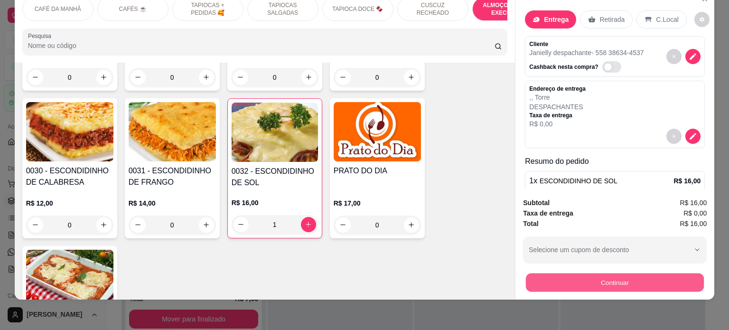
click at [604, 282] on button "Continuar" at bounding box center [615, 282] width 178 height 19
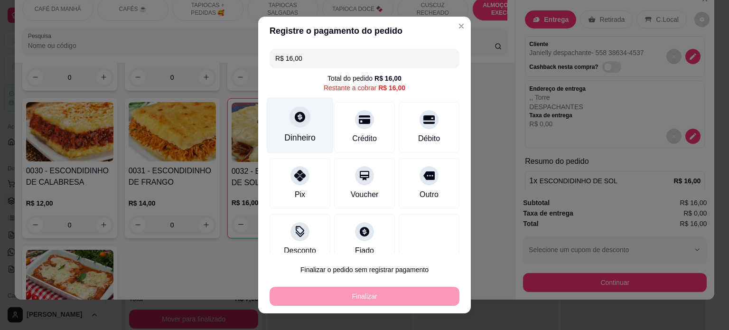
click at [294, 129] on div "Dinheiro" at bounding box center [300, 125] width 67 height 56
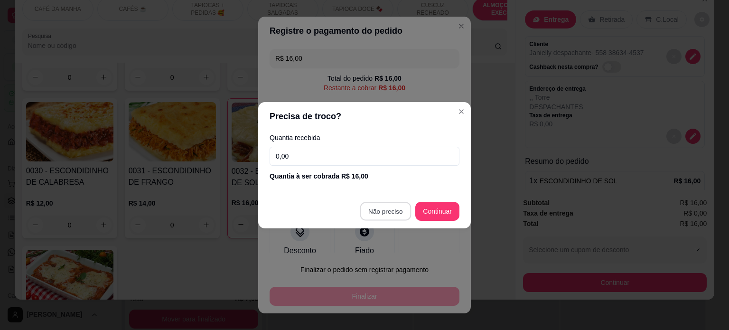
type input "R$ 0,00"
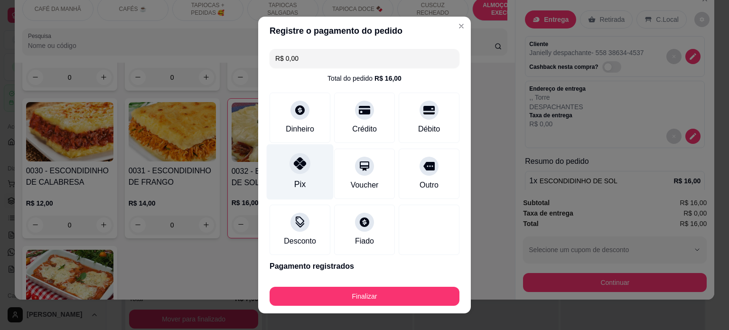
click at [289, 167] on div at bounding box center [299, 163] width 21 height 21
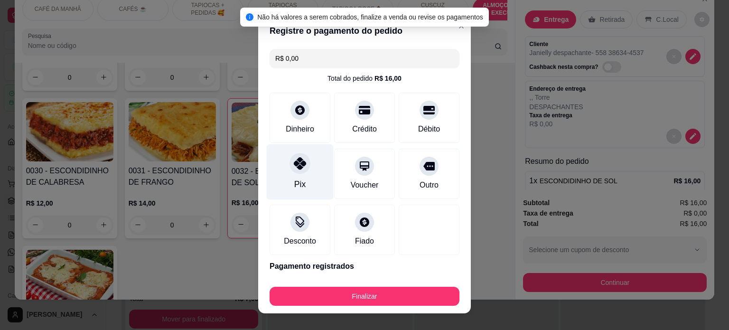
click at [311, 184] on div "Pix" at bounding box center [300, 172] width 67 height 56
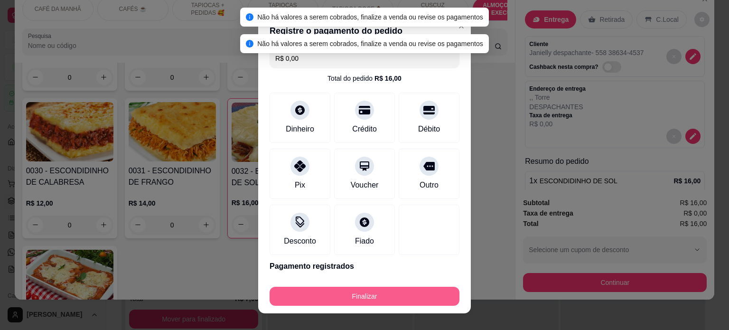
click at [359, 297] on button "Finalizar" at bounding box center [365, 296] width 190 height 19
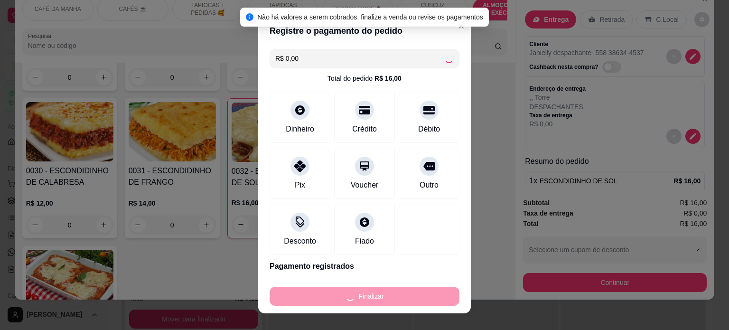
type input "0"
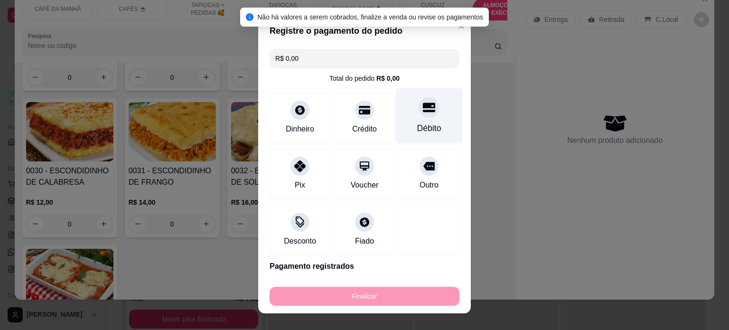
type input "-R$ 16,00"
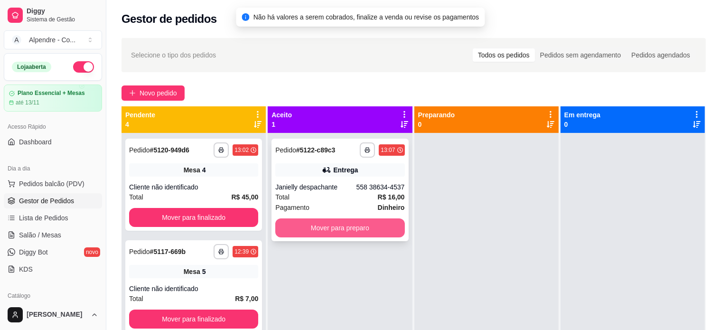
click at [339, 229] on button "Mover para preparo" at bounding box center [339, 227] width 129 height 19
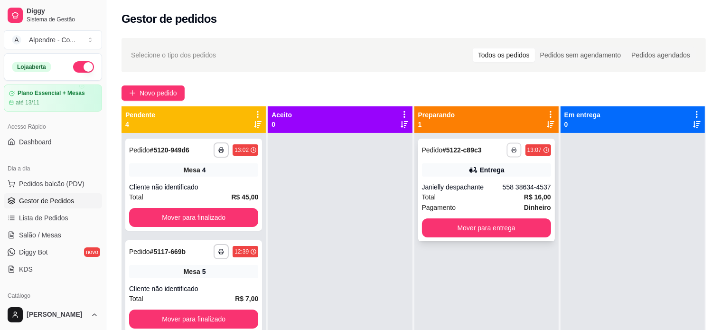
click at [506, 146] on button "button" at bounding box center [513, 149] width 15 height 15
click at [496, 183] on button "Impressora container" at bounding box center [480, 183] width 69 height 15
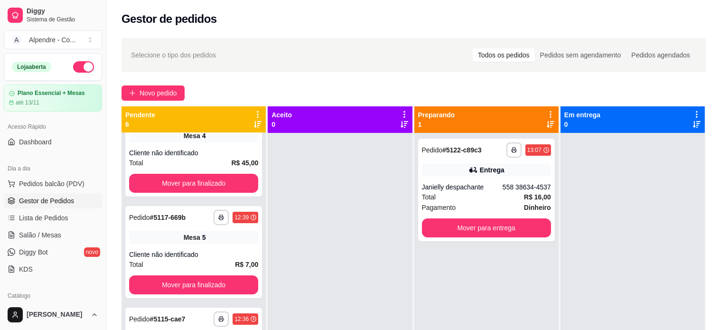
scroll to position [262, 0]
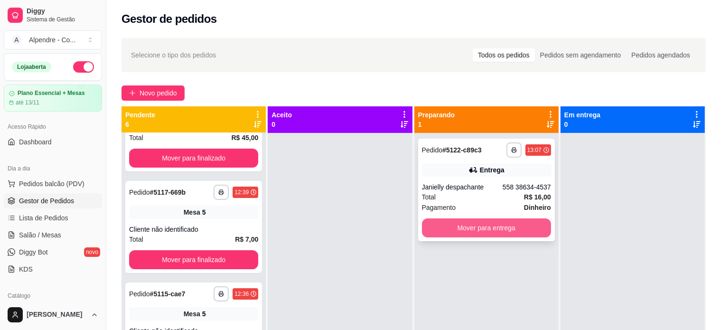
click at [504, 228] on button "Mover para entrega" at bounding box center [486, 227] width 129 height 19
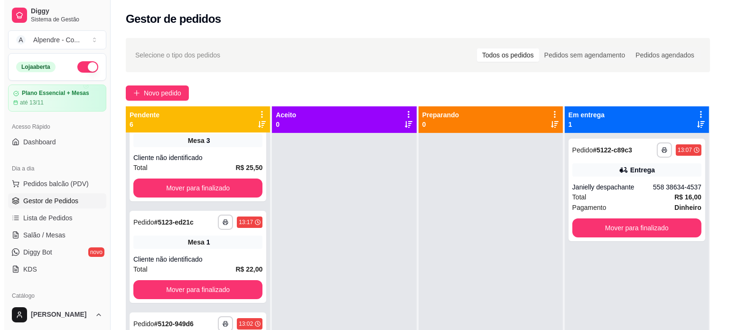
scroll to position [0, 0]
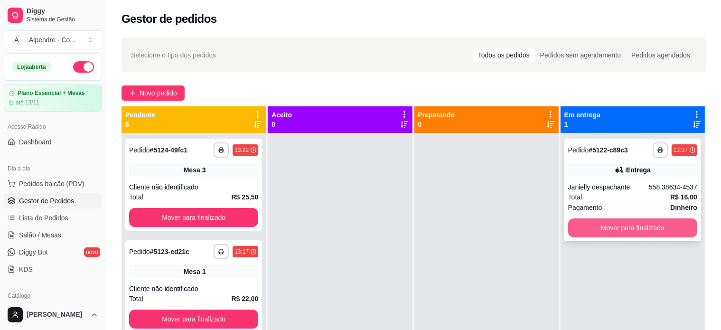
click at [665, 225] on button "Mover para finalizado" at bounding box center [632, 227] width 129 height 19
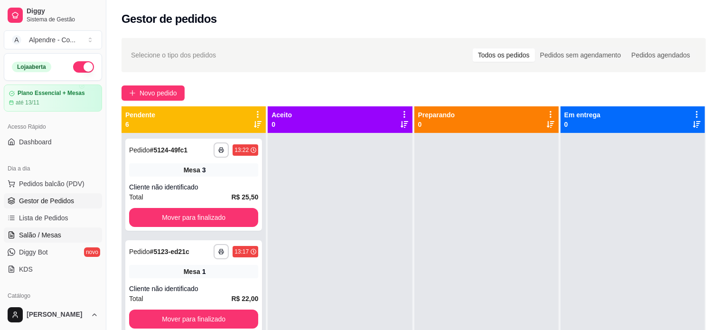
click at [36, 231] on span "Salão / Mesas" at bounding box center [40, 234] width 42 height 9
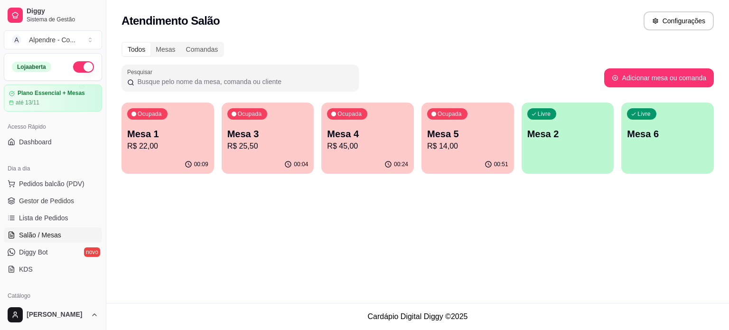
click at [165, 134] on p "Mesa 1" at bounding box center [167, 133] width 81 height 13
click at [274, 142] on p "R$ 25,50" at bounding box center [267, 145] width 81 height 11
click at [366, 148] on p "R$ 45,00" at bounding box center [367, 145] width 79 height 11
click at [477, 137] on p "Mesa 5" at bounding box center [467, 133] width 81 height 13
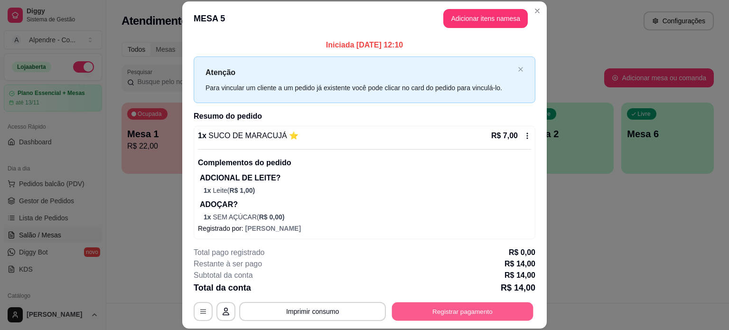
click at [468, 308] on button "Registrar pagamento" at bounding box center [462, 311] width 141 height 19
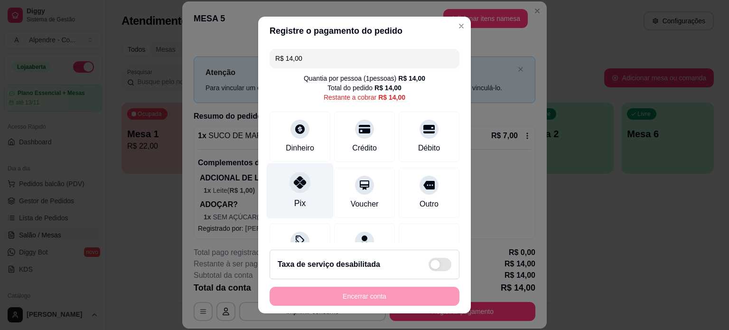
click at [294, 199] on div "Pix" at bounding box center [299, 203] width 11 height 12
type input "R$ 0,00"
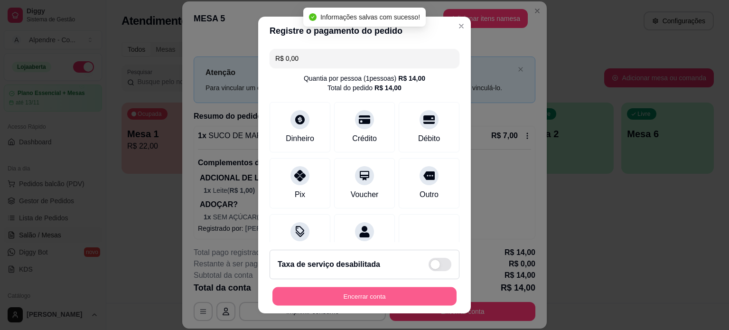
click at [365, 301] on button "Encerrar conta" at bounding box center [364, 296] width 184 height 19
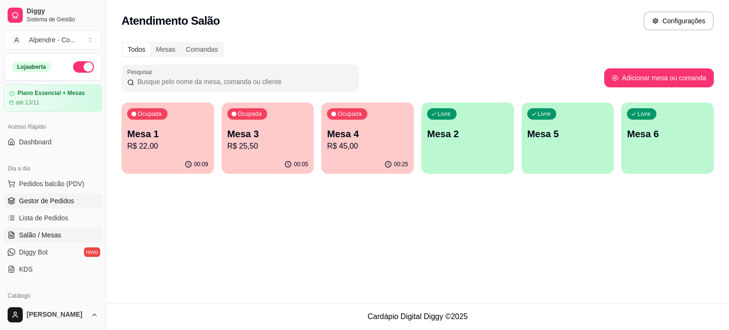
click at [44, 203] on span "Gestor de Pedidos" at bounding box center [46, 200] width 55 height 9
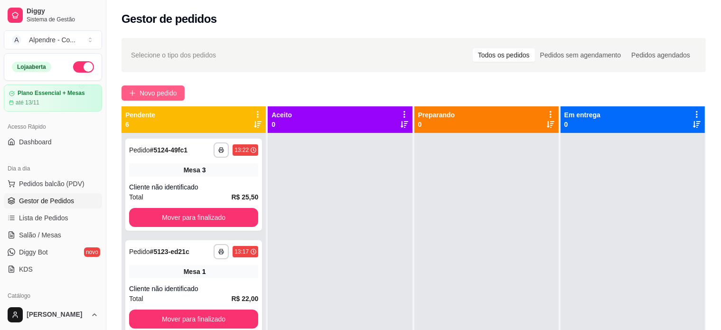
click at [158, 92] on span "Novo pedido" at bounding box center [158, 93] width 37 height 10
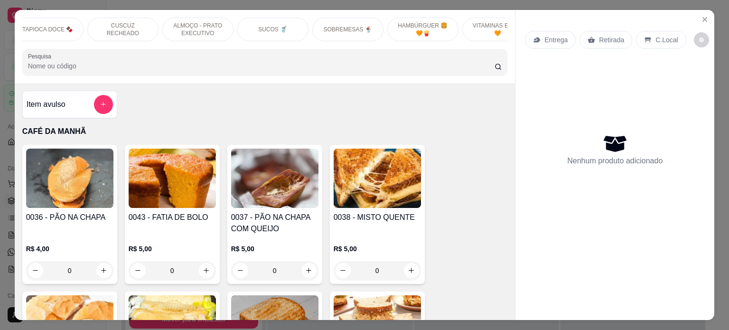
scroll to position [0, 335]
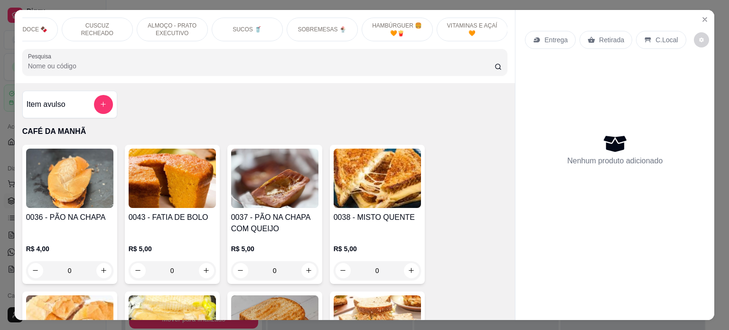
click at [400, 25] on p "HAMBÚRGUER 🍔 🧡🍟" at bounding box center [397, 29] width 55 height 15
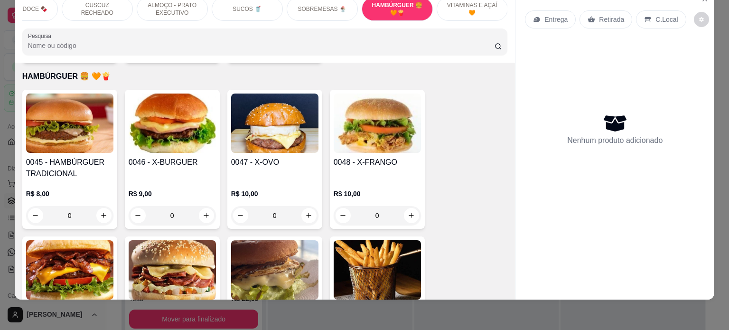
click at [102, 206] on div "0" at bounding box center [69, 215] width 87 height 19
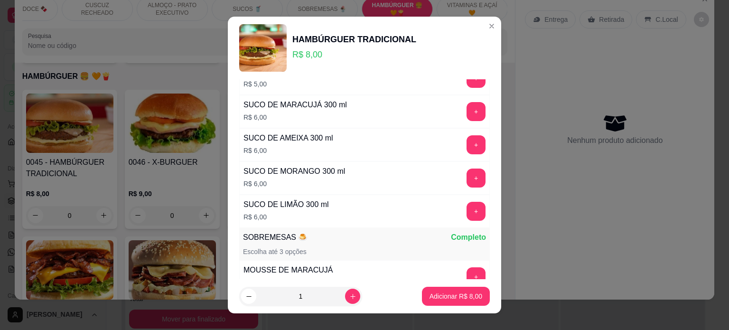
scroll to position [1220, 0]
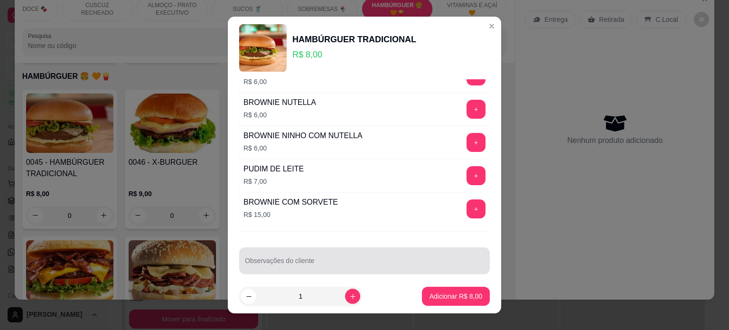
click at [266, 260] on input "Observações do cliente" at bounding box center [364, 264] width 239 height 9
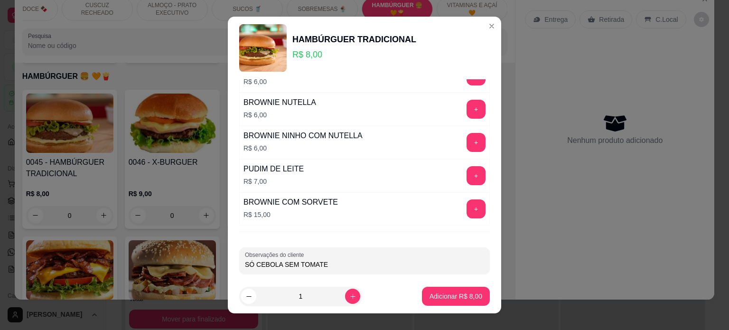
type input "SÓ CEBOLA SEM TOMATE"
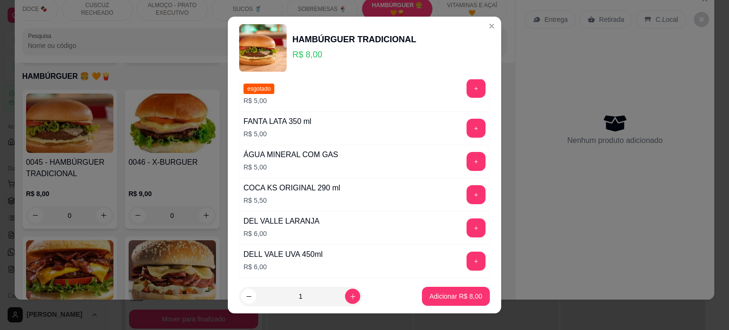
scroll to position [0, 0]
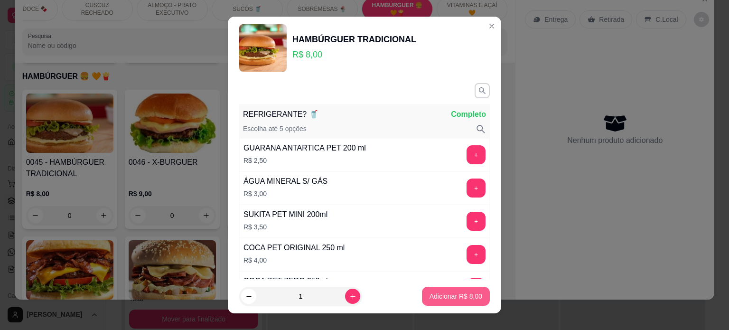
click at [447, 298] on p "Adicionar R$ 8,00" at bounding box center [455, 295] width 53 height 9
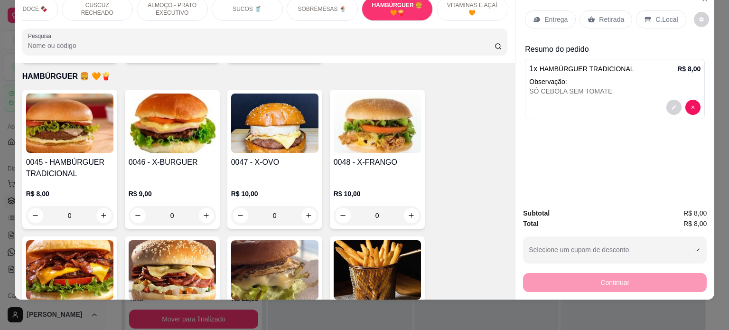
click at [609, 15] on p "Retirada" at bounding box center [611, 19] width 25 height 9
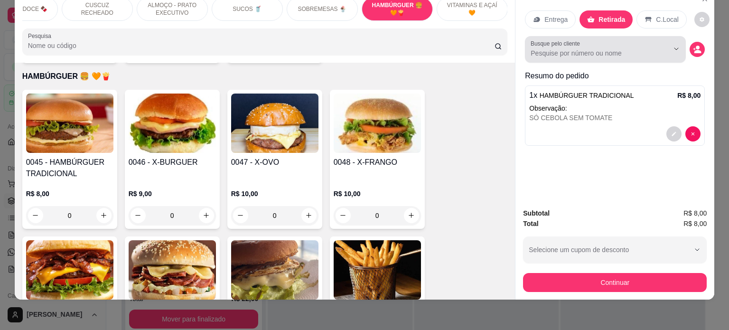
click at [564, 48] on input "Busque pelo cliente" at bounding box center [591, 52] width 123 height 9
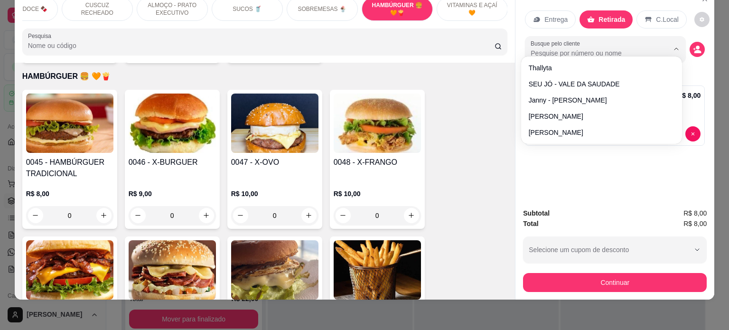
click at [698, 70] on p "Resumo do pedido" at bounding box center [615, 75] width 180 height 11
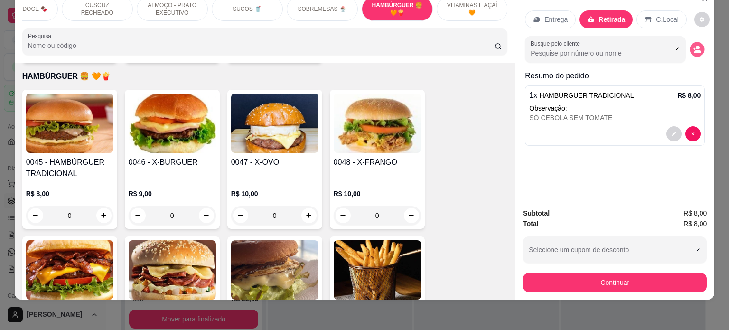
click at [697, 45] on icon "decrease-product-quantity" at bounding box center [697, 49] width 8 height 8
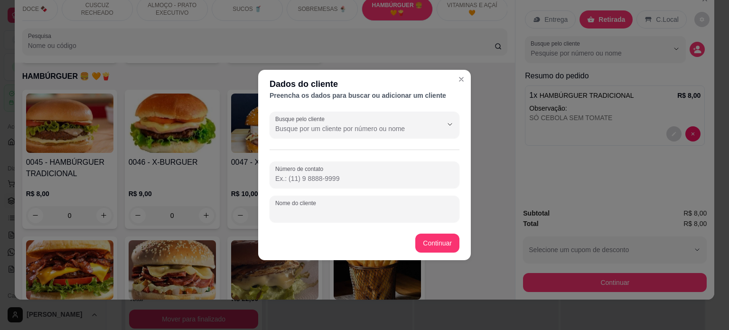
click at [287, 210] on input "Nome do cliente" at bounding box center [364, 212] width 178 height 9
type input "LIRA"
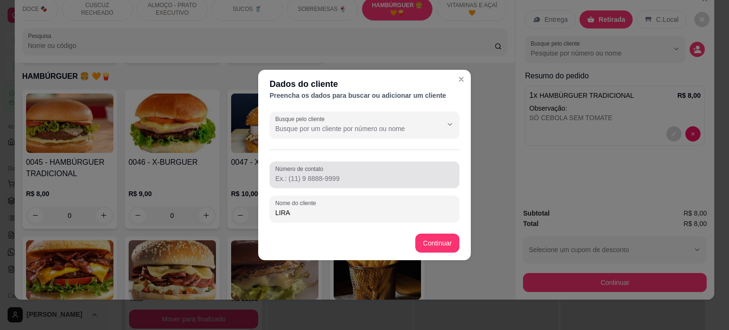
click at [318, 182] on input "Número de contato" at bounding box center [364, 178] width 178 height 9
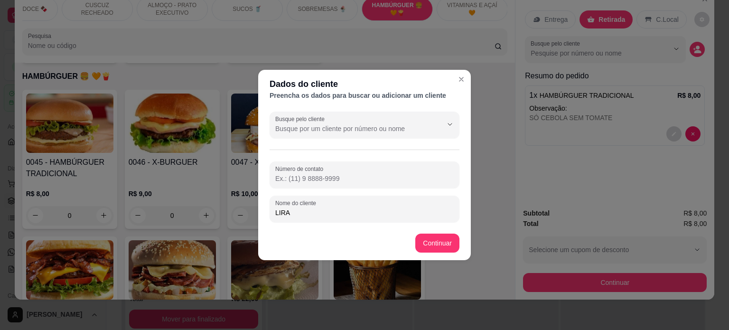
paste input "[PHONE_NUMBER]"
click at [288, 178] on input "[PHONE_NUMBER]" at bounding box center [364, 178] width 178 height 9
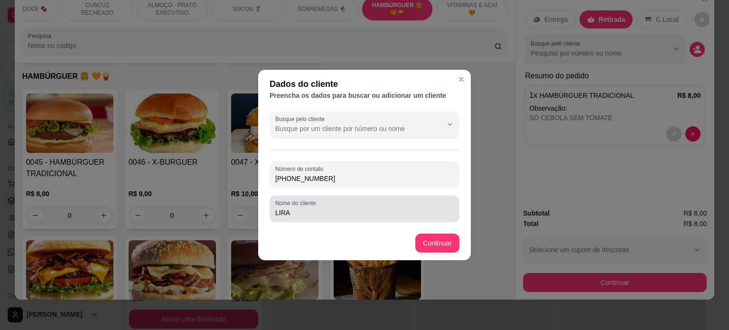
type input "[PHONE_NUMBER]"
click at [305, 215] on input "LIRA" at bounding box center [364, 212] width 178 height 9
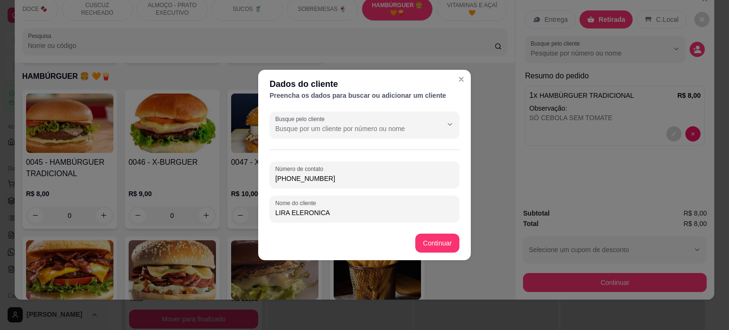
click at [302, 212] on input "LIRA ELERONICA" at bounding box center [364, 212] width 178 height 9
type input "LIRA ELETRONICA"
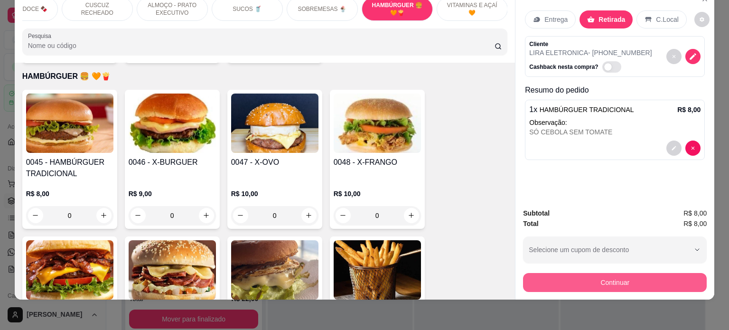
click at [564, 273] on button "Continuar" at bounding box center [615, 282] width 184 height 19
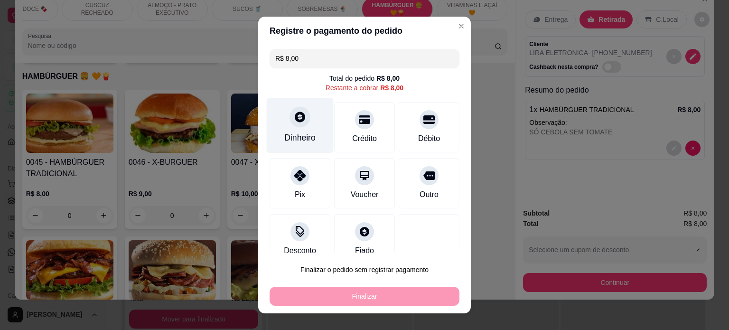
click at [298, 130] on div "Dinheiro" at bounding box center [300, 125] width 67 height 56
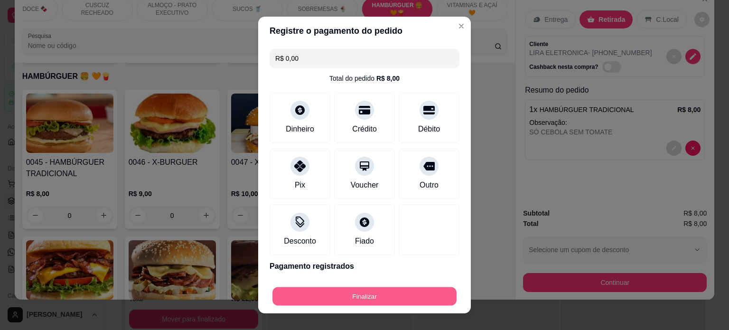
click at [357, 298] on button "Finalizar" at bounding box center [364, 296] width 184 height 19
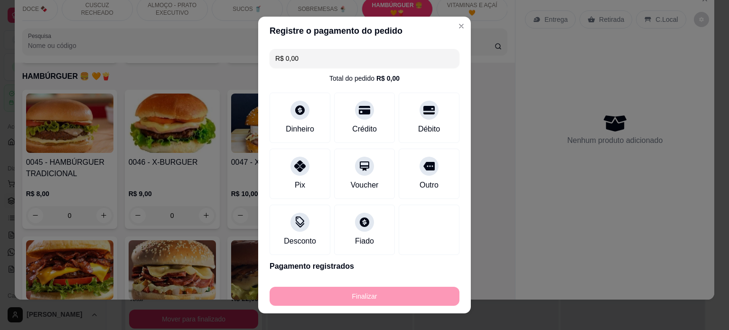
type input "-R$ 8,00"
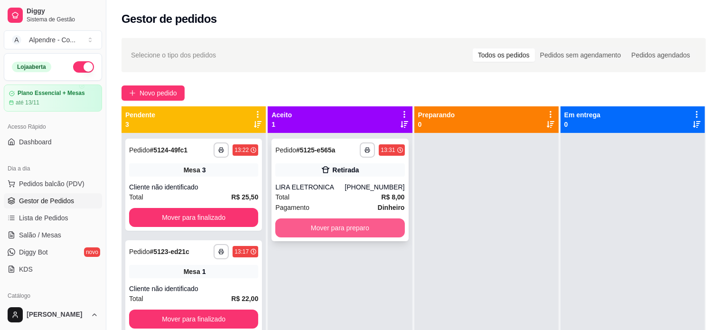
click at [321, 222] on button "Mover para preparo" at bounding box center [339, 227] width 129 height 19
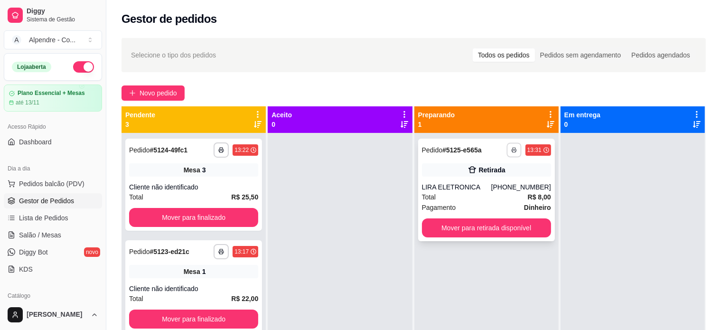
click at [506, 148] on button "button" at bounding box center [513, 149] width 15 height 15
click at [476, 176] on button "Impressora container" at bounding box center [480, 183] width 69 height 15
click at [40, 237] on span "Salão / Mesas" at bounding box center [40, 234] width 42 height 9
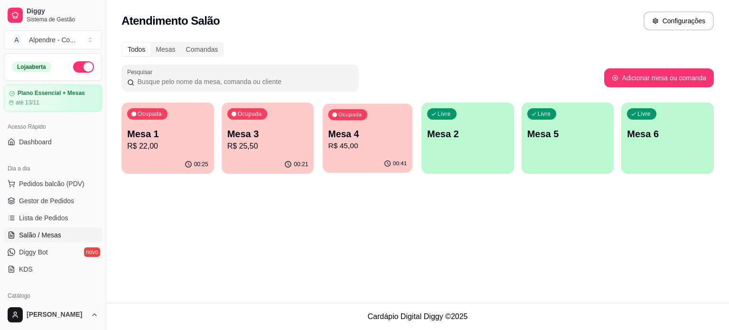
click at [379, 150] on p "R$ 45,00" at bounding box center [367, 145] width 79 height 11
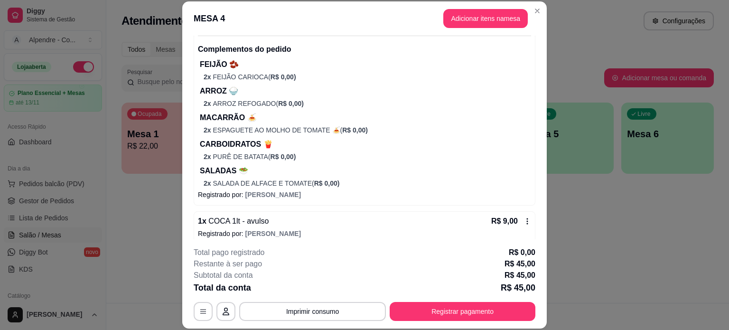
scroll to position [121, 0]
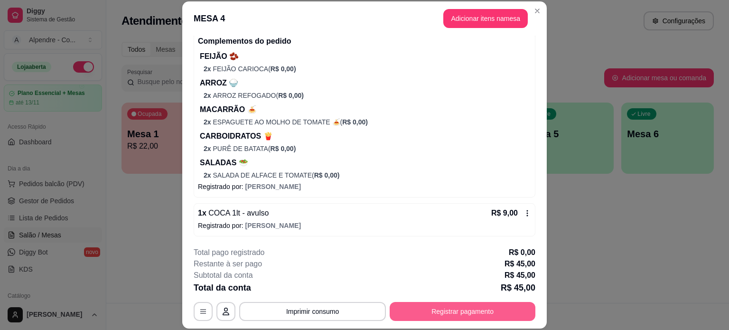
click at [460, 311] on button "Registrar pagamento" at bounding box center [463, 311] width 146 height 19
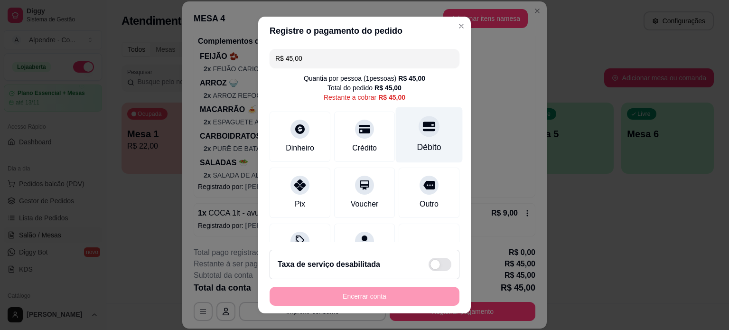
click at [419, 144] on div "Débito" at bounding box center [429, 147] width 24 height 12
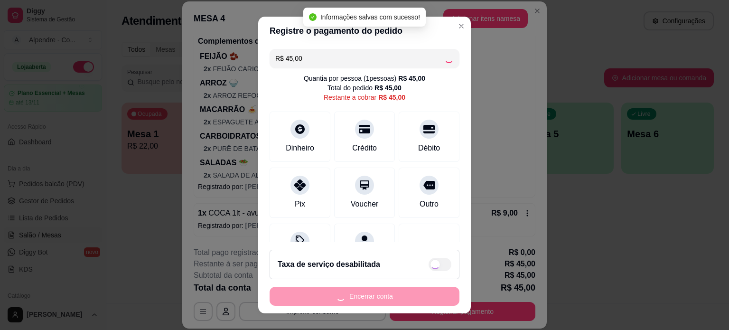
type input "R$ 0,00"
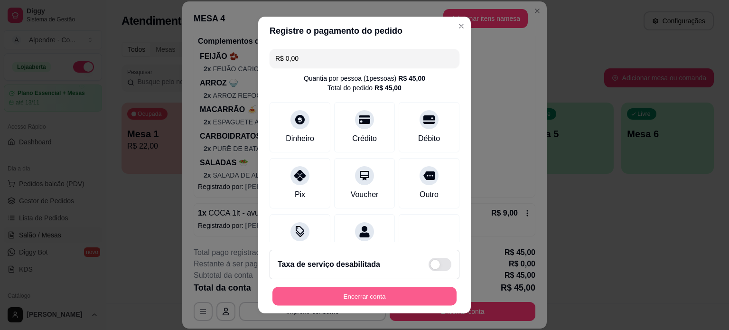
click at [342, 290] on button "Encerrar conta" at bounding box center [364, 296] width 184 height 19
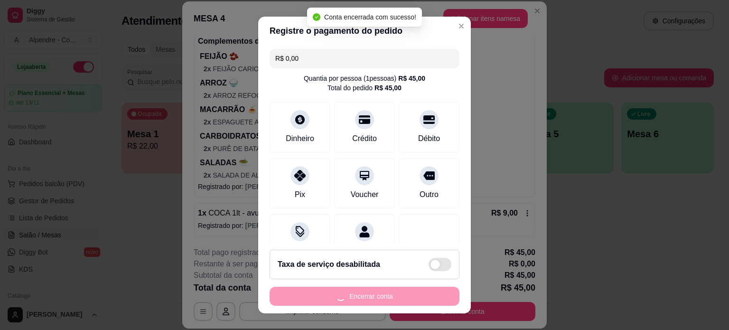
scroll to position [0, 0]
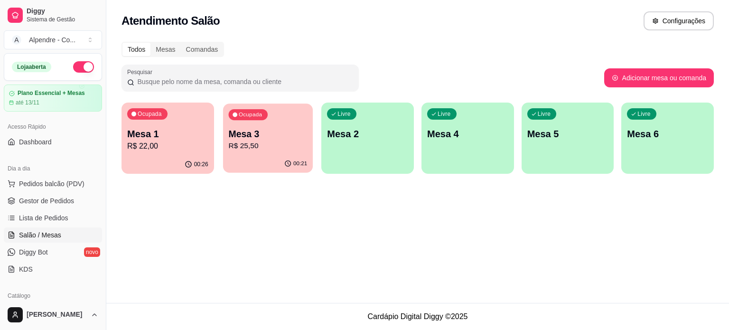
click at [284, 151] on p "R$ 25,50" at bounding box center [267, 145] width 79 height 11
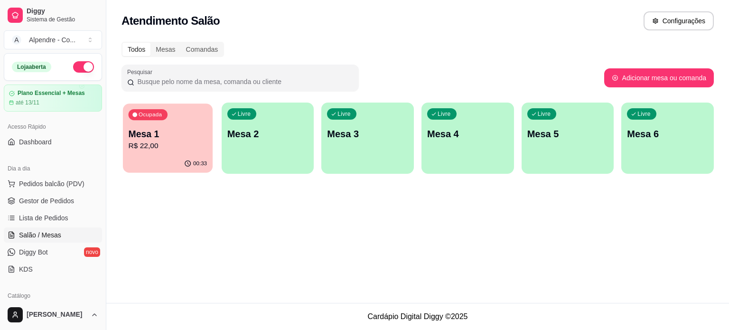
click at [184, 136] on p "Mesa 1" at bounding box center [168, 134] width 79 height 13
click at [244, 140] on p "Mesa 2" at bounding box center [267, 133] width 81 height 13
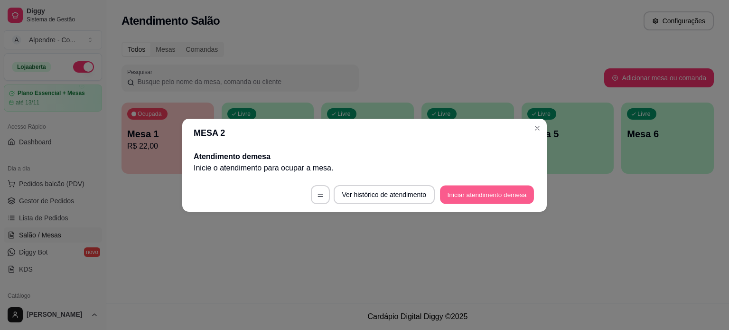
click at [503, 195] on button "Iniciar atendimento de mesa" at bounding box center [487, 194] width 94 height 19
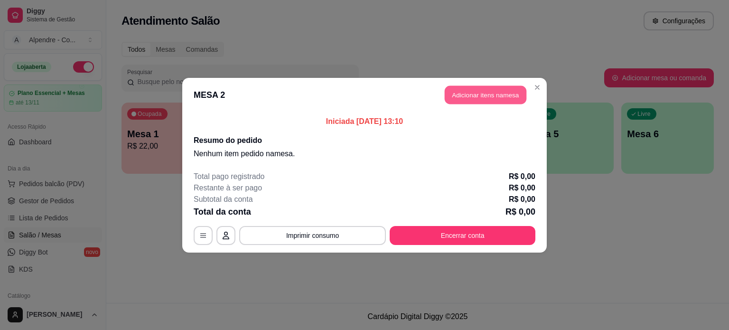
click at [481, 96] on button "Adicionar itens na mesa" at bounding box center [486, 94] width 82 height 19
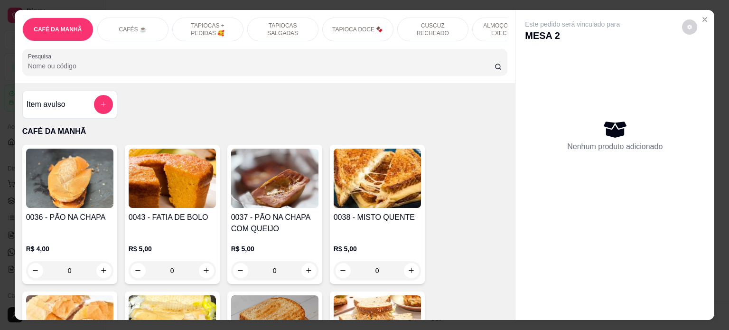
click at [490, 26] on p "ALMOÇO - PRATO EXECUTIVO" at bounding box center [507, 29] width 55 height 15
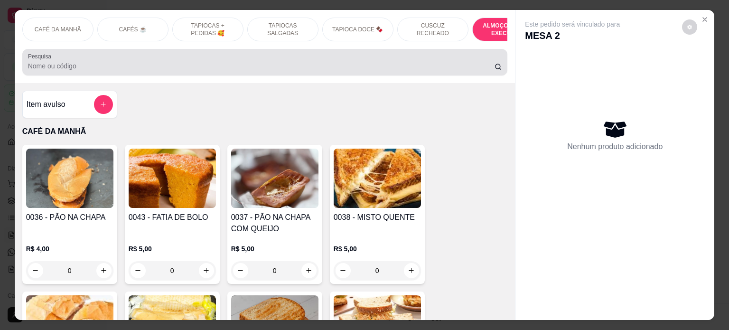
scroll to position [1938, 0]
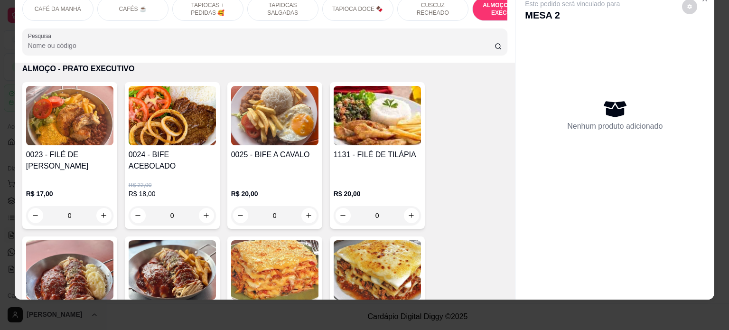
click at [203, 206] on div "0" at bounding box center [172, 215] width 87 height 19
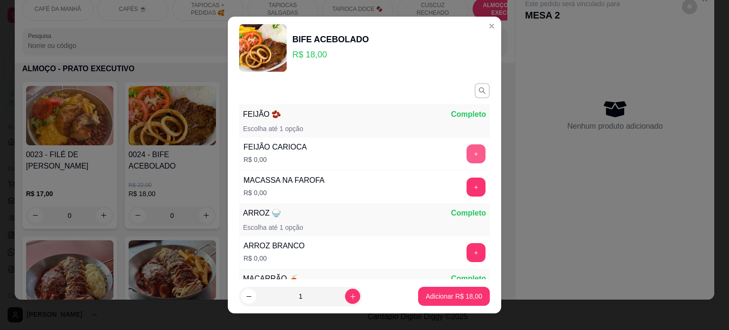
click at [466, 151] on button "+" at bounding box center [475, 153] width 19 height 19
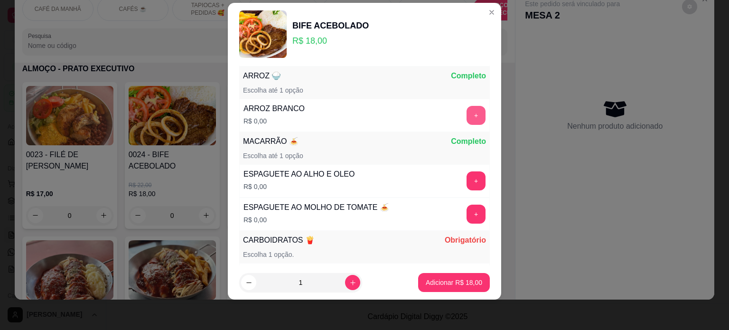
click at [466, 113] on button "+" at bounding box center [475, 115] width 19 height 19
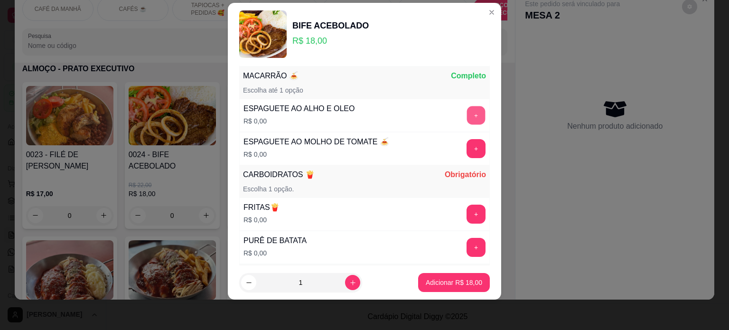
click at [467, 111] on button "+" at bounding box center [476, 115] width 19 height 19
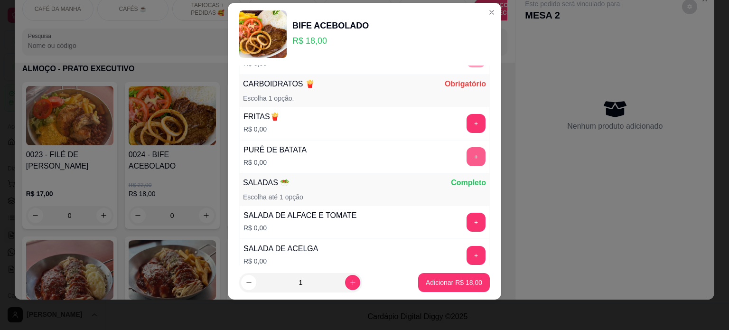
scroll to position [287, 0]
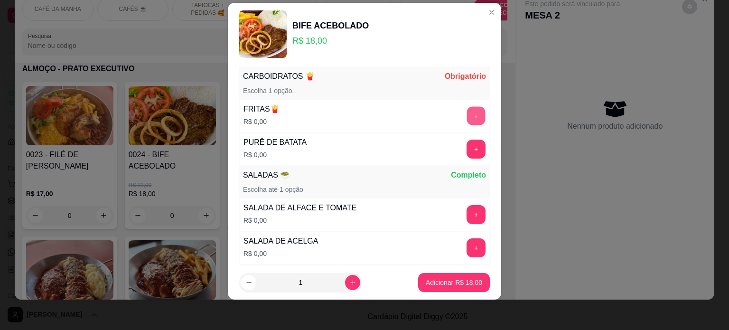
click at [467, 114] on button "+" at bounding box center [476, 115] width 19 height 19
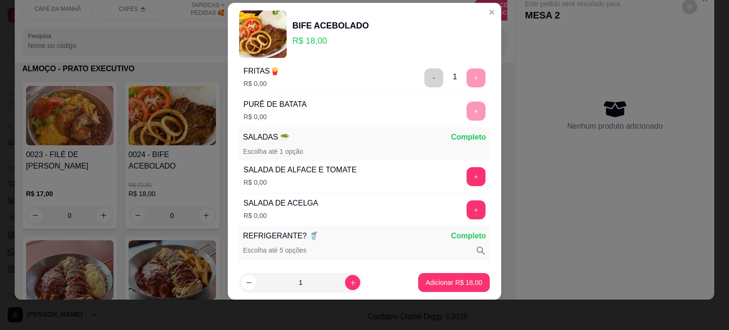
scroll to position [385, 0]
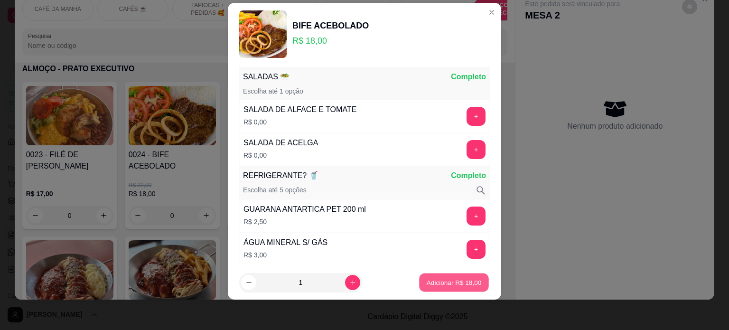
click at [444, 282] on p "Adicionar R$ 18,00" at bounding box center [454, 282] width 55 height 9
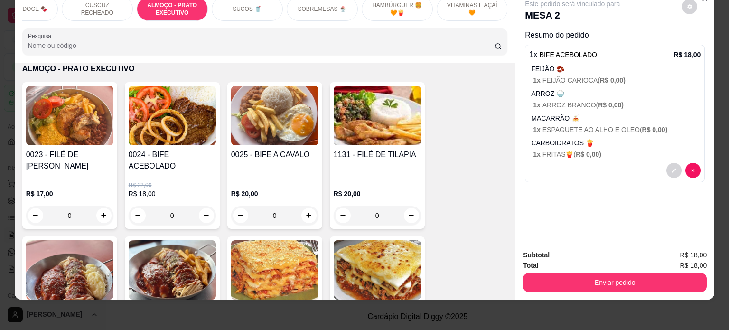
scroll to position [0, 0]
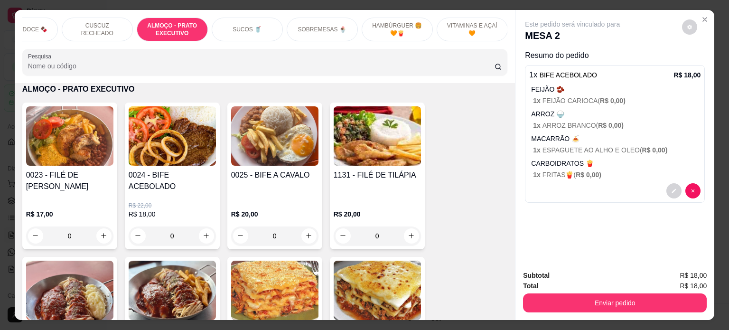
click at [234, 26] on p "SUCOS 🥤" at bounding box center [247, 30] width 29 height 8
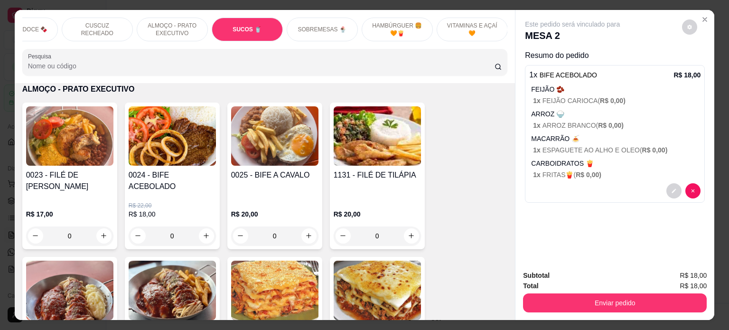
scroll to position [2532, 0]
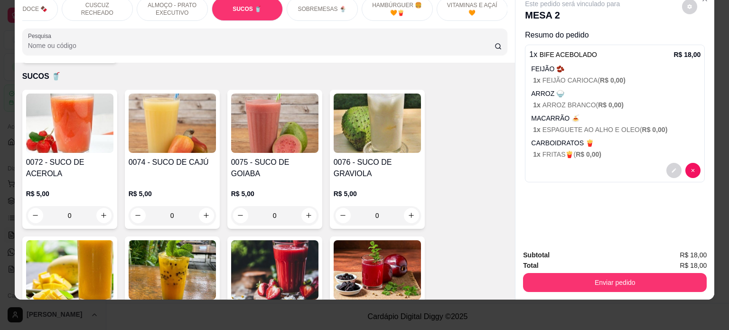
click at [406, 206] on div "0" at bounding box center [377, 215] width 87 height 19
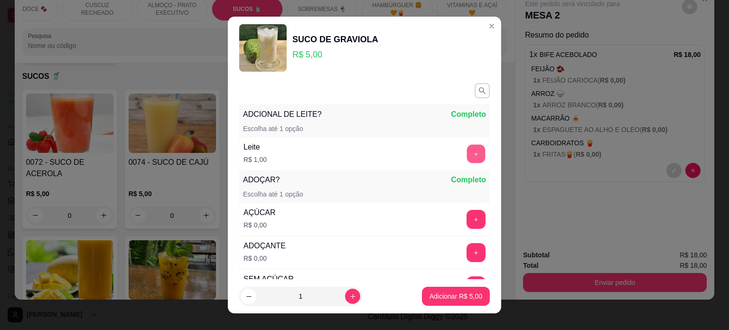
click at [467, 151] on button "+" at bounding box center [476, 153] width 19 height 19
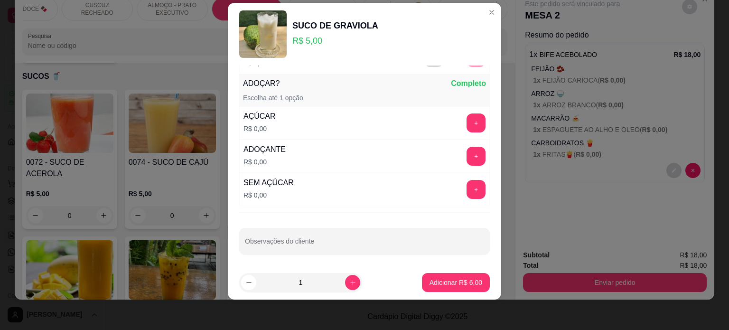
scroll to position [84, 0]
click at [448, 279] on p "Adicionar R$ 6,00" at bounding box center [455, 282] width 53 height 9
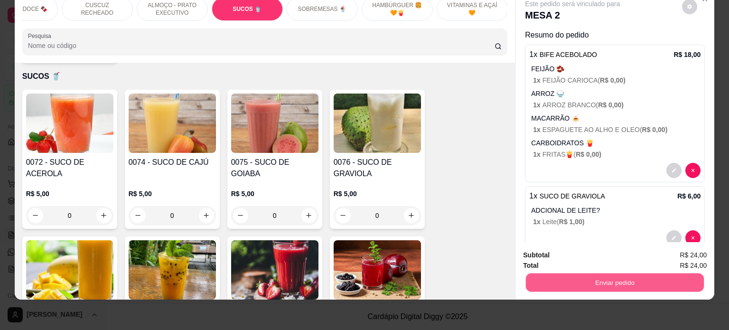
click at [581, 273] on button "Enviar pedido" at bounding box center [615, 282] width 178 height 19
click at [670, 252] on button "Enviar pedido" at bounding box center [682, 251] width 54 height 18
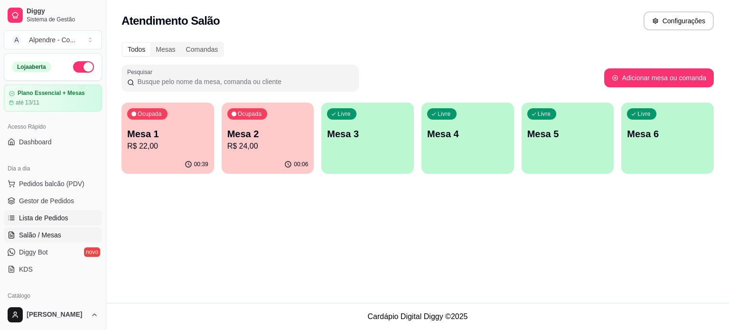
click at [39, 215] on span "Lista de Pedidos" at bounding box center [43, 217] width 49 height 9
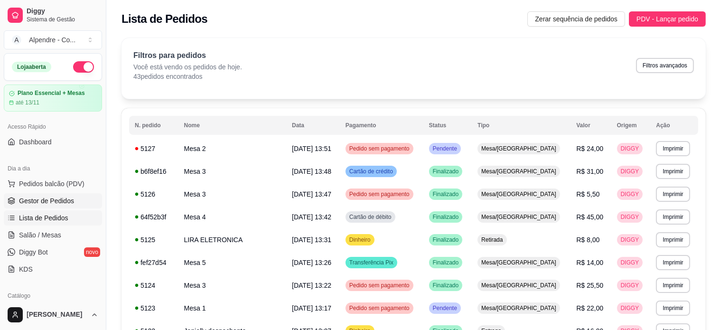
click at [42, 203] on span "Gestor de Pedidos" at bounding box center [46, 200] width 55 height 9
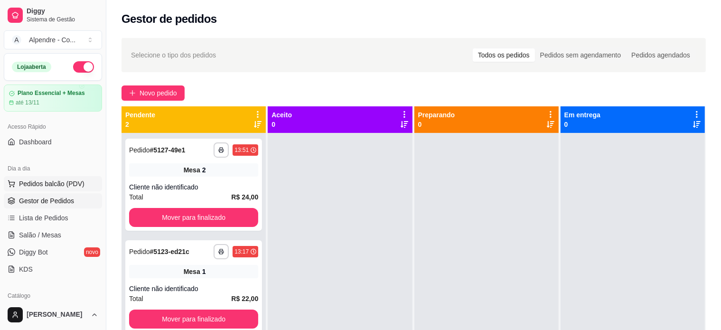
click at [42, 183] on span "Pedidos balcão (PDV)" at bounding box center [51, 183] width 65 height 9
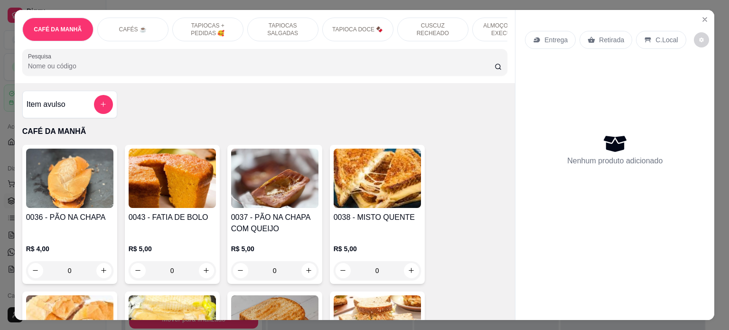
click at [74, 182] on img at bounding box center [69, 178] width 87 height 59
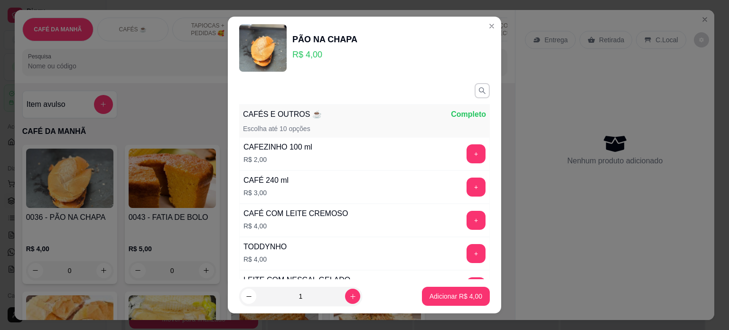
click at [253, 47] on img at bounding box center [262, 47] width 47 height 47
click at [272, 45] on img at bounding box center [262, 47] width 47 height 47
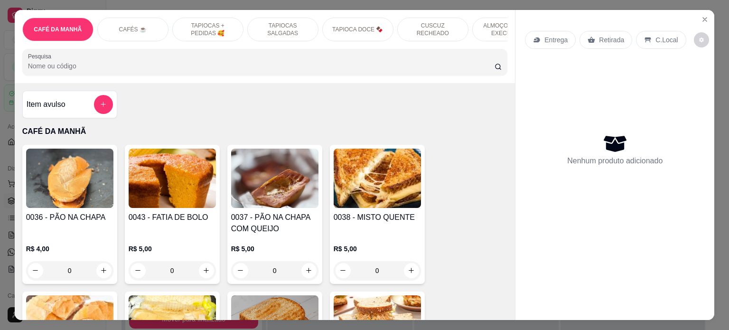
click at [440, 126] on div "Item avulso CAFÉ DA MANHÃ 0036 - PÃO NA CHAPA R$ 4,00 0 0043 - FATIA DE BOLO R$…" at bounding box center [265, 201] width 501 height 237
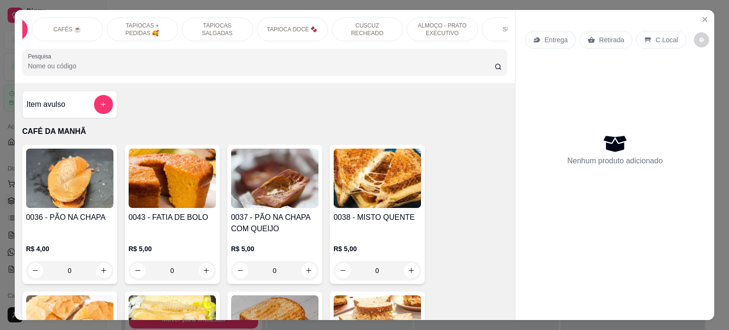
scroll to position [0, 74]
click at [301, 26] on p "TAPIOCA DOCE 🍫" at bounding box center [283, 30] width 51 height 8
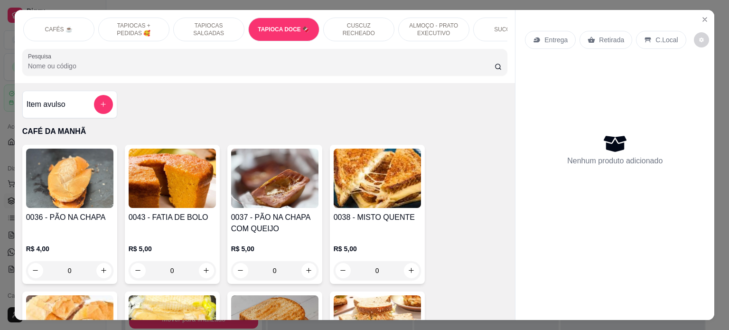
scroll to position [1453, 0]
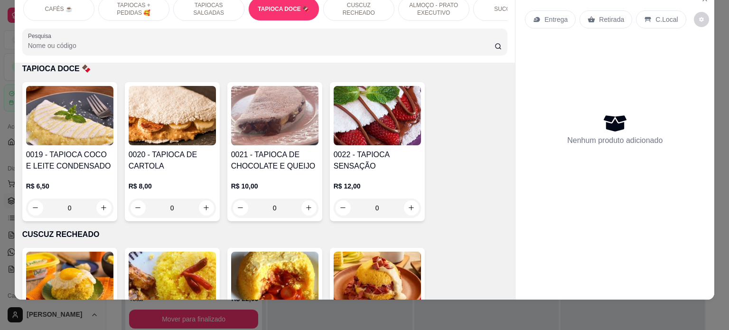
click at [201, 206] on div "0" at bounding box center [172, 207] width 87 height 19
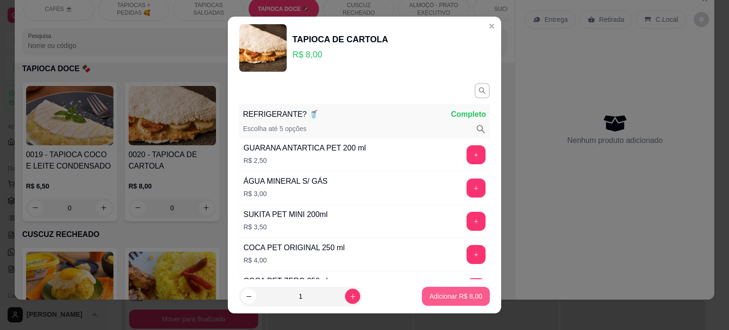
click at [440, 296] on p "Adicionar R$ 8,00" at bounding box center [455, 295] width 53 height 9
type input "1"
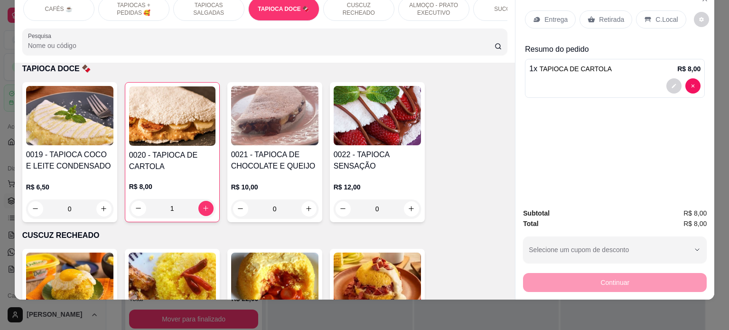
click at [557, 15] on p "Entrega" at bounding box center [555, 19] width 23 height 9
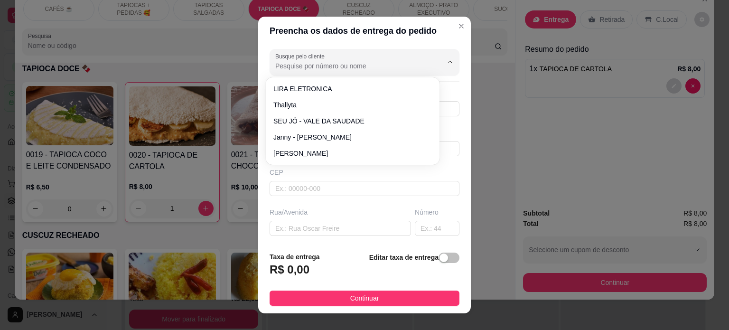
click at [308, 62] on input "Busque pelo cliente" at bounding box center [351, 65] width 152 height 9
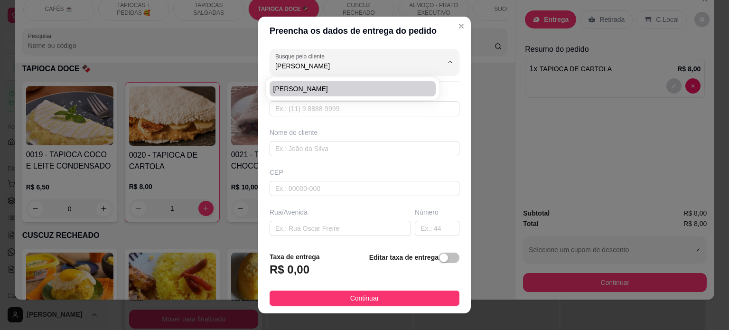
click at [315, 87] on span "[PERSON_NAME]" at bounding box center [347, 88] width 149 height 9
type input "[PERSON_NAME]"
type input "83987495088"
type input "[PERSON_NAME]"
type input "58040380"
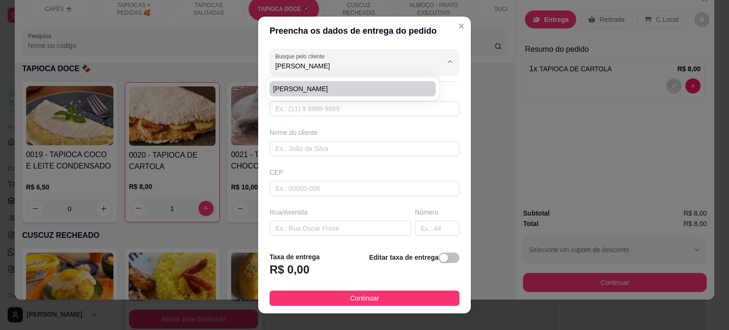
type input "[GEOGRAPHIC_DATA]"
type input "1379"
type input "[PERSON_NAME]"
type input "Laboratório [PERSON_NAME]"
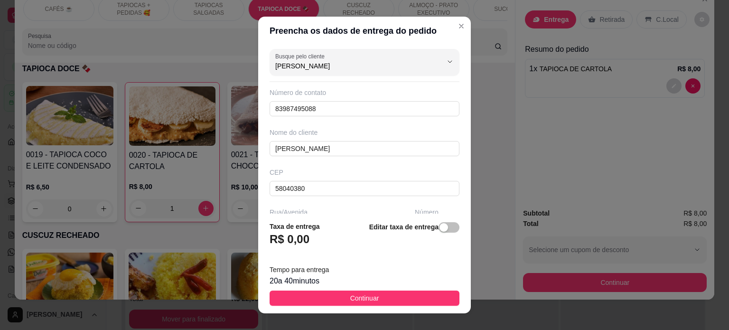
type input "[PERSON_NAME]"
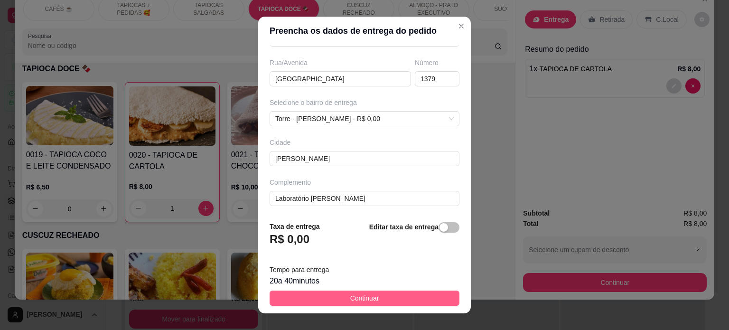
click at [350, 299] on span "Continuar" at bounding box center [364, 298] width 29 height 10
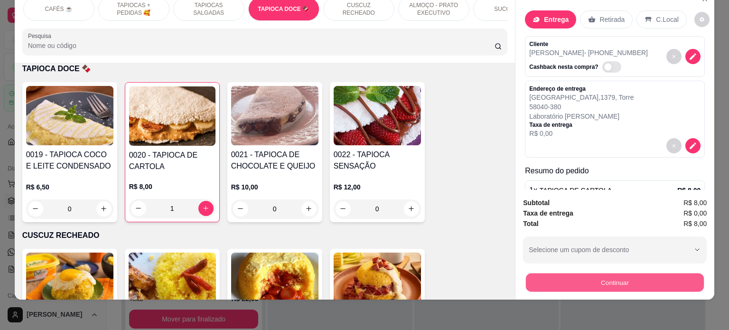
click at [617, 280] on button "Continuar" at bounding box center [615, 282] width 178 height 19
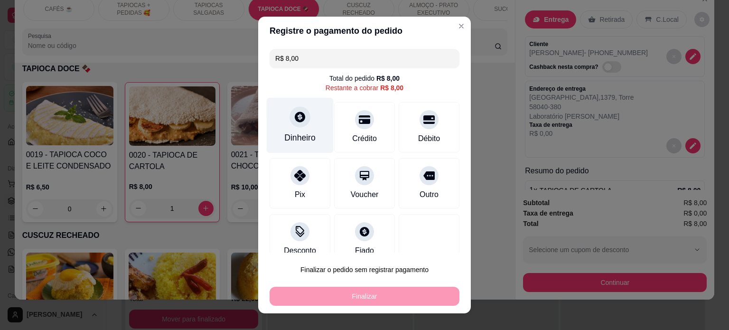
click at [284, 124] on div "Dinheiro" at bounding box center [300, 125] width 67 height 56
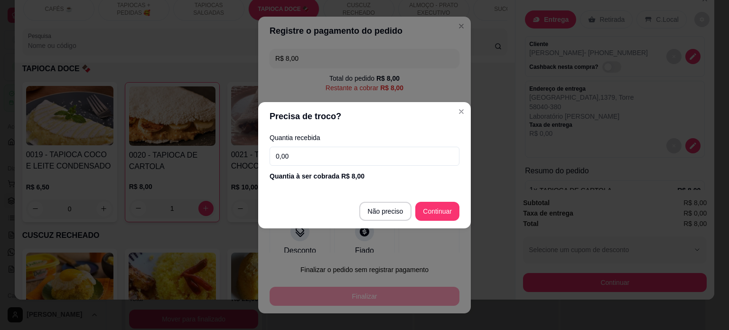
click at [300, 157] on input "0,00" at bounding box center [365, 156] width 190 height 19
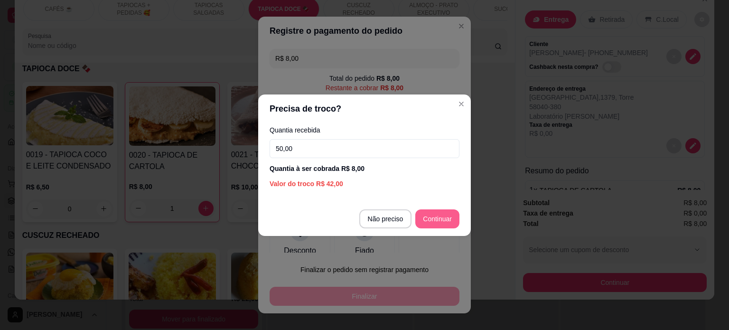
type input "50,00"
type input "R$ 0,00"
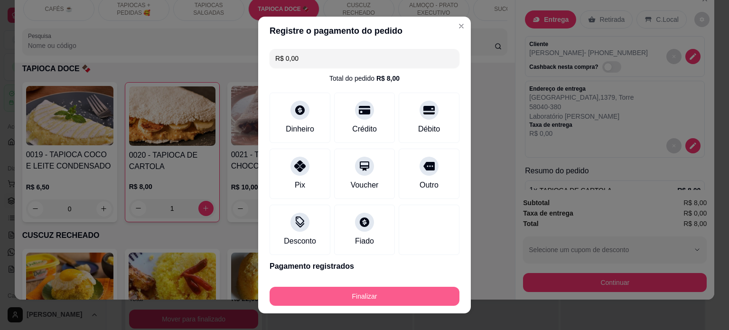
click at [377, 297] on button "Finalizar" at bounding box center [365, 296] width 190 height 19
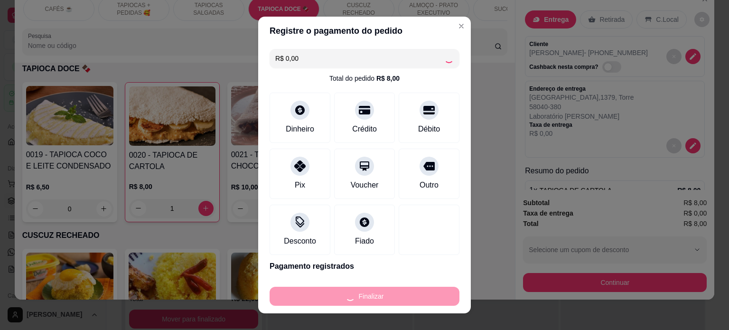
type input "0"
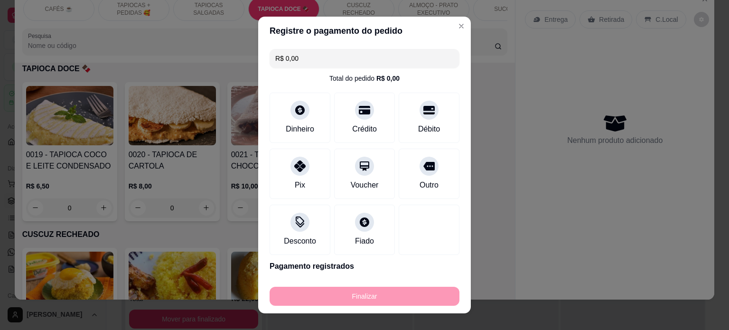
type input "-R$ 8,00"
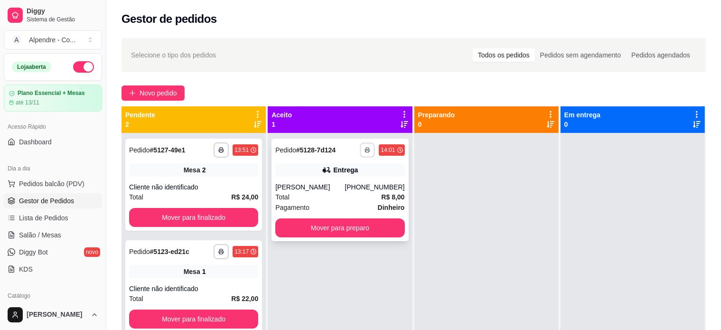
click at [368, 148] on button "button" at bounding box center [367, 149] width 15 height 15
click at [342, 182] on button "Impressora container" at bounding box center [335, 183] width 69 height 15
click at [36, 179] on span "Pedidos balcão (PDV)" at bounding box center [51, 183] width 65 height 9
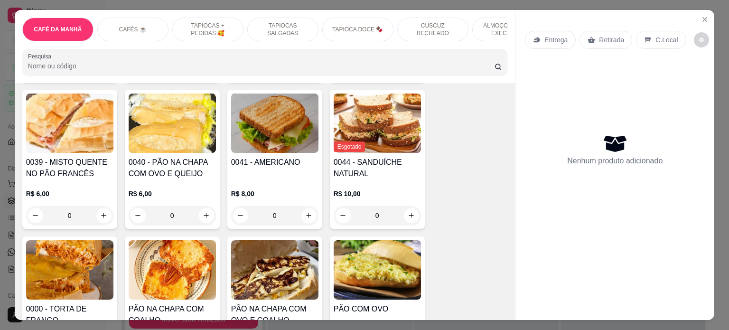
scroll to position [251, 0]
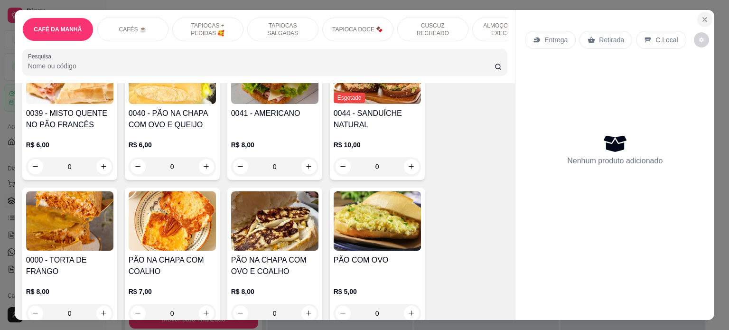
click at [703, 16] on icon "Close" at bounding box center [705, 20] width 8 height 8
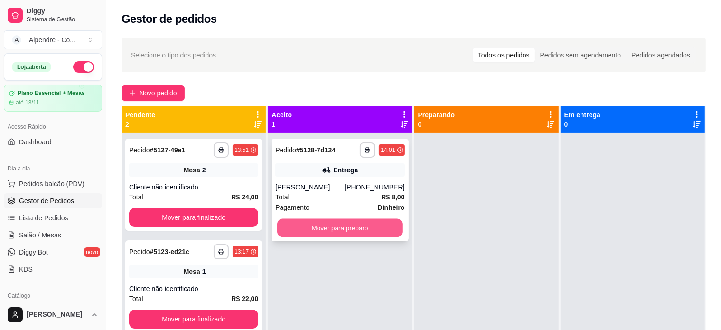
click at [318, 228] on button "Mover para preparo" at bounding box center [339, 228] width 125 height 19
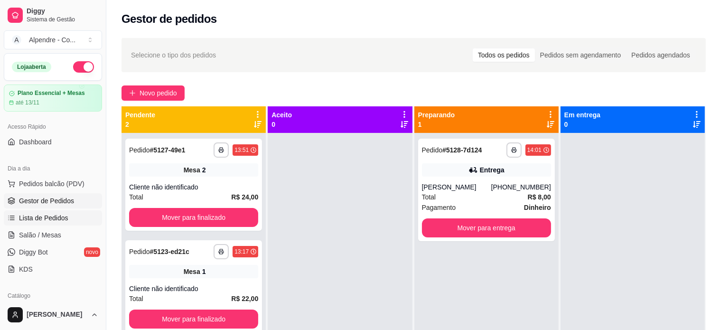
click at [36, 217] on span "Lista de Pedidos" at bounding box center [43, 217] width 49 height 9
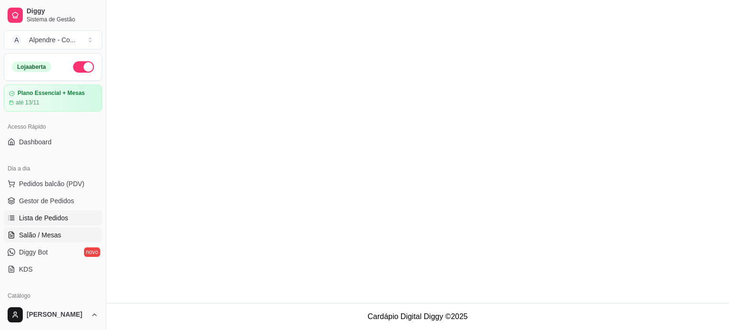
click at [35, 232] on span "Salão / Mesas" at bounding box center [40, 234] width 42 height 9
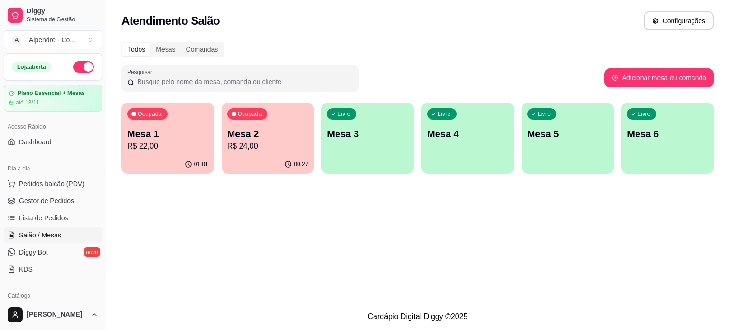
click at [260, 147] on p "R$ 24,00" at bounding box center [267, 145] width 81 height 11
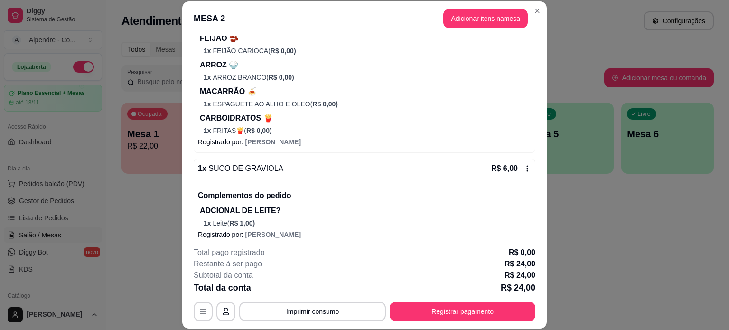
scroll to position [149, 0]
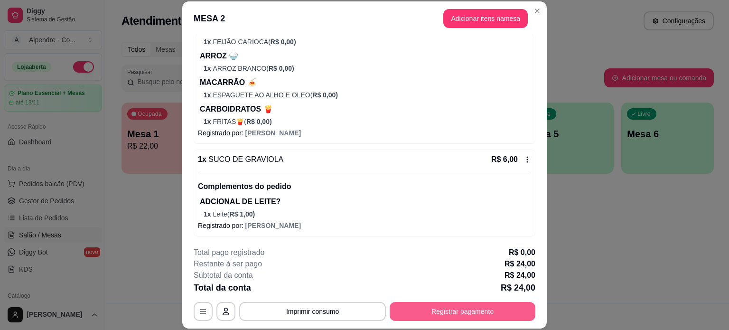
click at [503, 307] on button "Registrar pagamento" at bounding box center [463, 311] width 146 height 19
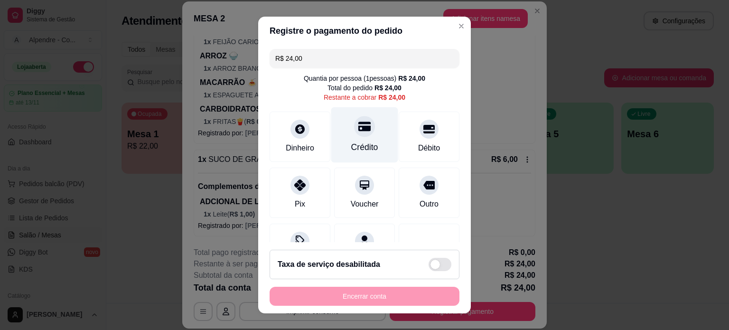
click at [357, 132] on div at bounding box center [364, 126] width 21 height 21
type input "R$ 0,00"
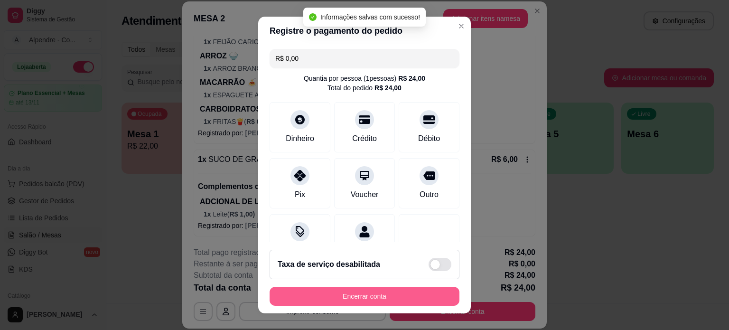
click at [379, 298] on button "Encerrar conta" at bounding box center [365, 296] width 190 height 19
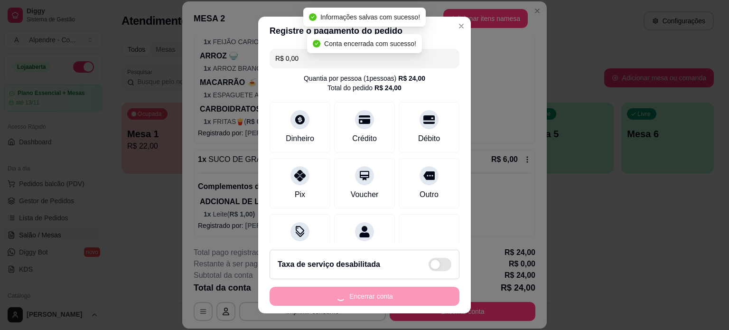
scroll to position [0, 0]
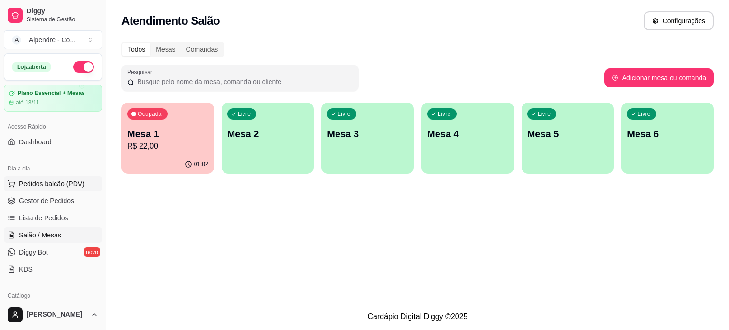
click at [40, 182] on span "Pedidos balcão (PDV)" at bounding box center [51, 183] width 65 height 9
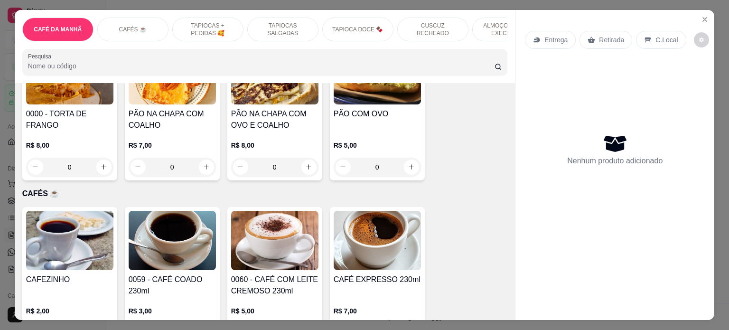
scroll to position [425, 0]
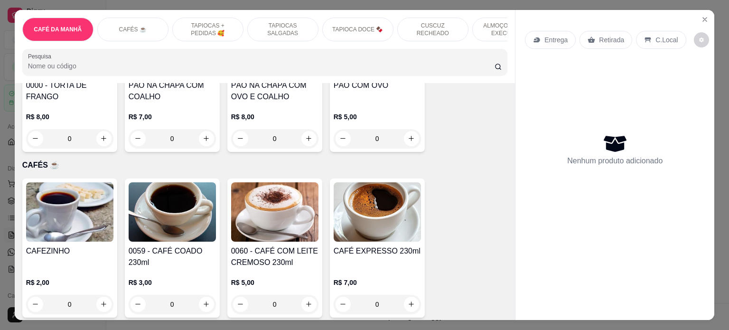
click at [95, 142] on div "0" at bounding box center [69, 138] width 87 height 19
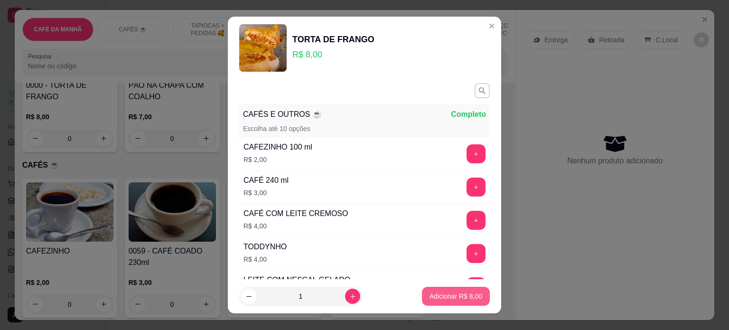
click at [433, 296] on p "Adicionar R$ 8,00" at bounding box center [455, 295] width 53 height 9
type input "1"
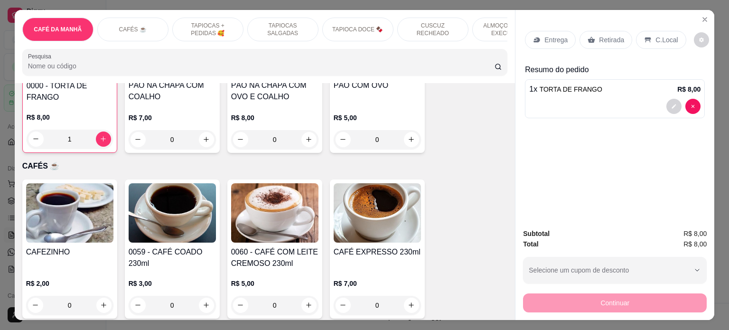
click at [554, 37] on p "Entrega" at bounding box center [555, 39] width 23 height 9
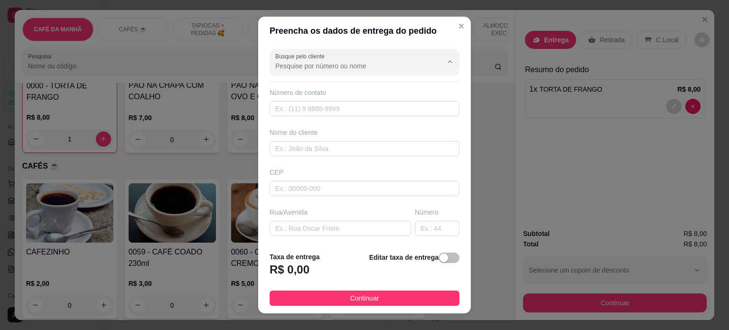
click at [298, 68] on input "Busque pelo cliente" at bounding box center [351, 65] width 152 height 9
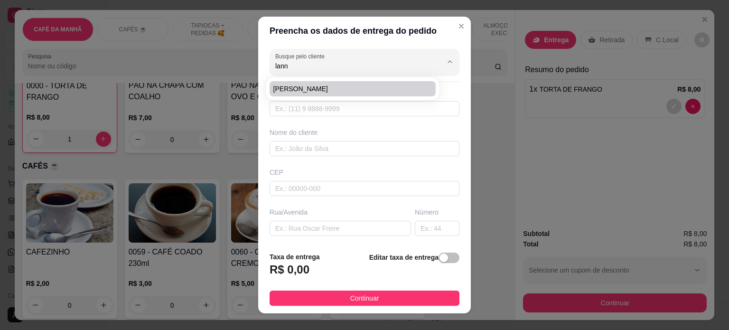
click at [305, 94] on li "[PERSON_NAME]" at bounding box center [353, 88] width 166 height 15
type input "[PERSON_NAME]"
type input "83999378457"
type input "[PERSON_NAME]"
type input "58040411"
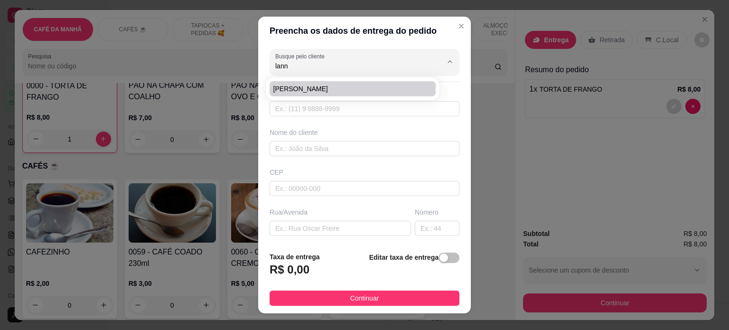
type input "[STREET_ADDRESS][PERSON_NAME] - Casa ao lado da Ceará Veículos, Torre"
type input "[PERSON_NAME]"
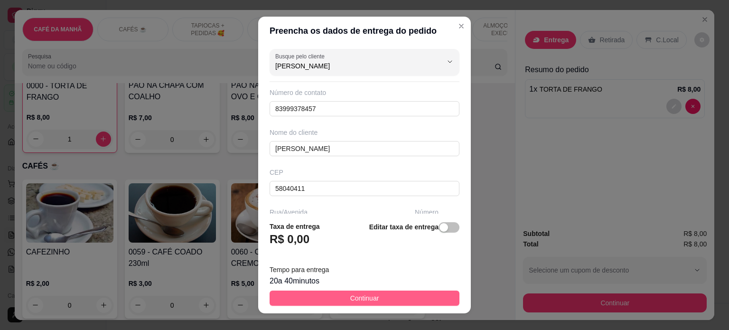
type input "[PERSON_NAME]"
click at [357, 302] on span "Continuar" at bounding box center [364, 298] width 29 height 10
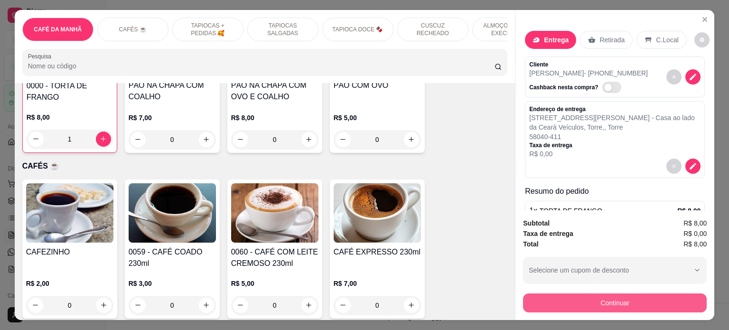
click at [632, 298] on button "Continuar" at bounding box center [615, 302] width 184 height 19
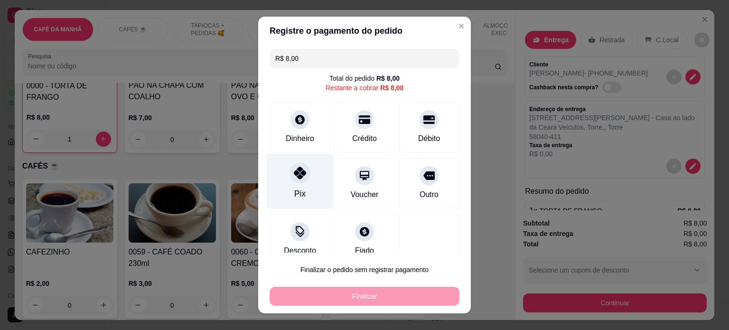
click at [300, 182] on div "Pix" at bounding box center [300, 181] width 67 height 56
type input "R$ 0,00"
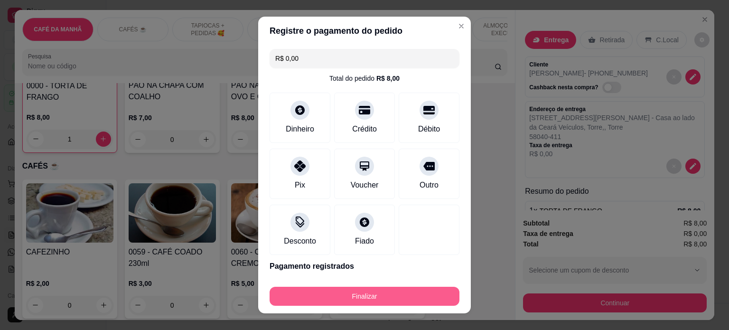
click at [371, 301] on button "Finalizar" at bounding box center [365, 296] width 190 height 19
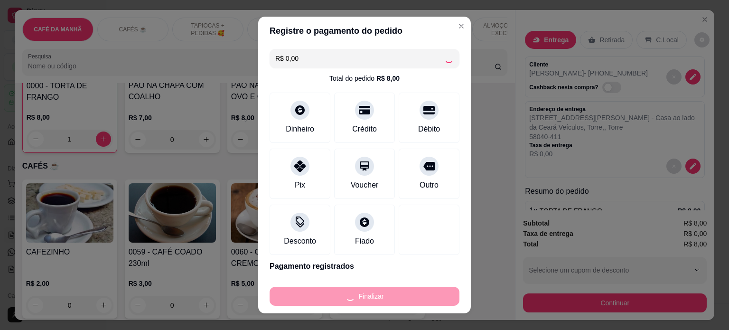
type input "0"
type input "-R$ 8,00"
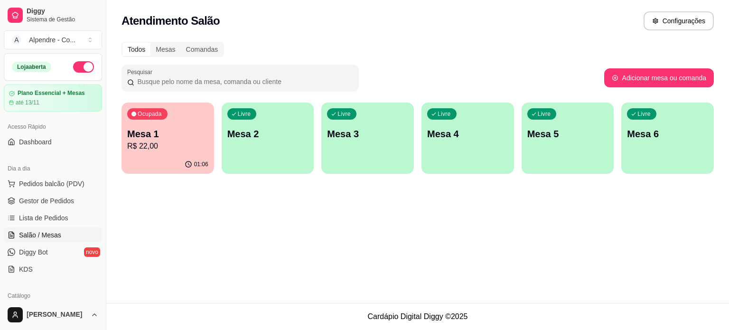
click at [36, 191] on ul "Pedidos balcão (PDV) Gestor de Pedidos Lista de Pedidos Salão / Mesas Diggy Bot…" at bounding box center [53, 226] width 98 height 101
click at [36, 198] on span "Gestor de Pedidos" at bounding box center [46, 200] width 55 height 9
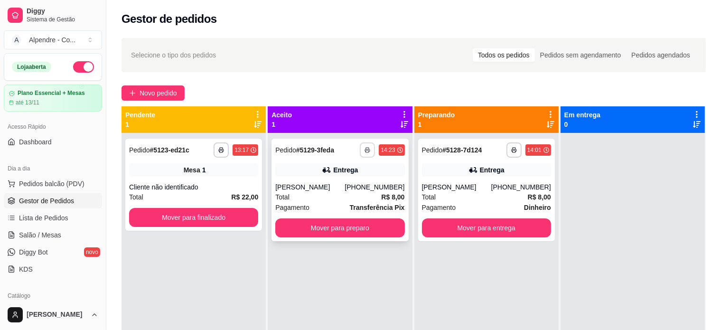
click at [367, 150] on icon "button" at bounding box center [367, 150] width 6 height 6
click at [344, 182] on button "Impressora container" at bounding box center [335, 183] width 69 height 15
click at [362, 222] on button "Mover para preparo" at bounding box center [339, 227] width 129 height 19
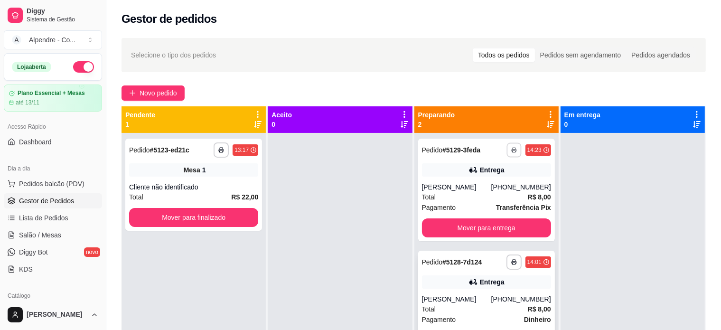
click at [512, 148] on polyline "button" at bounding box center [513, 148] width 3 height 1
click at [484, 185] on button "Impressora container" at bounding box center [480, 183] width 66 height 15
click at [512, 262] on button "button" at bounding box center [513, 261] width 15 height 15
click at [478, 297] on button "Impressora container" at bounding box center [480, 295] width 69 height 15
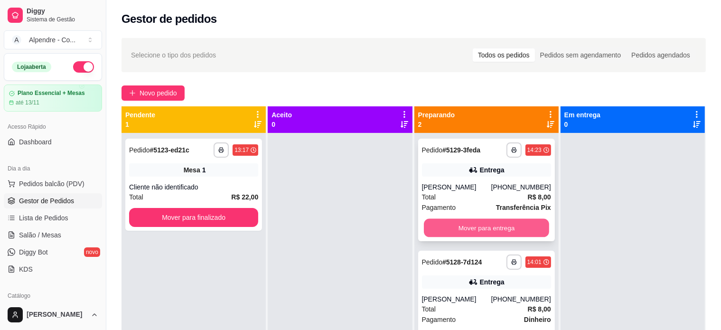
click at [446, 225] on button "Mover para entrega" at bounding box center [486, 228] width 125 height 19
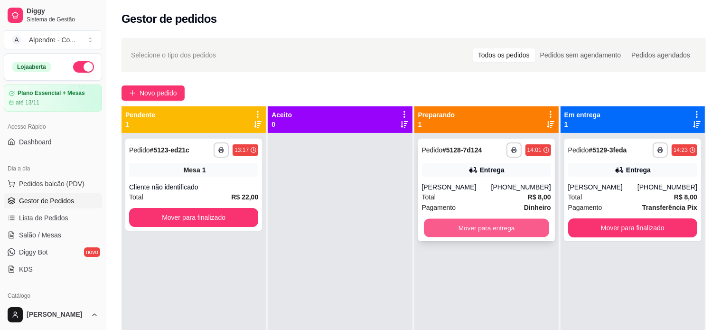
click at [476, 227] on button "Mover para entrega" at bounding box center [486, 228] width 125 height 19
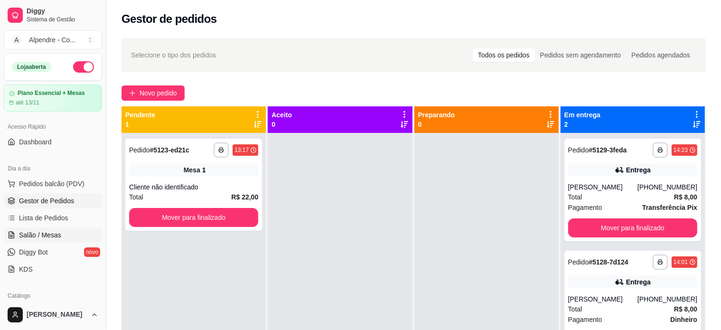
click at [41, 238] on span "Salão / Mesas" at bounding box center [40, 234] width 42 height 9
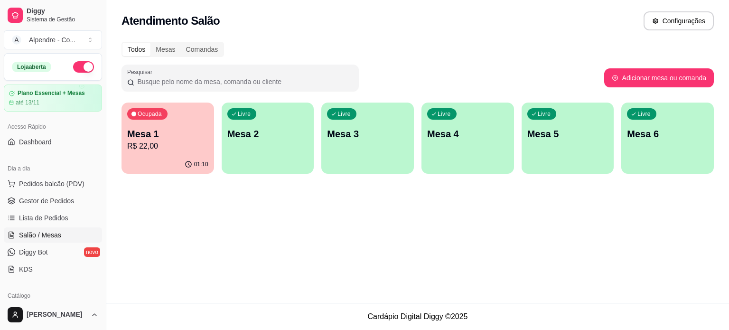
click at [168, 154] on div "Ocupada Mesa 1 R$ 22,00" at bounding box center [167, 128] width 93 height 53
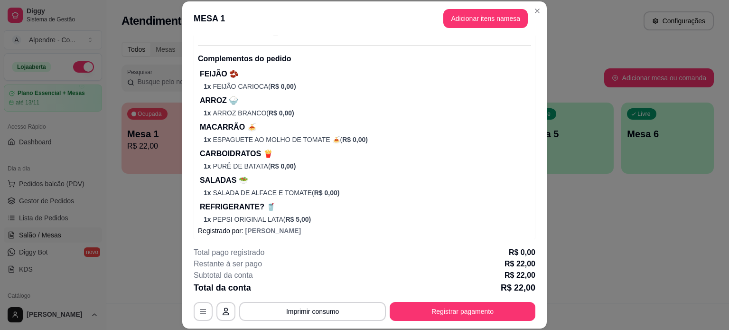
scroll to position [110, 0]
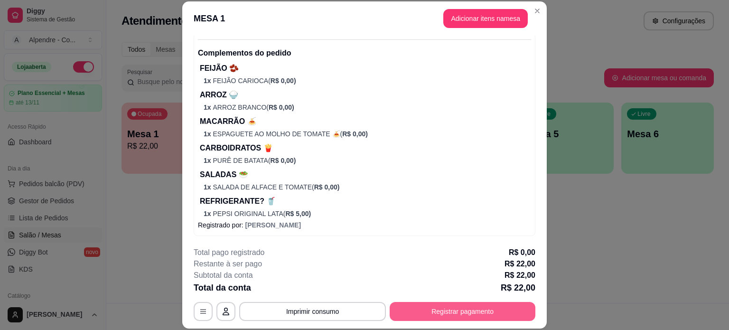
click at [450, 307] on button "Registrar pagamento" at bounding box center [463, 311] width 146 height 19
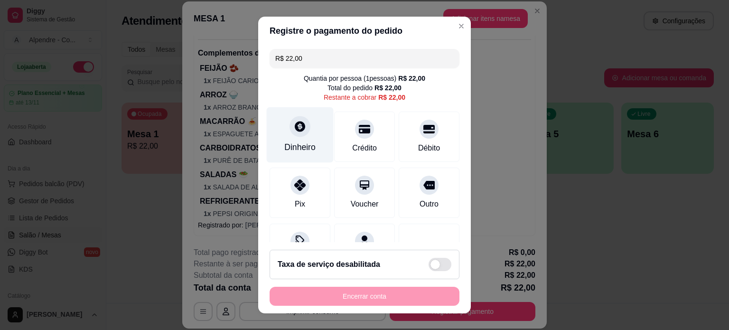
click at [294, 140] on div "Dinheiro" at bounding box center [300, 135] width 67 height 56
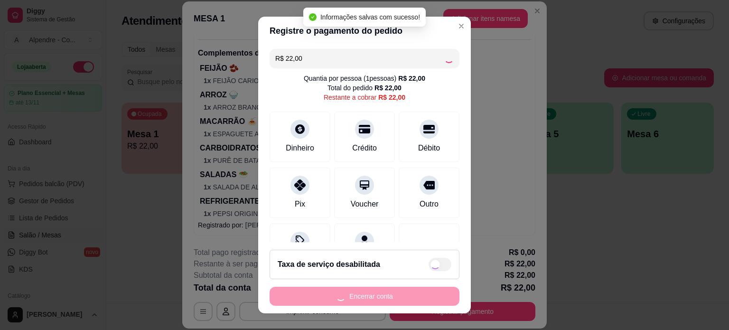
type input "R$ 0,00"
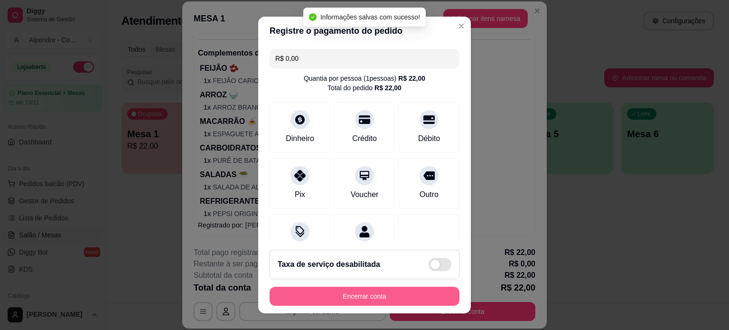
click at [357, 298] on button "Encerrar conta" at bounding box center [365, 296] width 190 height 19
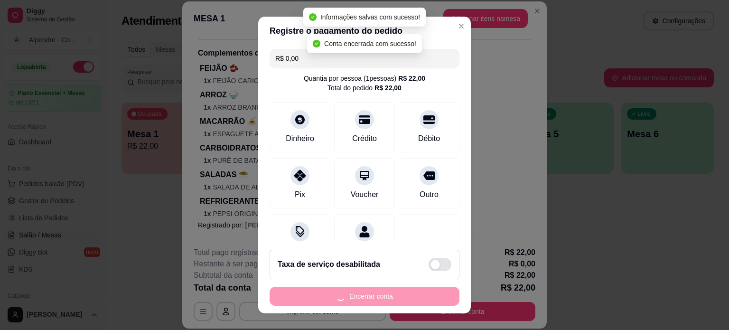
scroll to position [0, 0]
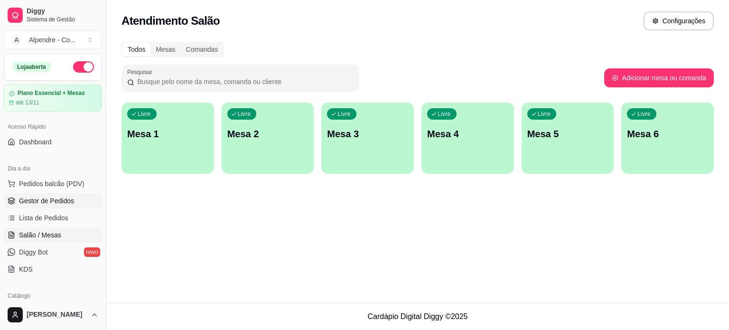
click at [32, 199] on span "Gestor de Pedidos" at bounding box center [46, 200] width 55 height 9
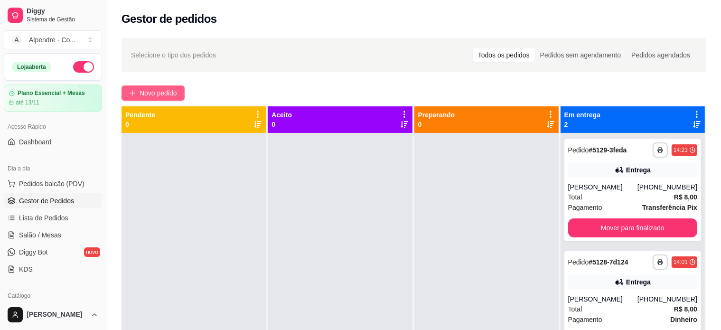
click at [168, 96] on span "Novo pedido" at bounding box center [158, 93] width 37 height 10
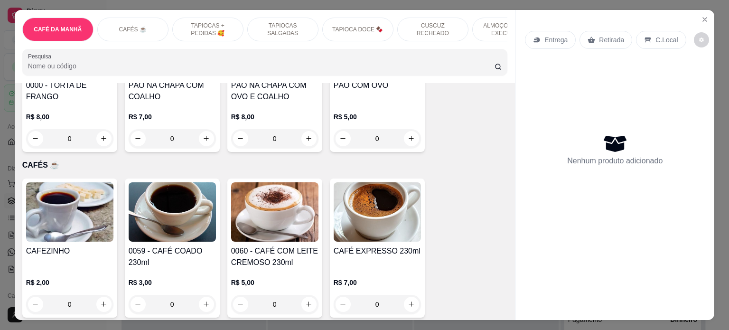
scroll to position [307, 0]
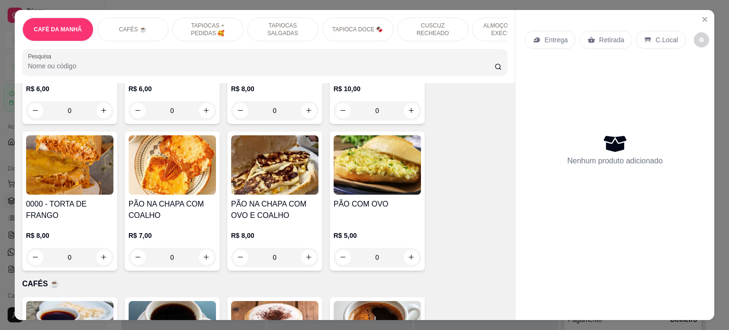
click at [107, 259] on div "0" at bounding box center [69, 257] width 87 height 19
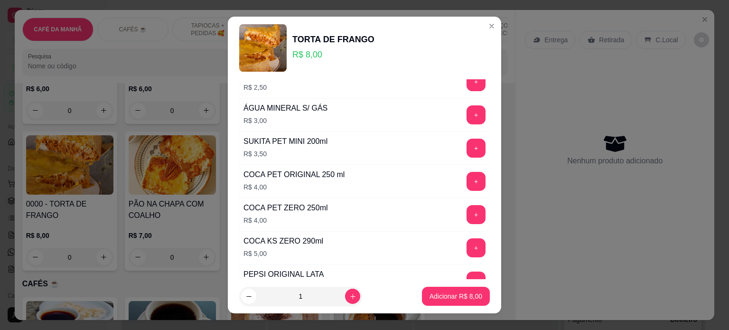
scroll to position [294, 0]
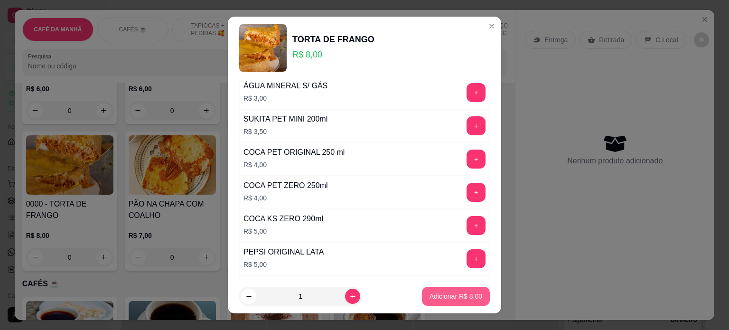
click at [442, 292] on p "Adicionar R$ 8,00" at bounding box center [455, 295] width 53 height 9
type input "1"
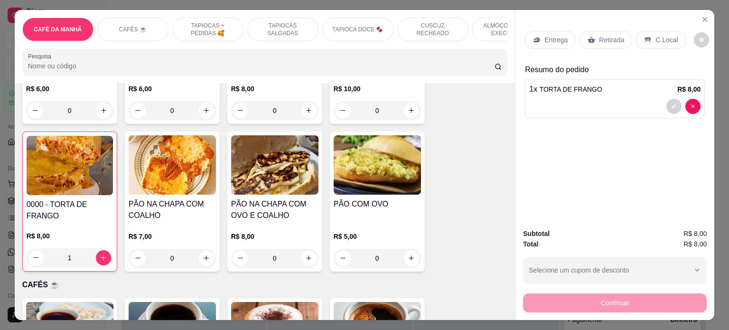
scroll to position [0, 0]
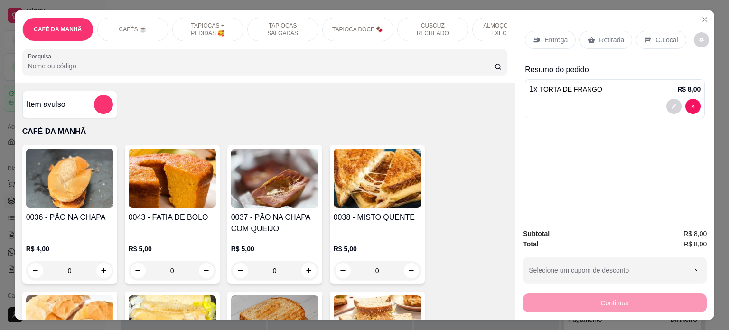
drag, startPoint x: 286, startPoint y: 45, endPoint x: 370, endPoint y: 49, distance: 83.6
click at [370, 49] on div "CAFÉ DA MANHÃ CAFÉS ☕️ TAPIOCAS + PEDIDAS 🥰 TAPIOCAS SALGADAS TAPIOCA DOCE 🍫 CU…" at bounding box center [265, 46] width 501 height 73
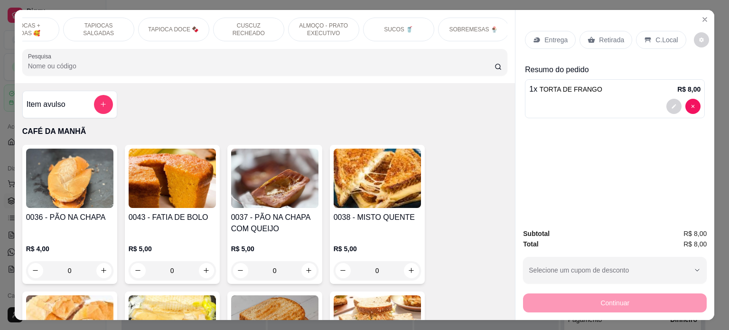
scroll to position [0, 207]
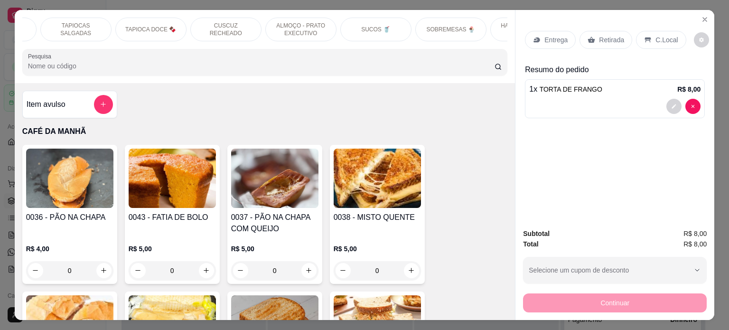
click at [364, 26] on p "SUCOS 🥤" at bounding box center [375, 30] width 29 height 8
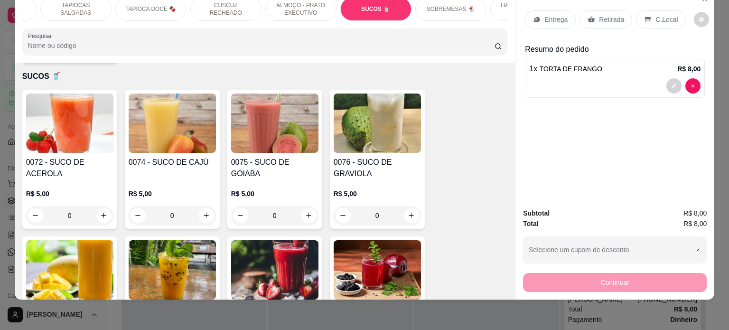
scroll to position [0, 0]
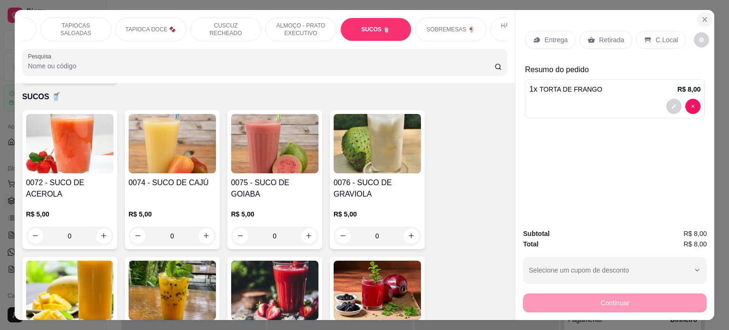
click at [704, 16] on icon "Close" at bounding box center [705, 20] width 8 height 8
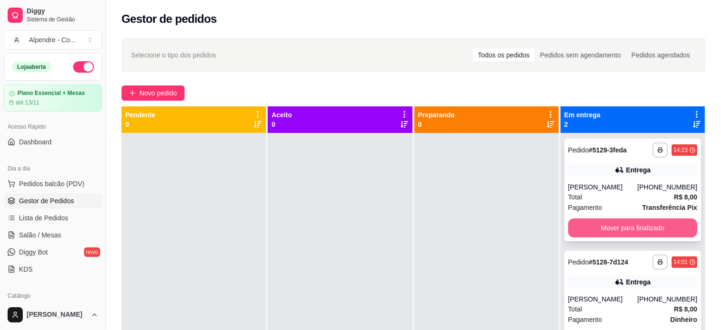
click at [618, 225] on button "Mover para finalizado" at bounding box center [632, 227] width 129 height 19
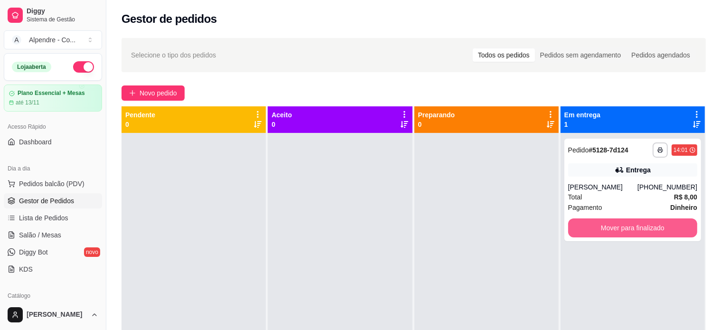
click at [618, 225] on button "Mover para finalizado" at bounding box center [632, 227] width 129 height 19
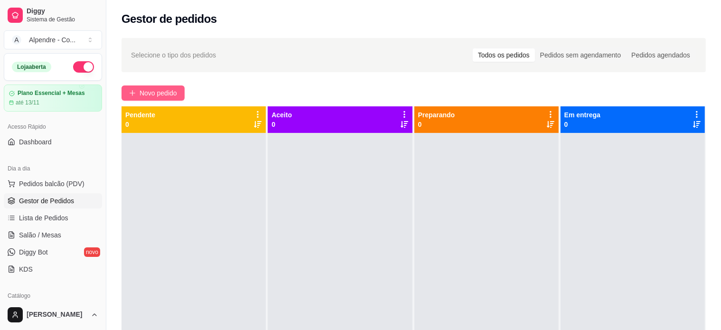
click at [137, 92] on button "Novo pedido" at bounding box center [152, 92] width 63 height 15
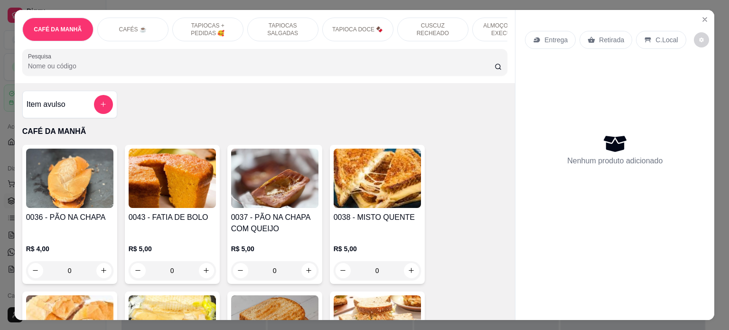
click at [484, 28] on p "ALMOÇO - PRATO EXECUTIVO" at bounding box center [507, 29] width 55 height 15
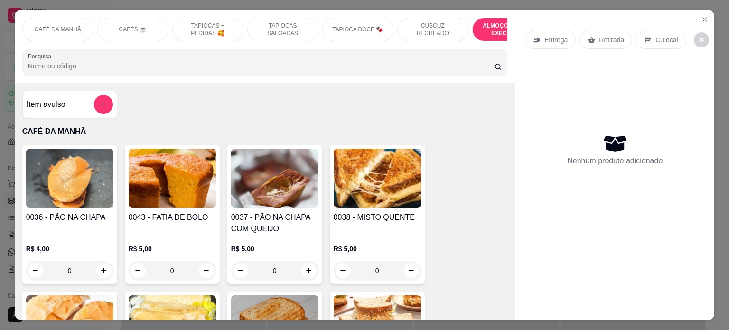
scroll to position [1938, 0]
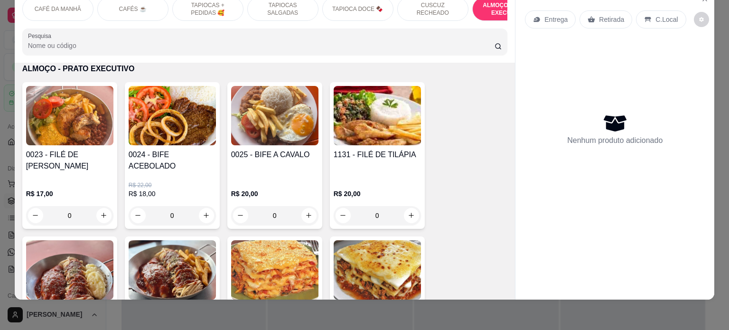
click at [206, 206] on div "0" at bounding box center [172, 215] width 87 height 19
click at [408, 208] on div "0" at bounding box center [377, 215] width 87 height 19
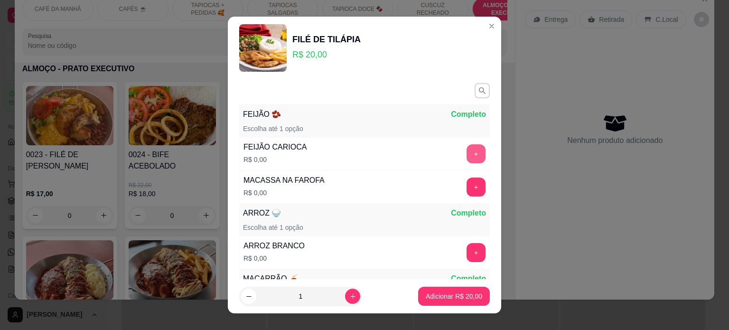
click at [466, 151] on button "+" at bounding box center [475, 153] width 19 height 19
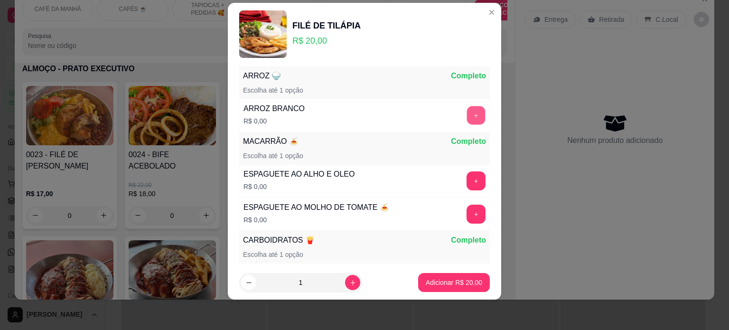
click at [467, 117] on button "+" at bounding box center [476, 115] width 19 height 19
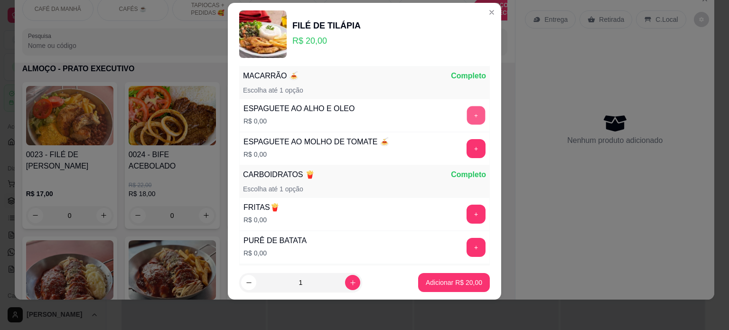
click at [467, 113] on button "+" at bounding box center [476, 115] width 19 height 19
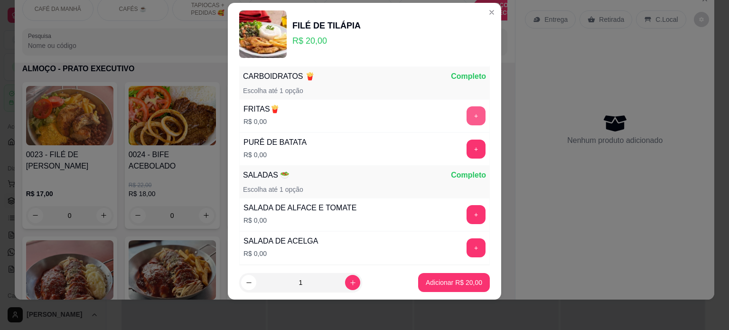
click at [466, 111] on button "+" at bounding box center [475, 115] width 19 height 19
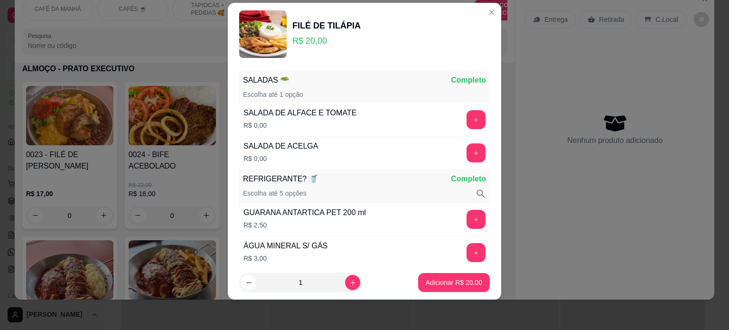
scroll to position [385, 0]
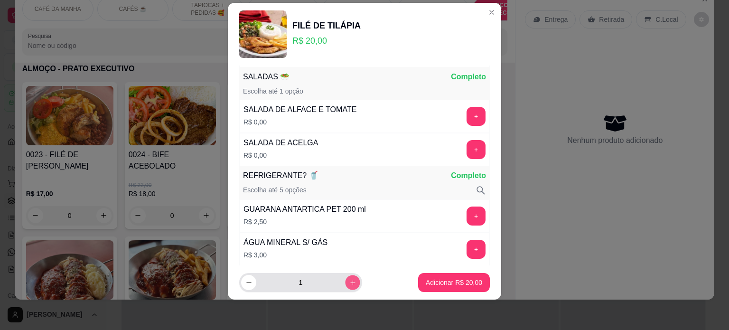
click at [349, 279] on icon "increase-product-quantity" at bounding box center [352, 282] width 7 height 7
type input "2"
click at [454, 279] on p "Adicionar R$ 40,00" at bounding box center [454, 282] width 56 height 9
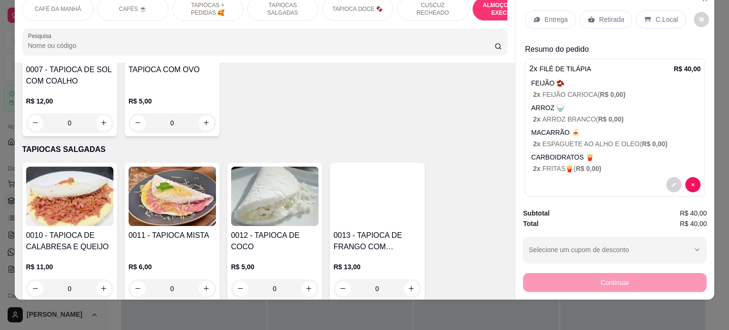
scroll to position [0, 0]
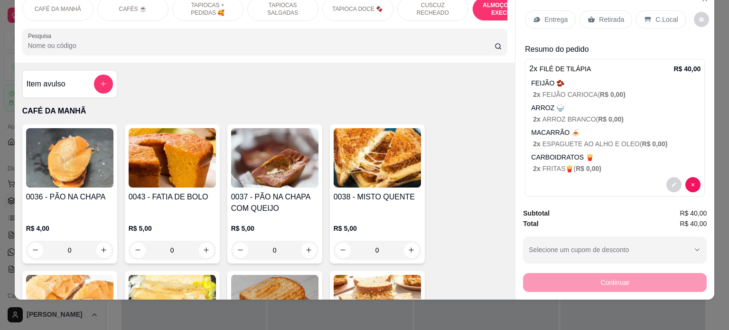
click at [57, 85] on h4 "Item avulso" at bounding box center [46, 83] width 39 height 11
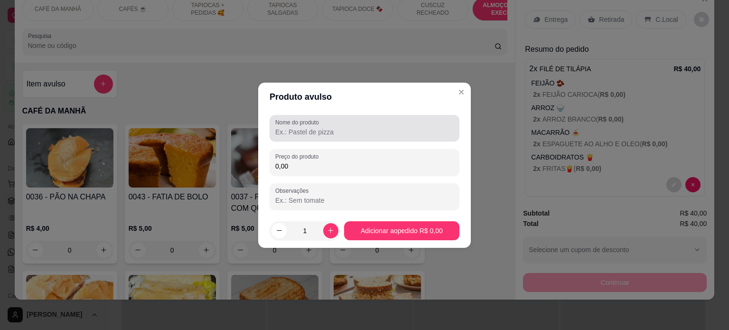
click at [320, 130] on input "Nome do produto" at bounding box center [364, 131] width 178 height 9
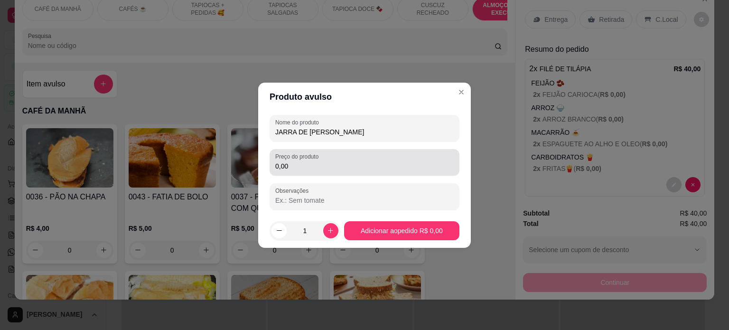
type input "JARRA DE [PERSON_NAME]"
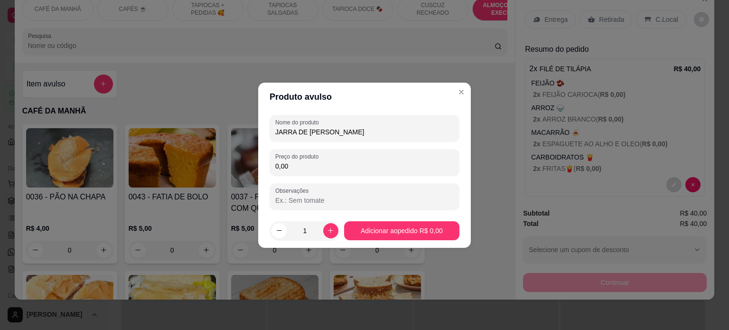
click at [321, 168] on input "0,00" at bounding box center [364, 165] width 178 height 9
type input "10,00"
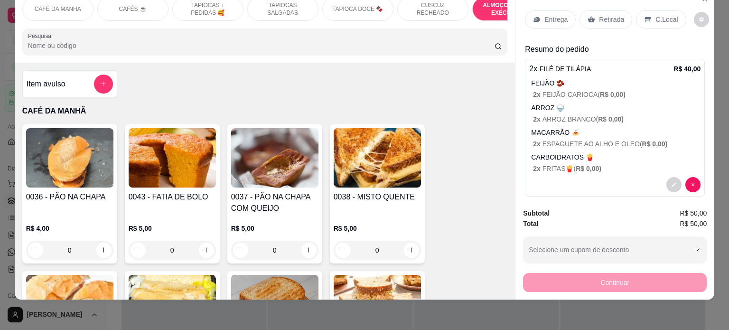
click at [655, 15] on p "C.Local" at bounding box center [666, 19] width 22 height 9
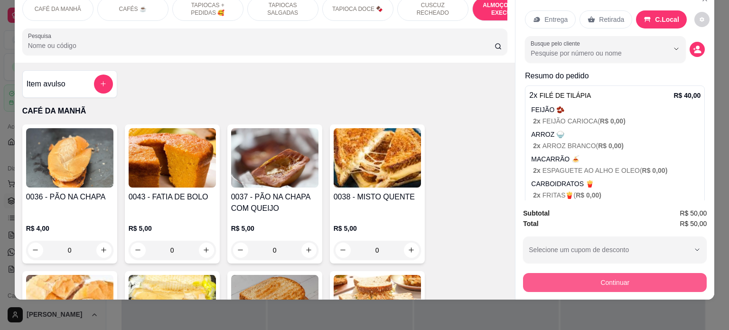
click at [606, 276] on button "Continuar" at bounding box center [615, 282] width 184 height 19
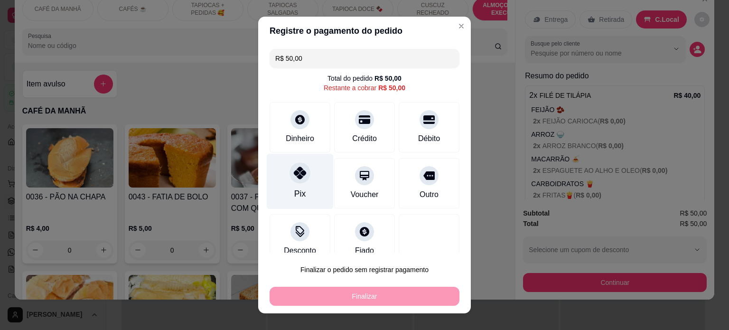
click at [304, 176] on div "Pix" at bounding box center [300, 181] width 67 height 56
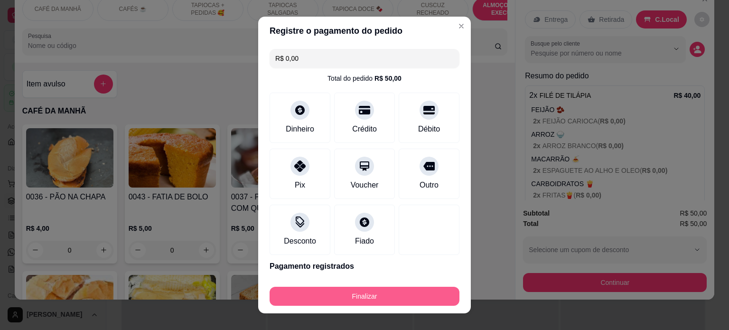
click at [344, 295] on button "Finalizar" at bounding box center [365, 296] width 190 height 19
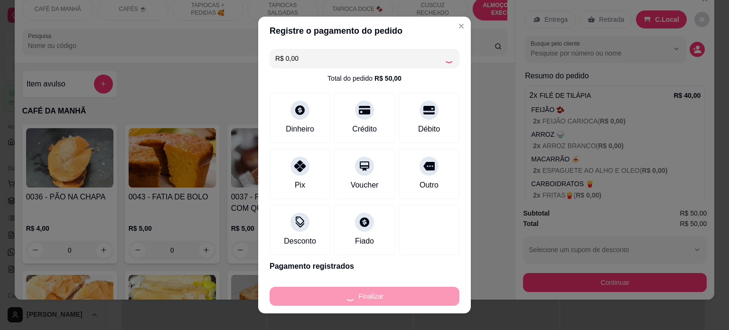
click at [344, 295] on div "Finalizar" at bounding box center [365, 296] width 190 height 19
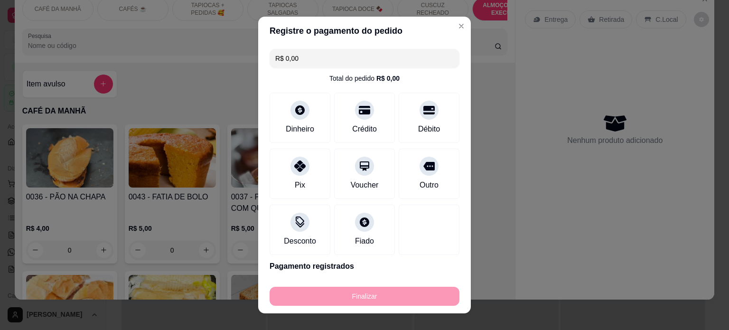
type input "-R$ 50,00"
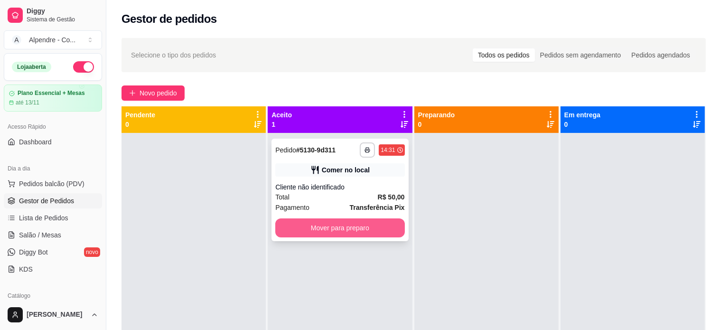
click at [338, 228] on button "Mover para preparo" at bounding box center [339, 227] width 129 height 19
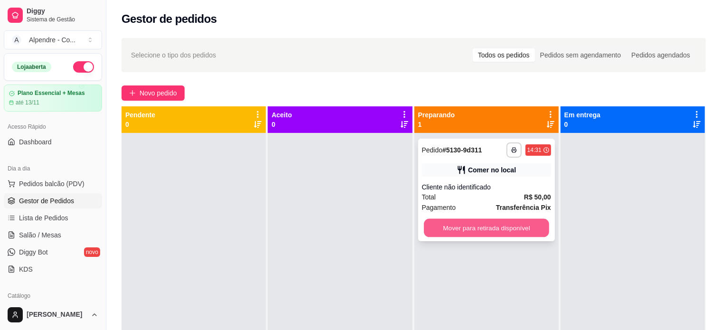
click at [492, 228] on button "Mover para retirada disponível" at bounding box center [486, 228] width 125 height 19
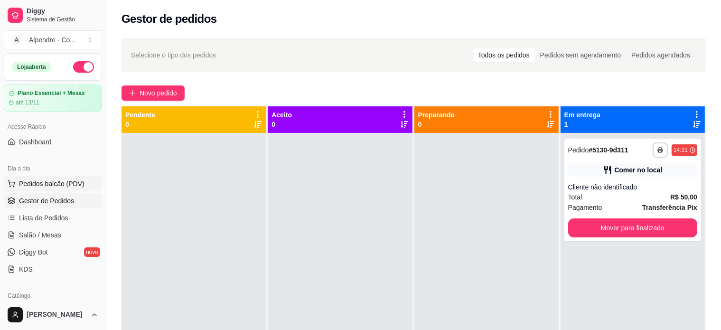
click at [41, 181] on span "Pedidos balcão (PDV)" at bounding box center [51, 183] width 65 height 9
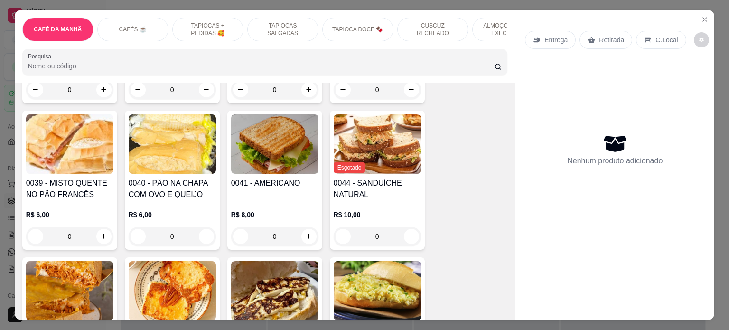
scroll to position [202, 0]
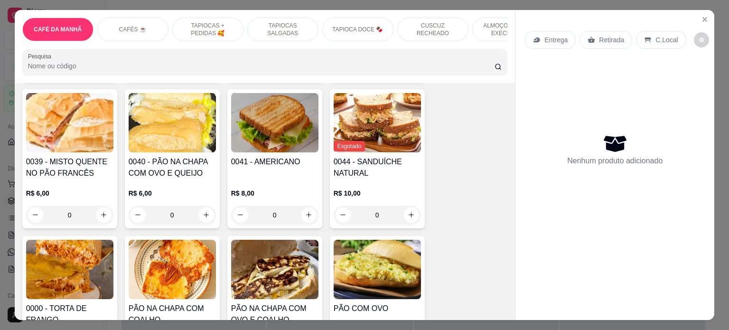
click at [157, 127] on img at bounding box center [172, 122] width 87 height 59
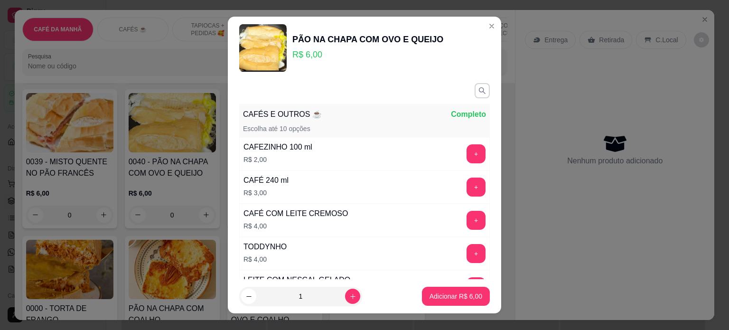
click at [277, 45] on img at bounding box center [262, 47] width 47 height 47
drag, startPoint x: 290, startPoint y: 38, endPoint x: 454, endPoint y: 28, distance: 164.5
click at [454, 28] on div "PÃO NA CHAPA COM OVO E QUEIJO R$ 6,00" at bounding box center [364, 47] width 251 height 47
copy div "PÃO NA CHAPA COM OVO E QUEIJO"
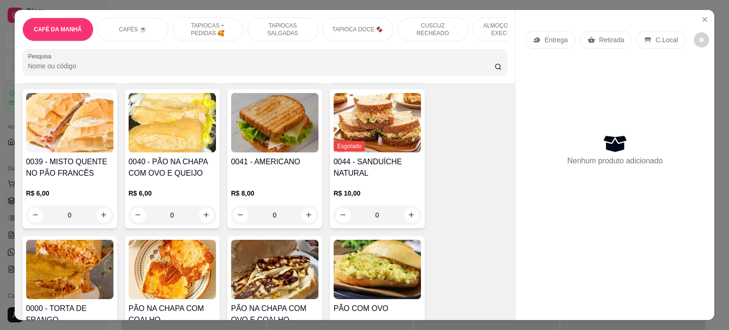
click at [480, 25] on p "ALMOÇO - PRATO EXECUTIVO" at bounding box center [507, 29] width 55 height 15
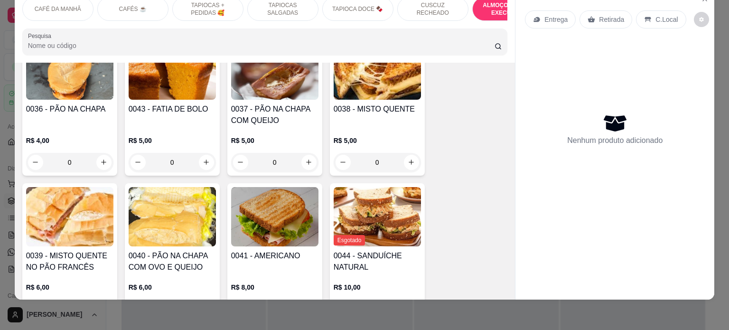
scroll to position [95, 0]
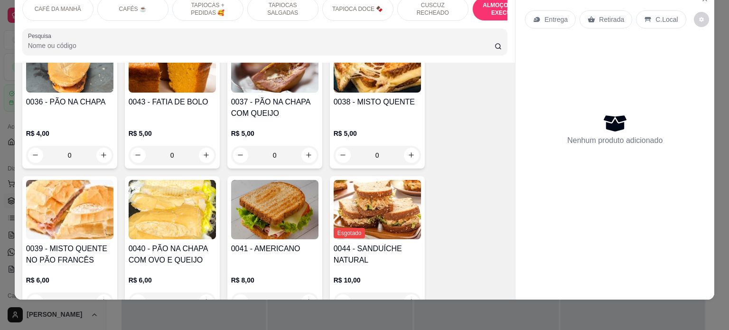
click at [269, 210] on img at bounding box center [274, 209] width 87 height 59
click at [364, 201] on img at bounding box center [377, 209] width 87 height 59
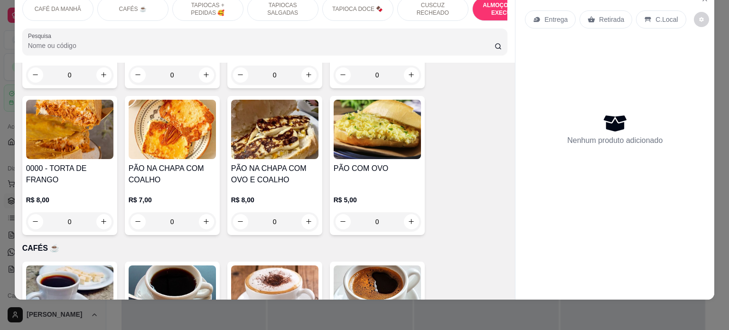
scroll to position [332, 0]
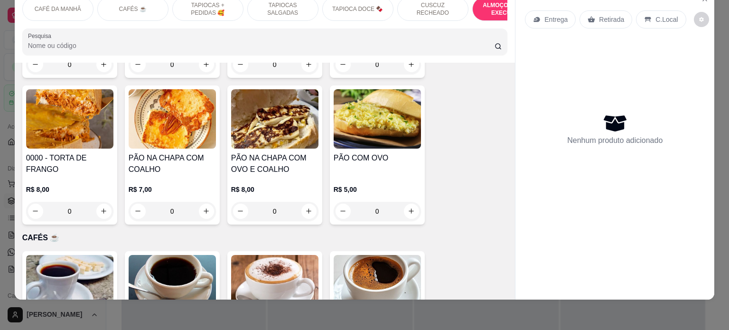
click at [46, 119] on img at bounding box center [69, 118] width 87 height 59
drag, startPoint x: 124, startPoint y: 157, endPoint x: 157, endPoint y: 168, distance: 34.7
click at [157, 168] on h4 "PÃO NA CHAPA COM COALHO" at bounding box center [172, 163] width 87 height 23
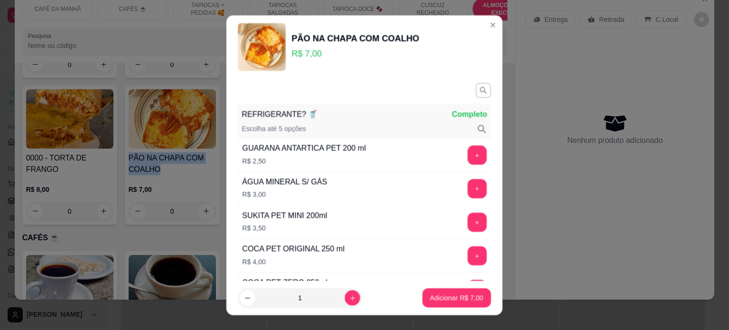
copy h4 "PÃO NA CHAPA COM COALHO"
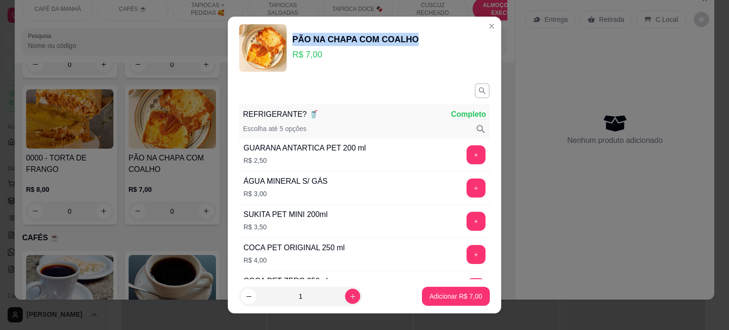
drag, startPoint x: 289, startPoint y: 39, endPoint x: 417, endPoint y: 43, distance: 127.2
click at [417, 43] on div "PÃO NA CHAPA COM COALHO R$ 7,00" at bounding box center [364, 47] width 251 height 47
copy div "PÃO NA CHAPA COM COALHO"
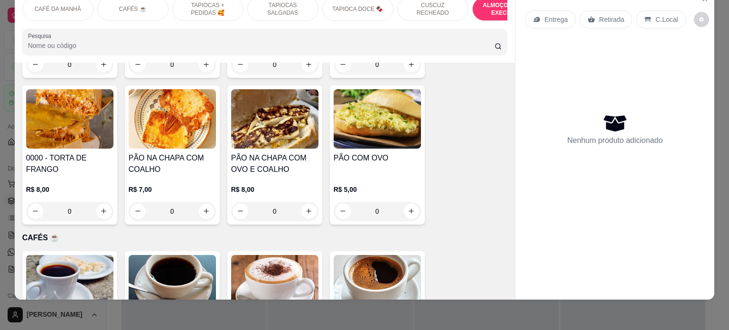
click at [95, 208] on div "0" at bounding box center [69, 211] width 87 height 19
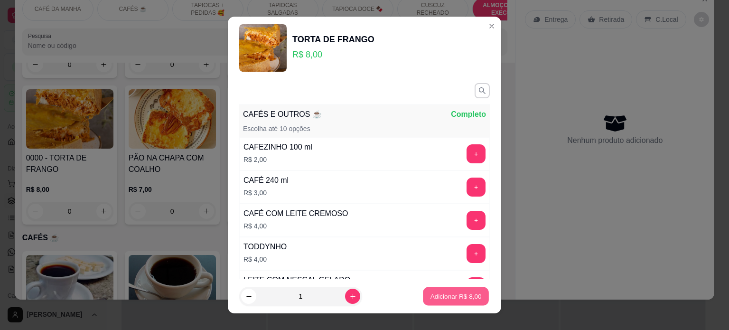
click at [459, 292] on p "Adicionar R$ 8,00" at bounding box center [455, 296] width 51 height 9
type input "1"
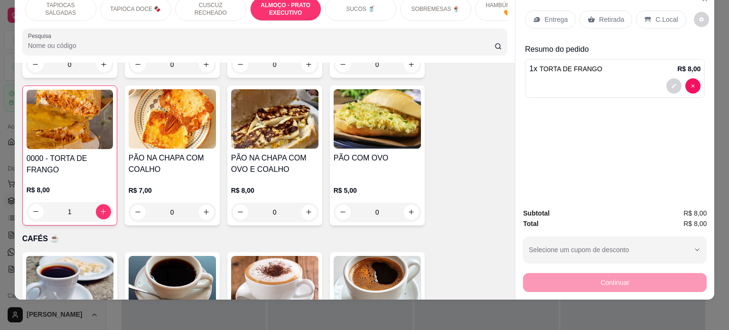
scroll to position [0, 226]
click at [357, 6] on div "SUCOS 🥤" at bounding box center [356, 9] width 71 height 24
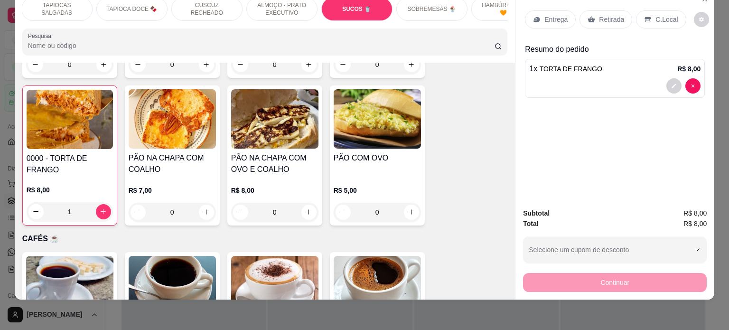
scroll to position [2533, 0]
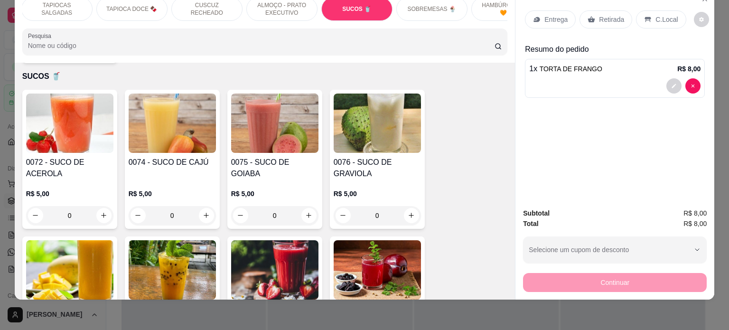
click at [98, 209] on div "0" at bounding box center [69, 215] width 87 height 19
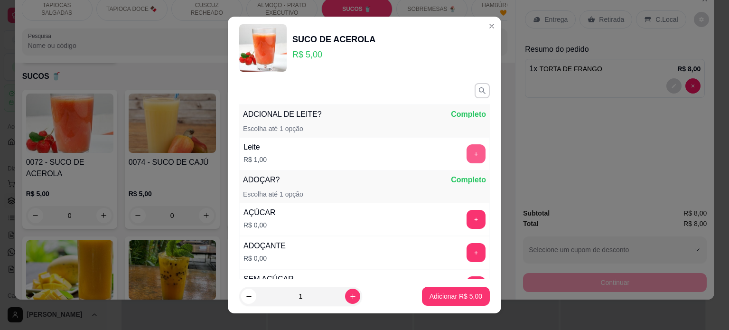
click at [466, 149] on button "+" at bounding box center [475, 153] width 19 height 19
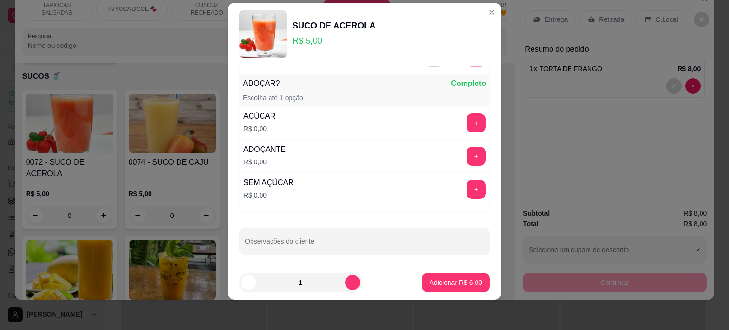
scroll to position [84, 0]
click at [467, 117] on button "+" at bounding box center [476, 121] width 19 height 19
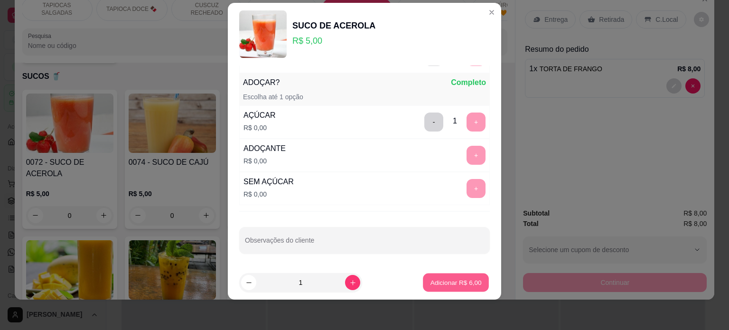
click at [440, 281] on p "Adicionar R$ 6,00" at bounding box center [455, 282] width 51 height 9
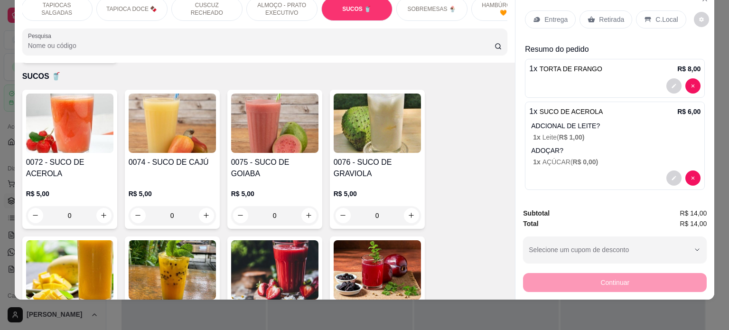
click at [544, 15] on p "Entrega" at bounding box center [555, 19] width 23 height 9
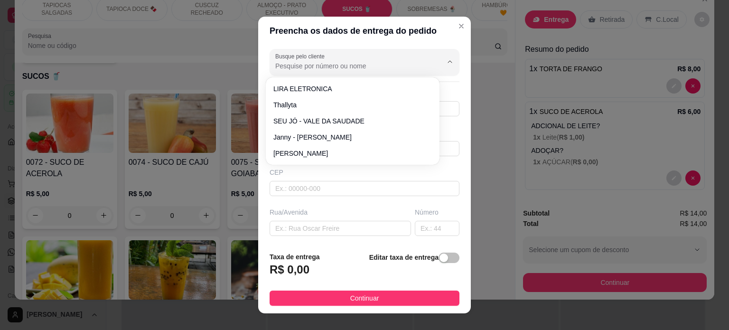
click at [310, 62] on input "Busque pelo cliente" at bounding box center [351, 65] width 152 height 9
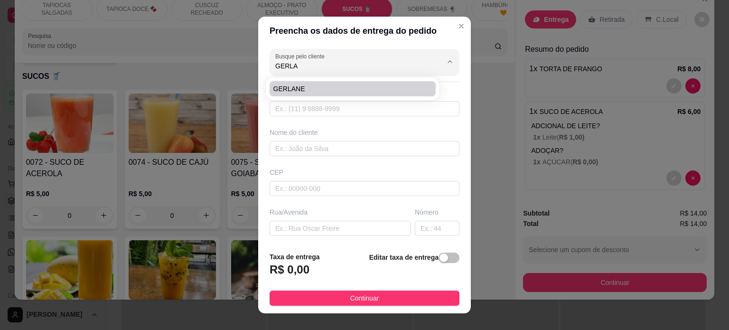
click at [298, 84] on span "GERLANE" at bounding box center [347, 88] width 149 height 9
type input "GERLANE"
type input "83998031119"
type input "GERLANE"
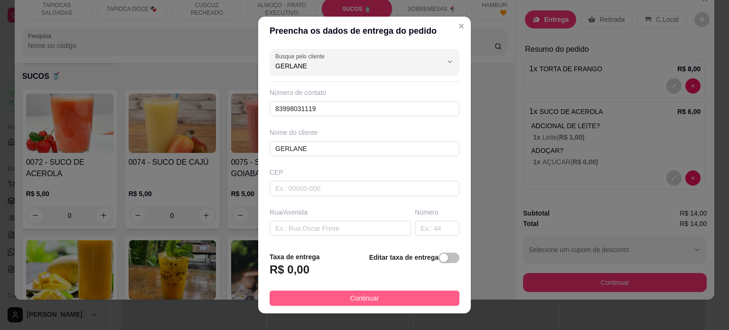
type input "GERLANE"
click at [373, 299] on button "Continuar" at bounding box center [365, 297] width 190 height 15
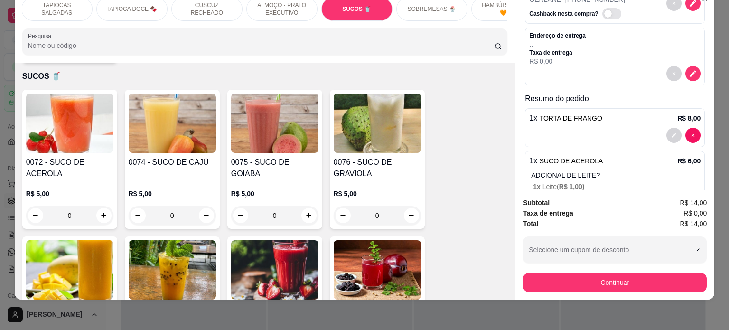
scroll to position [0, 0]
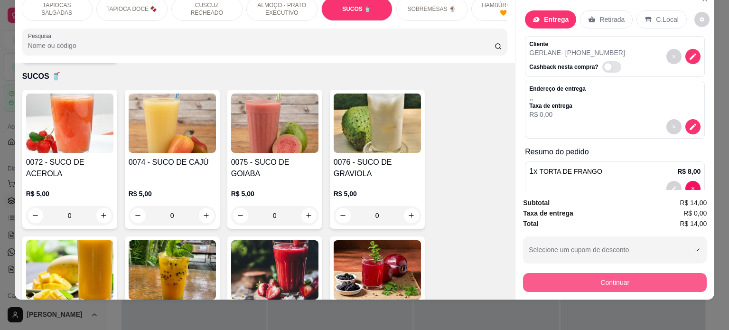
click at [574, 276] on button "Continuar" at bounding box center [615, 282] width 184 height 19
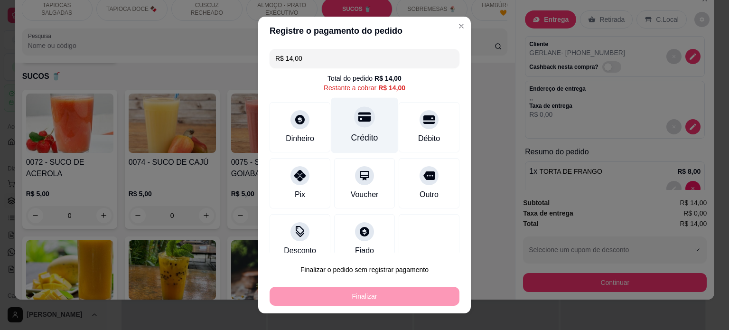
click at [352, 133] on div "Crédito" at bounding box center [364, 137] width 27 height 12
type input "R$ 0,00"
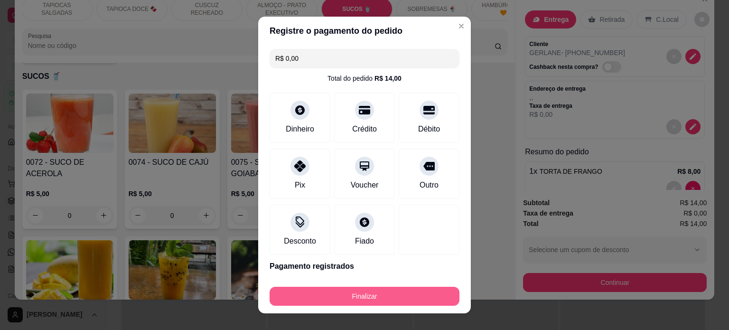
click at [354, 300] on button "Finalizar" at bounding box center [365, 296] width 190 height 19
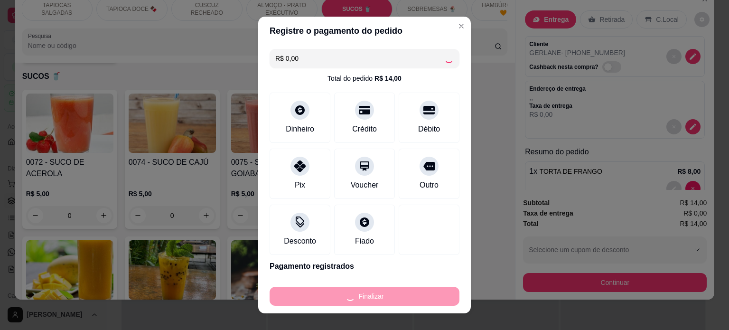
type input "0"
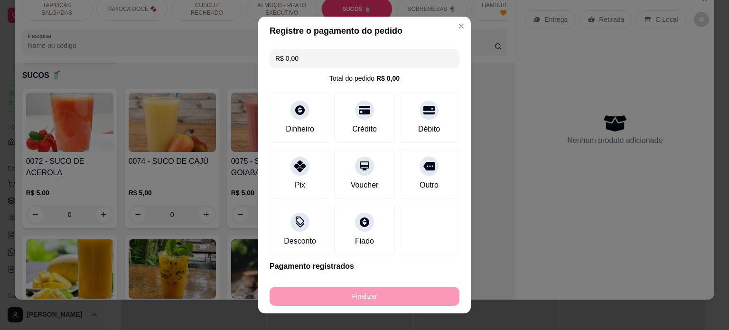
type input "-R$ 14,00"
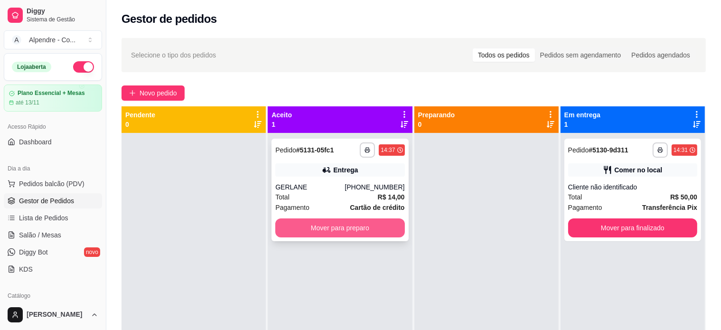
click at [333, 231] on button "Mover para preparo" at bounding box center [339, 227] width 129 height 19
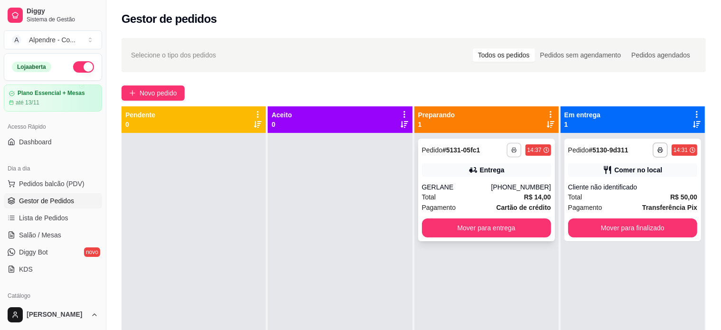
click at [506, 150] on button "button" at bounding box center [513, 149] width 15 height 15
click at [490, 190] on button "Impressora container" at bounding box center [480, 183] width 69 height 15
click at [47, 187] on span "Pedidos balcão (PDV)" at bounding box center [51, 183] width 65 height 9
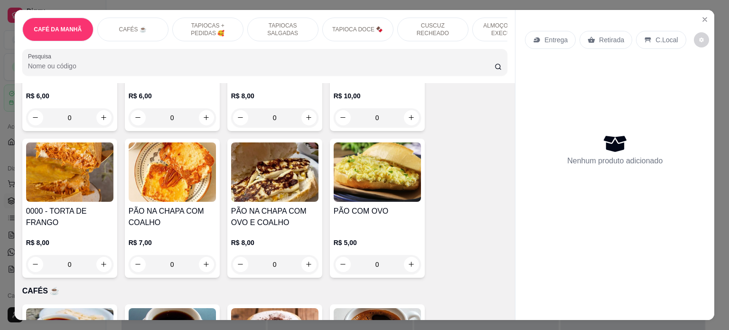
scroll to position [327, 0]
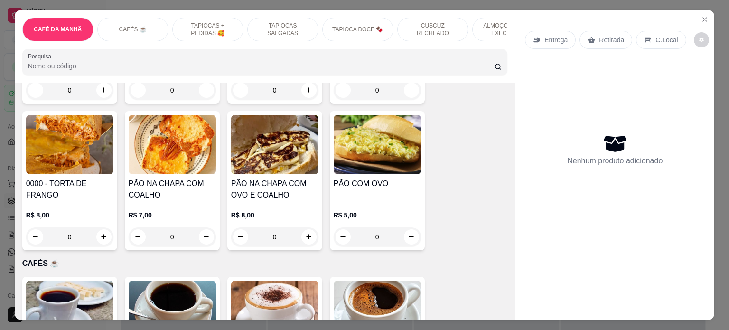
click at [261, 206] on div "R$ 8,00 0" at bounding box center [274, 224] width 87 height 46
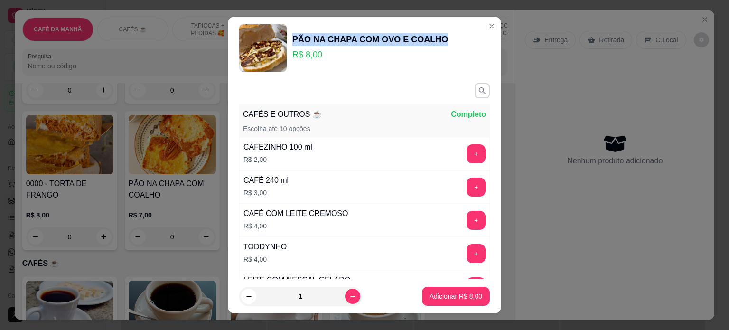
drag, startPoint x: 288, startPoint y: 39, endPoint x: 454, endPoint y: 37, distance: 165.1
click at [454, 37] on div "PÃO NA CHAPA COM OVO E COALHO R$ 8,00" at bounding box center [364, 47] width 251 height 47
copy div "PÃO NA CHAPA COM OVO E COALHO"
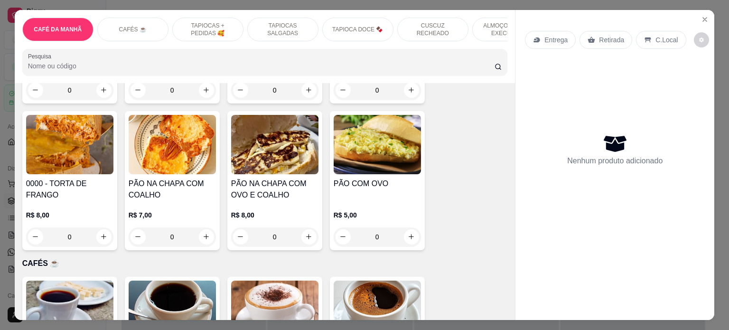
click at [145, 22] on div "CAFÉS ☕️" at bounding box center [132, 30] width 71 height 24
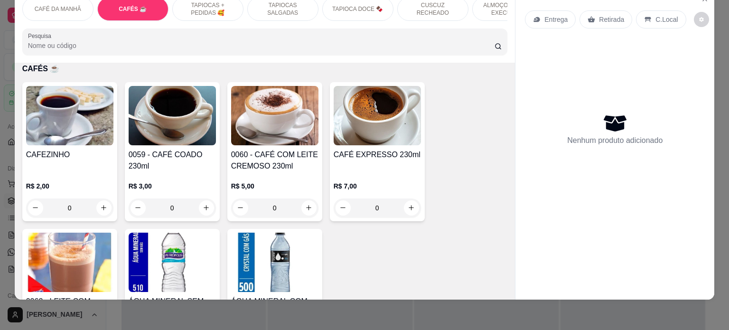
click at [201, 205] on div "0" at bounding box center [172, 207] width 87 height 19
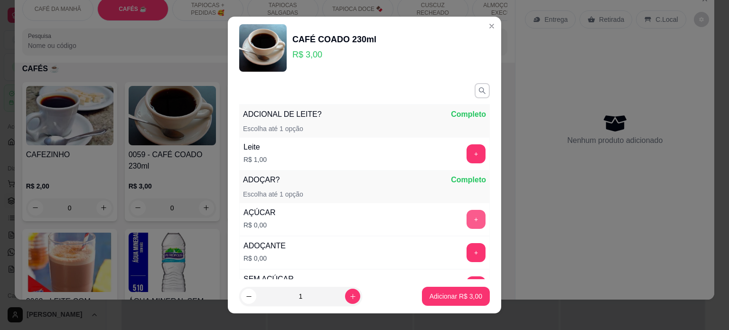
click at [466, 220] on button "+" at bounding box center [475, 219] width 19 height 19
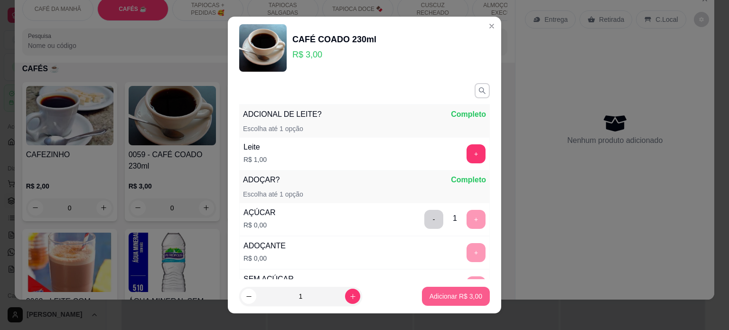
click at [449, 290] on button "Adicionar R$ 3,00" at bounding box center [456, 296] width 68 height 19
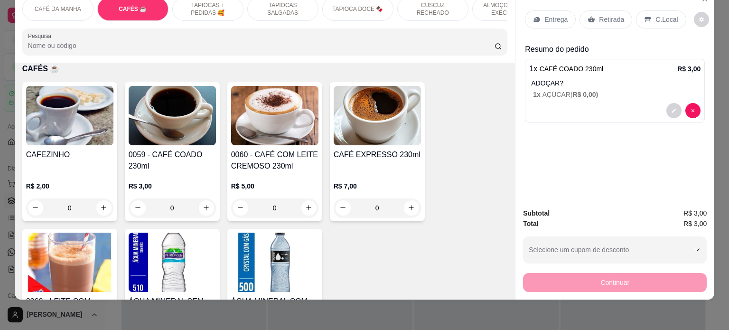
scroll to position [0, 0]
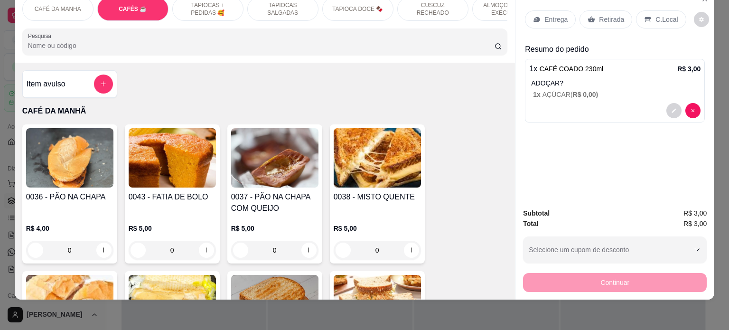
click at [206, 249] on div "0" at bounding box center [172, 250] width 87 height 19
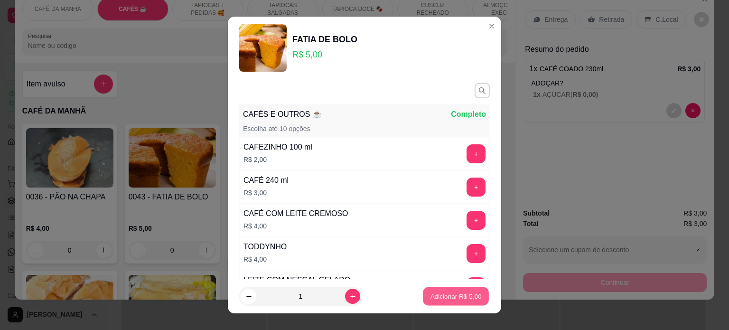
click at [436, 293] on p "Adicionar R$ 5,00" at bounding box center [455, 296] width 51 height 9
type input "1"
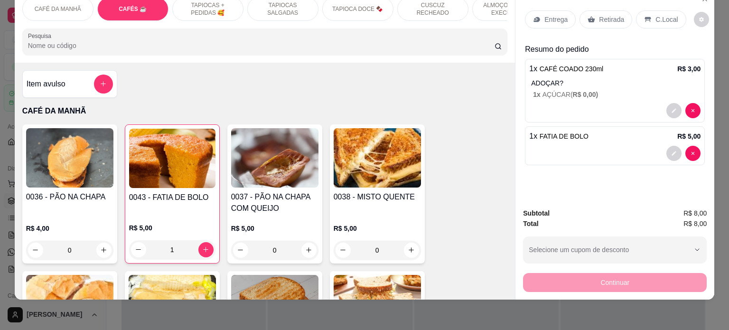
click at [603, 15] on p "Retirada" at bounding box center [611, 19] width 25 height 9
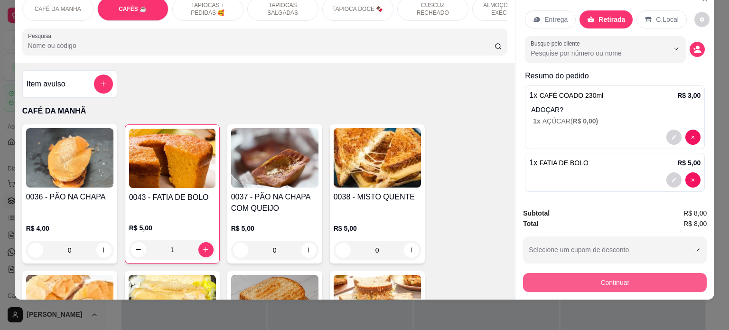
click at [590, 275] on button "Continuar" at bounding box center [615, 282] width 184 height 19
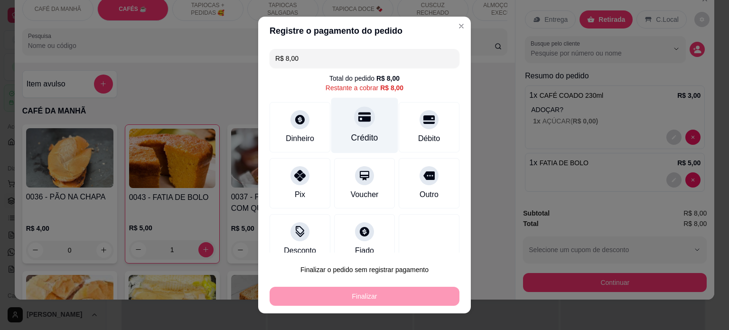
click at [354, 128] on div "Crédito" at bounding box center [364, 125] width 67 height 56
type input "R$ 0,00"
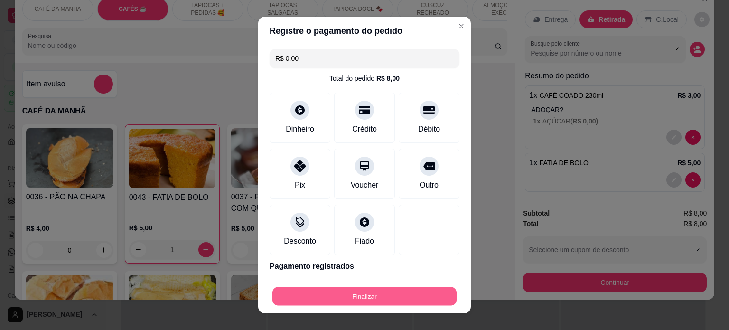
click at [345, 293] on button "Finalizar" at bounding box center [364, 296] width 184 height 19
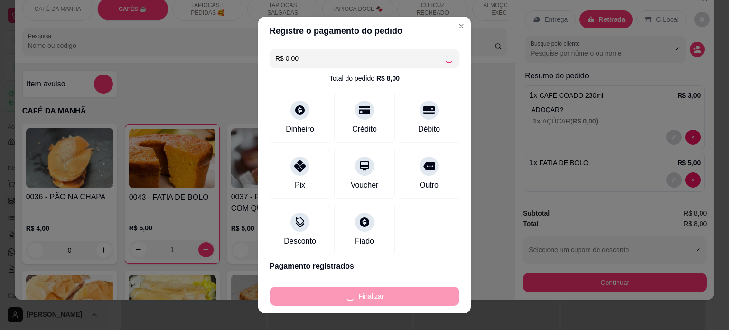
type input "0"
type input "-R$ 8,00"
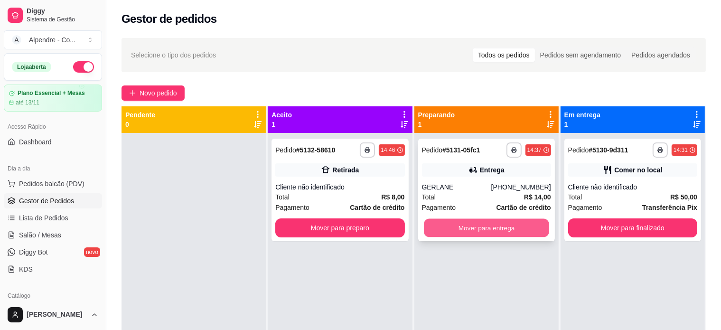
click at [463, 227] on button "Mover para entrega" at bounding box center [486, 228] width 125 height 19
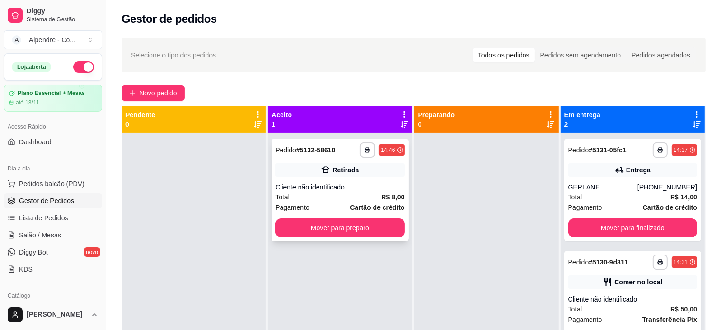
click at [328, 183] on div "Cliente não identificado" at bounding box center [339, 186] width 129 height 9
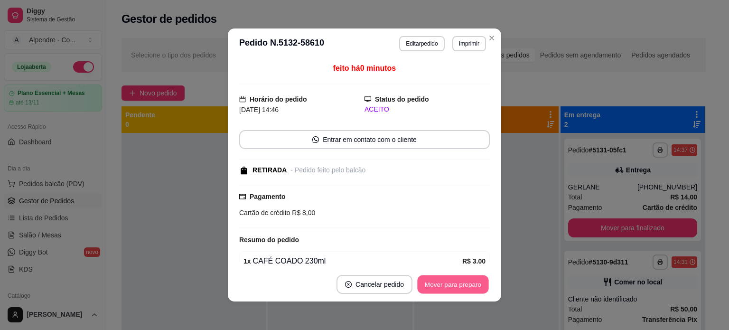
click at [440, 284] on button "Mover para preparo" at bounding box center [452, 284] width 71 height 19
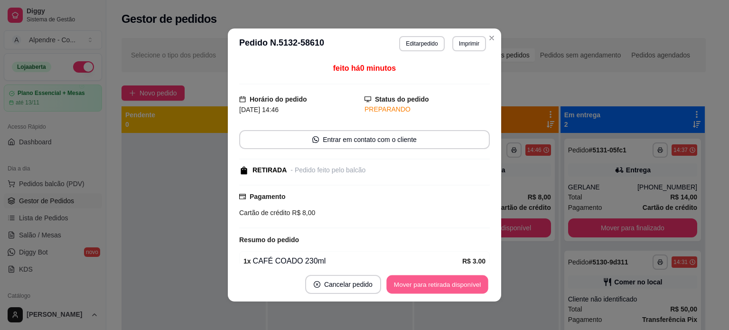
click at [440, 284] on button "Mover para retirada disponível" at bounding box center [437, 284] width 102 height 19
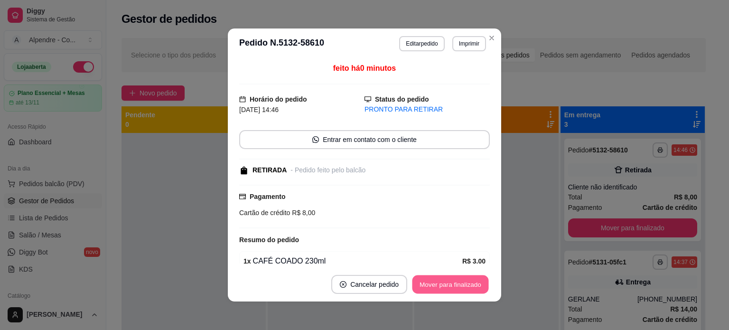
click at [440, 284] on button "Mover para finalizado" at bounding box center [450, 284] width 76 height 19
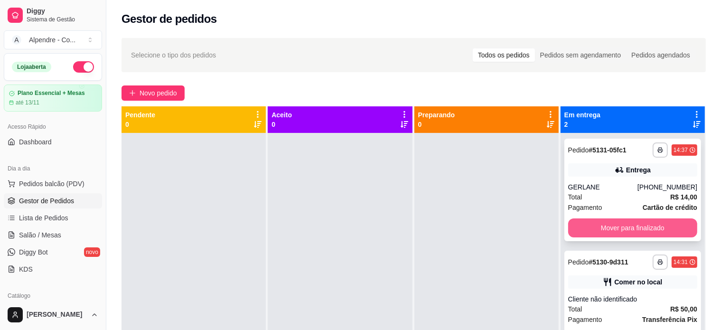
click at [650, 226] on button "Mover para finalizado" at bounding box center [632, 227] width 129 height 19
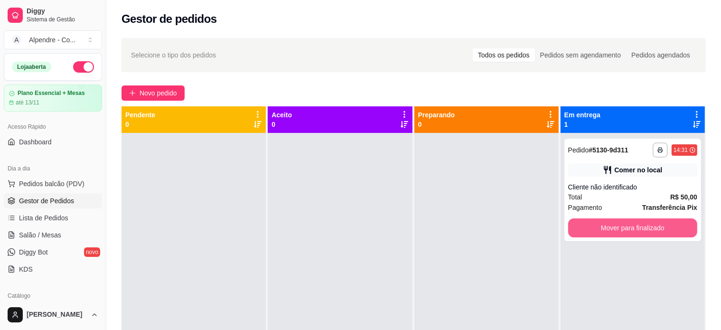
click at [650, 226] on button "Mover para finalizado" at bounding box center [632, 227] width 129 height 19
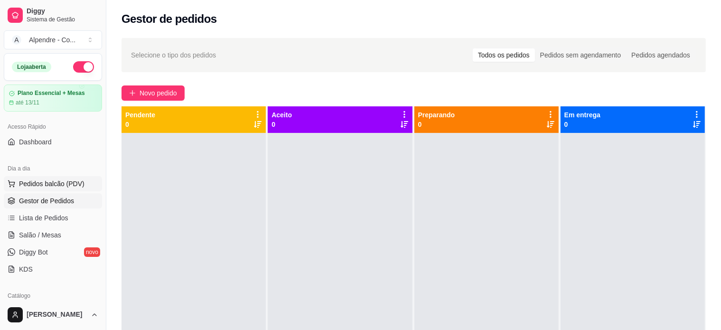
click at [28, 186] on span "Pedidos balcão (PDV)" at bounding box center [51, 183] width 65 height 9
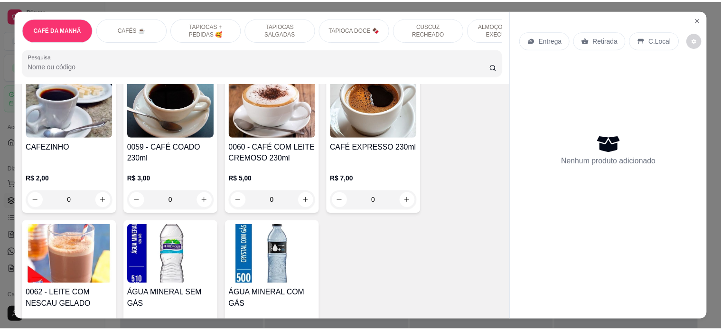
scroll to position [495, 0]
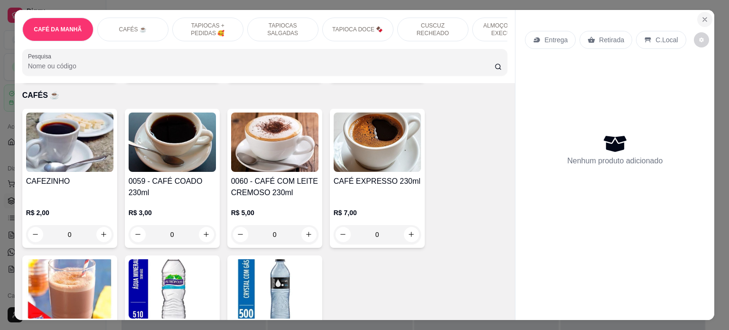
click at [701, 16] on icon "Close" at bounding box center [705, 20] width 8 height 8
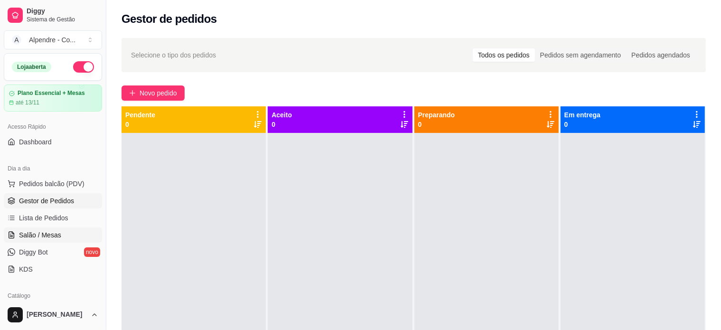
click at [38, 235] on span "Salão / Mesas" at bounding box center [40, 234] width 42 height 9
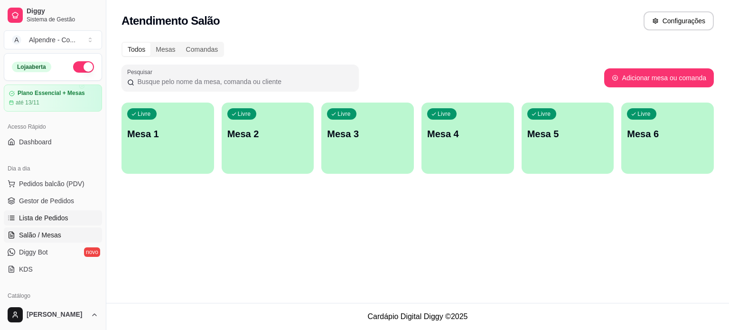
click at [42, 215] on span "Lista de Pedidos" at bounding box center [43, 217] width 49 height 9
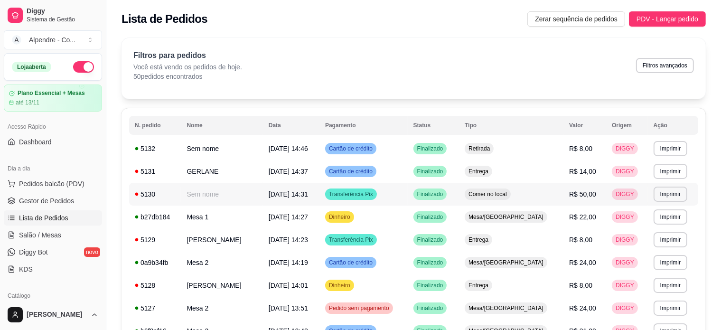
click at [558, 196] on td "Comer no local" at bounding box center [511, 194] width 104 height 23
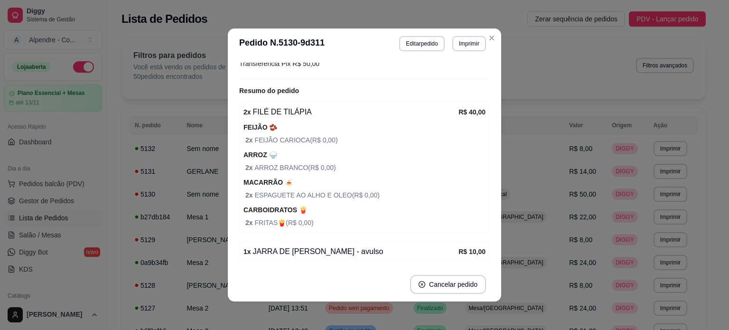
scroll to position [142, 0]
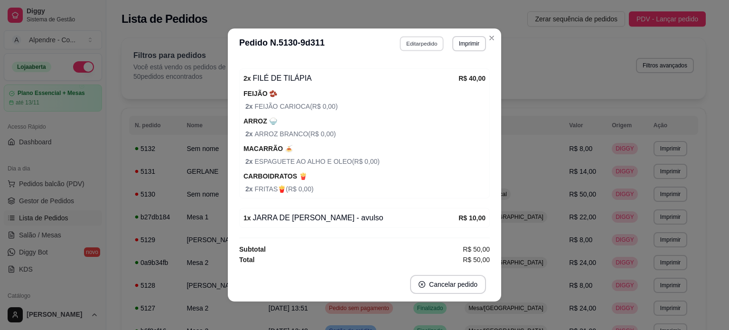
click at [417, 41] on button "Editar pedido" at bounding box center [422, 43] width 44 height 15
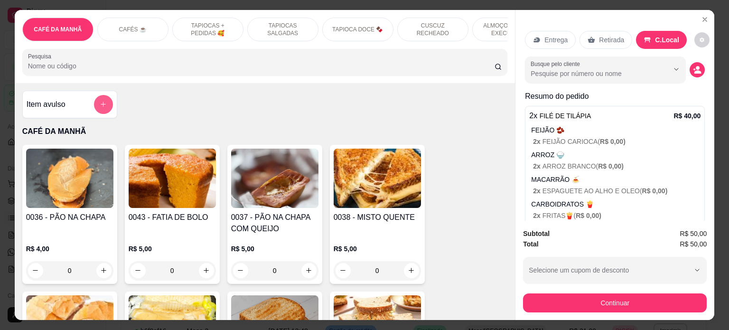
click at [94, 109] on button "add-separate-item" at bounding box center [103, 104] width 19 height 19
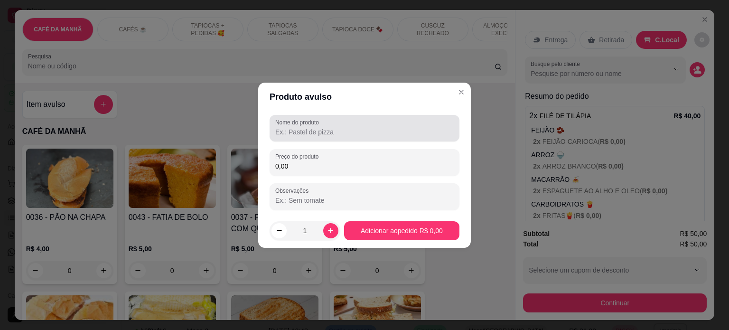
click at [298, 132] on input "Nome do produto" at bounding box center [364, 131] width 178 height 9
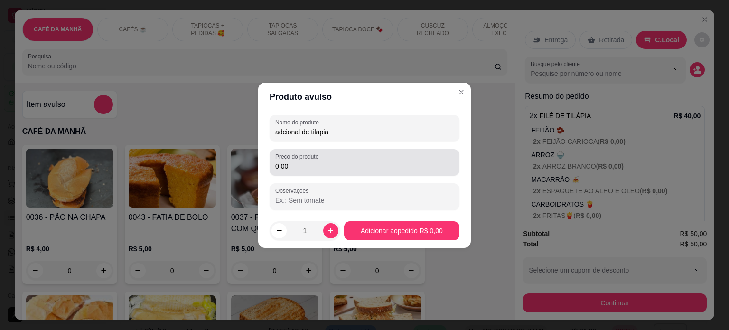
type input "adcional de tilapia"
click at [303, 174] on div "Preço do produto 0,00" at bounding box center [365, 162] width 190 height 27
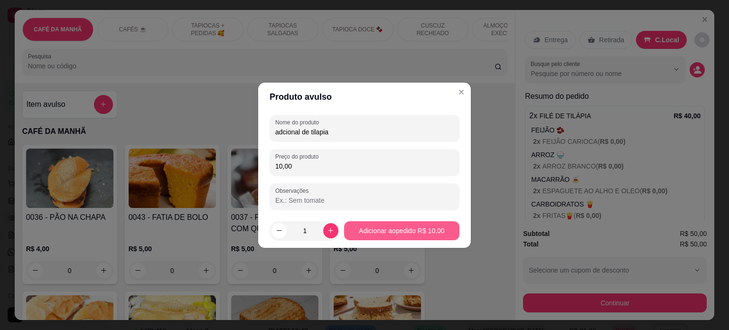
type input "10,00"
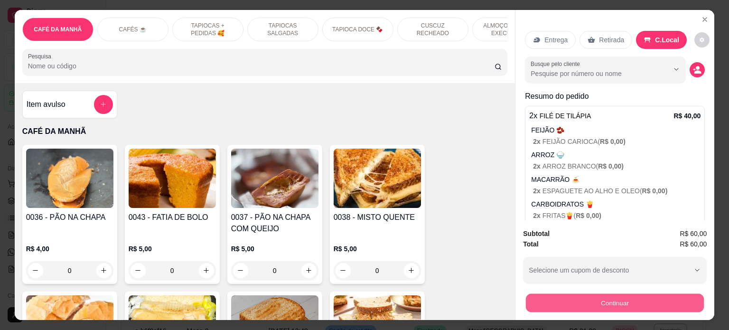
click at [600, 299] on button "Continuar" at bounding box center [615, 303] width 178 height 19
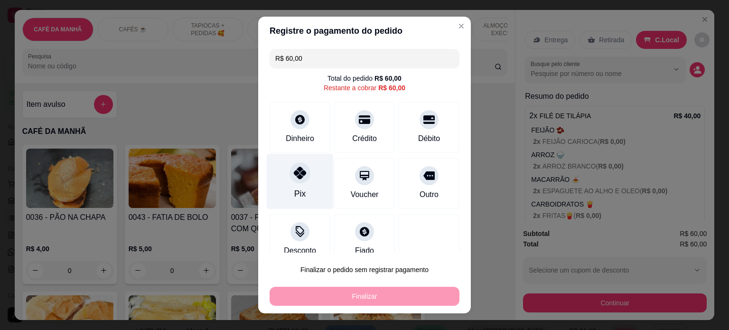
click at [304, 188] on div "Pix" at bounding box center [300, 181] width 67 height 56
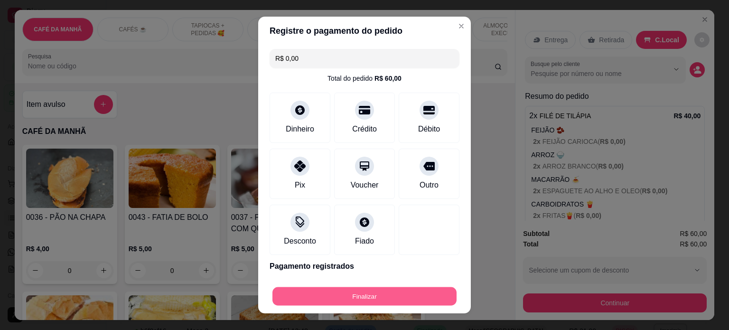
click at [384, 299] on button "Finalizar" at bounding box center [364, 296] width 184 height 19
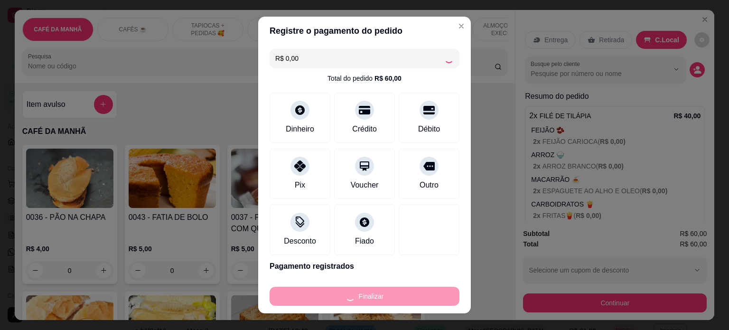
type input "-R$ 60,00"
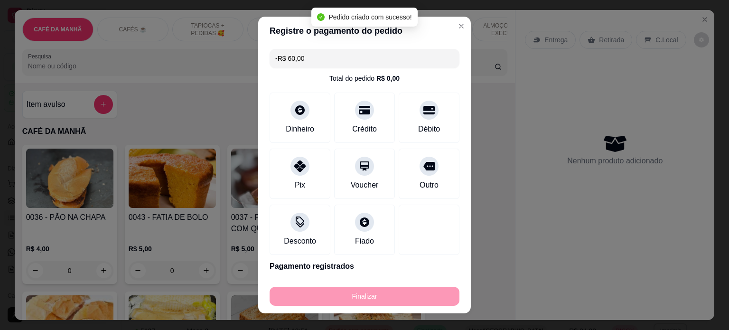
scroll to position [203, 0]
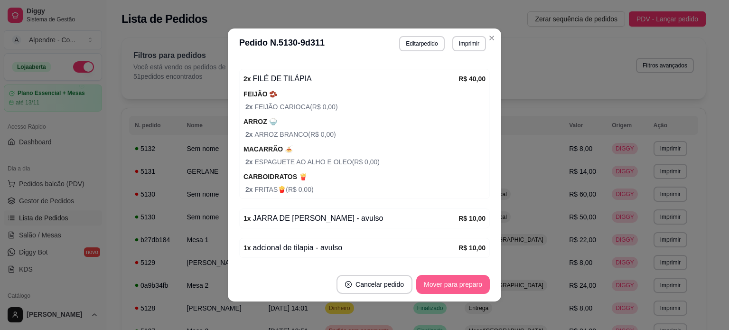
click at [435, 284] on button "Mover para preparo" at bounding box center [453, 284] width 74 height 19
click at [435, 284] on button "Mover para retirada disponível" at bounding box center [437, 284] width 105 height 19
click at [469, 282] on button "Mover para finalizado" at bounding box center [450, 284] width 76 height 19
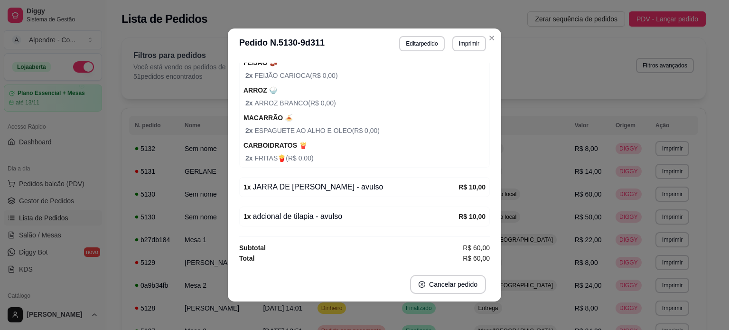
scroll to position [153, 0]
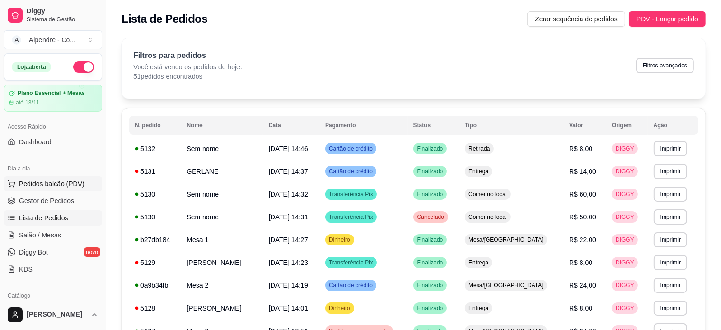
click at [42, 182] on span "Pedidos balcão (PDV)" at bounding box center [51, 183] width 65 height 9
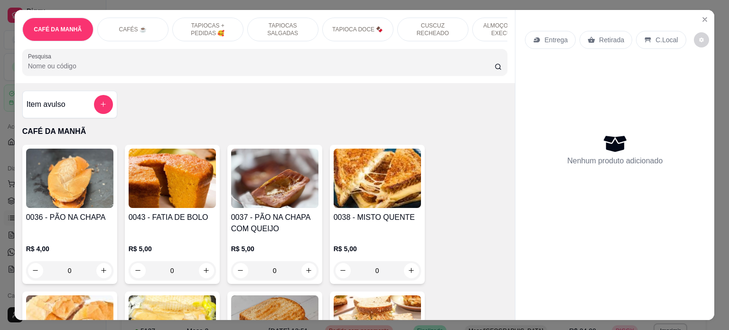
click at [128, 20] on div "CAFÉS ☕️" at bounding box center [132, 30] width 71 height 24
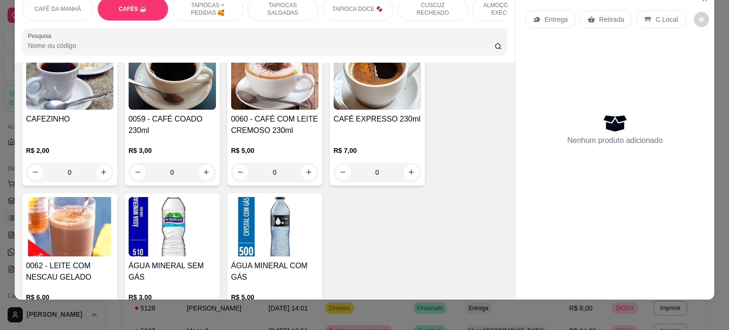
scroll to position [592, 0]
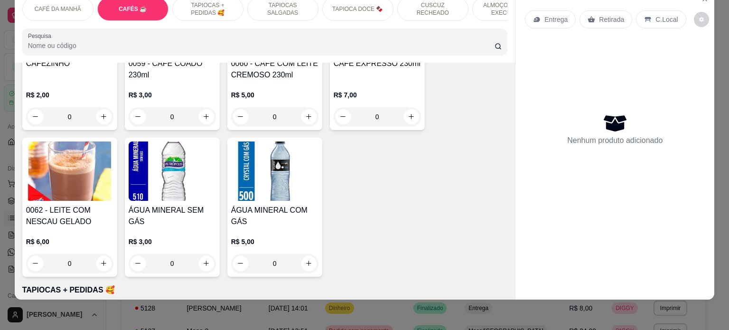
click at [211, 3] on p "TAPIOCAS + PEDIDAS 🥰" at bounding box center [207, 8] width 55 height 15
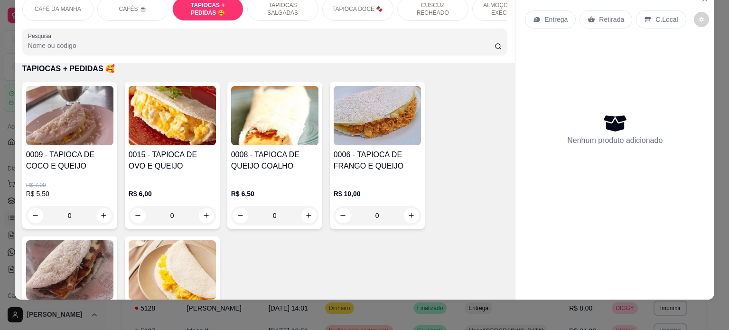
drag, startPoint x: 168, startPoint y: 118, endPoint x: 181, endPoint y: 127, distance: 15.4
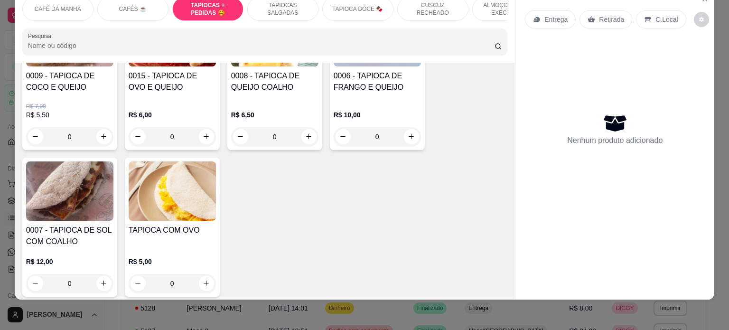
scroll to position [0, 0]
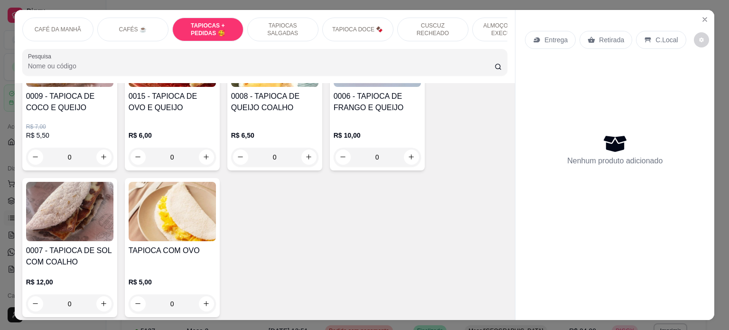
click at [643, 94] on div "Nenhum produto adicionado" at bounding box center [615, 149] width 180 height 186
